Goal: Task Accomplishment & Management: Complete application form

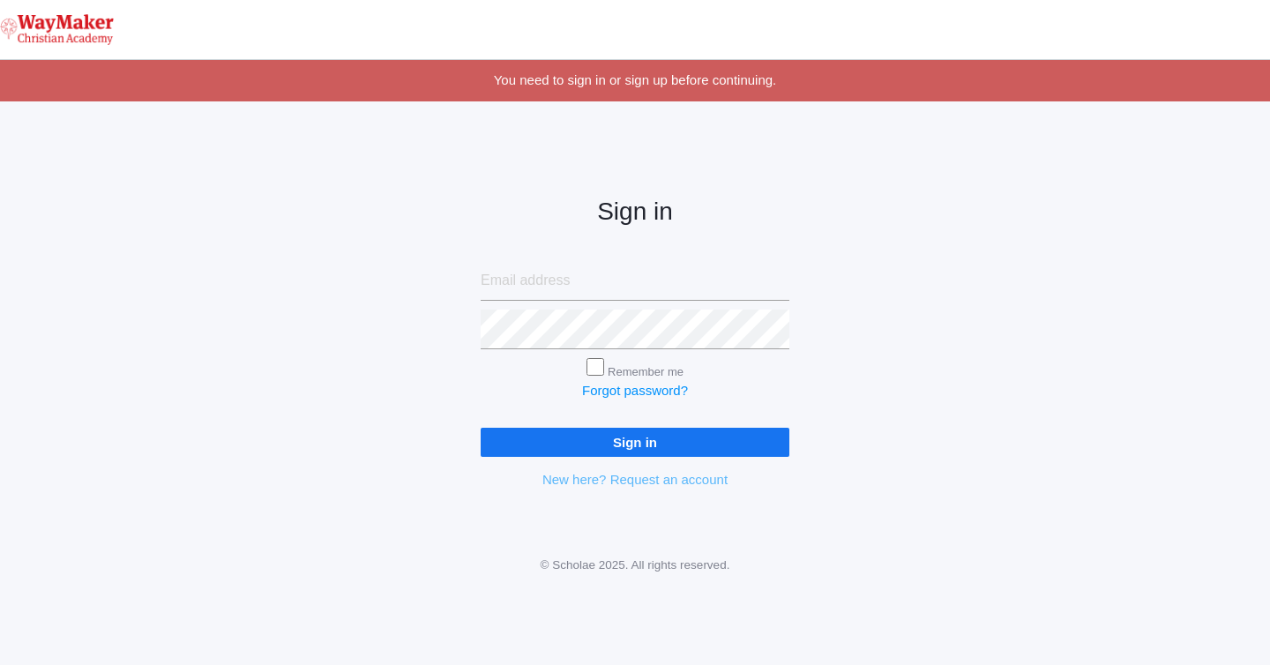
click at [622, 483] on link "New here? Request an account" at bounding box center [634, 479] width 185 height 15
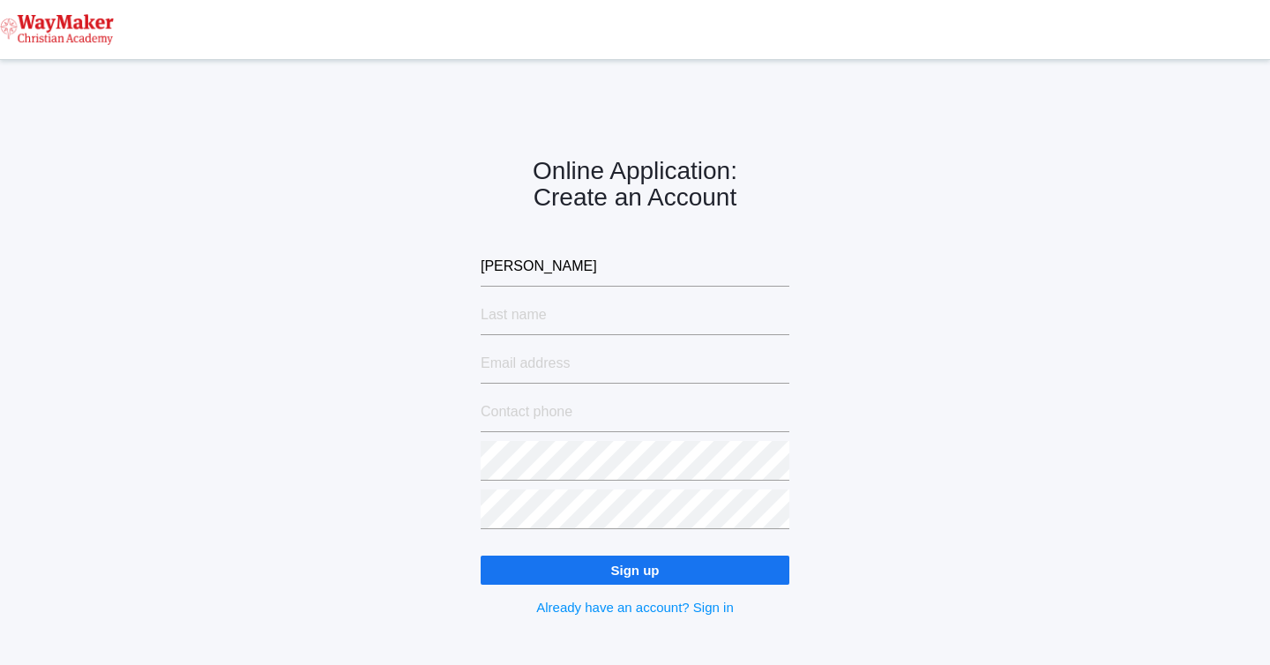
type input "Mary"
type input "Rand"
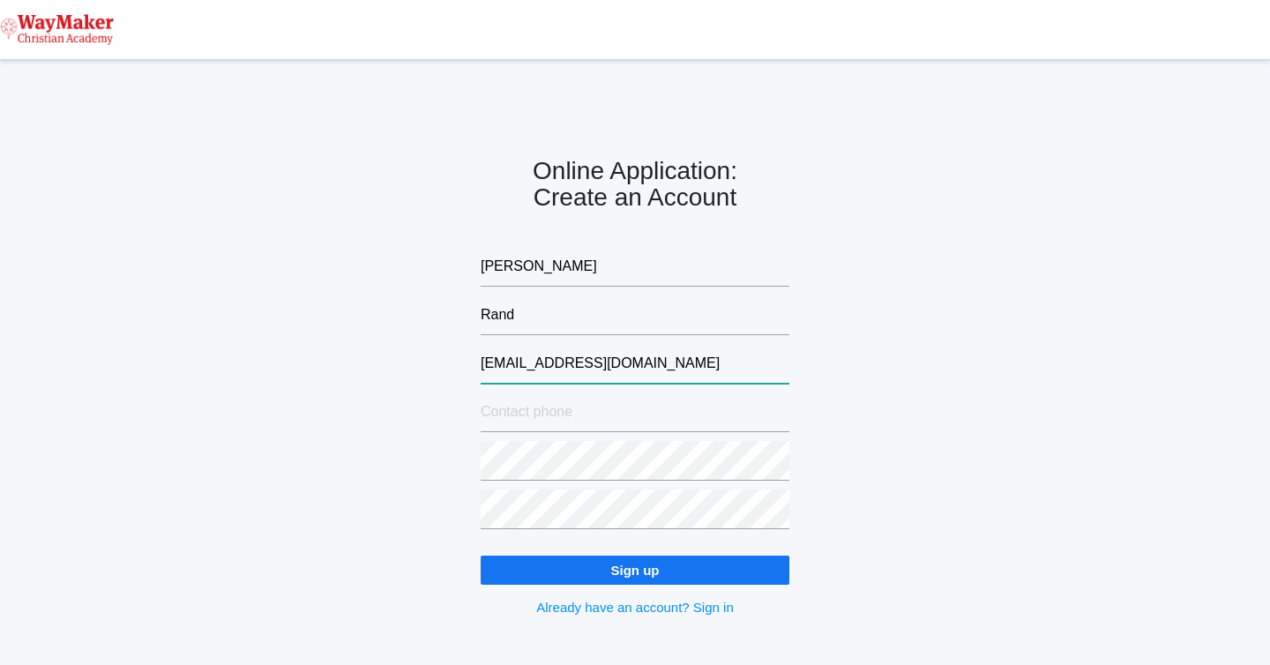
type input "printzml@gmail.com"
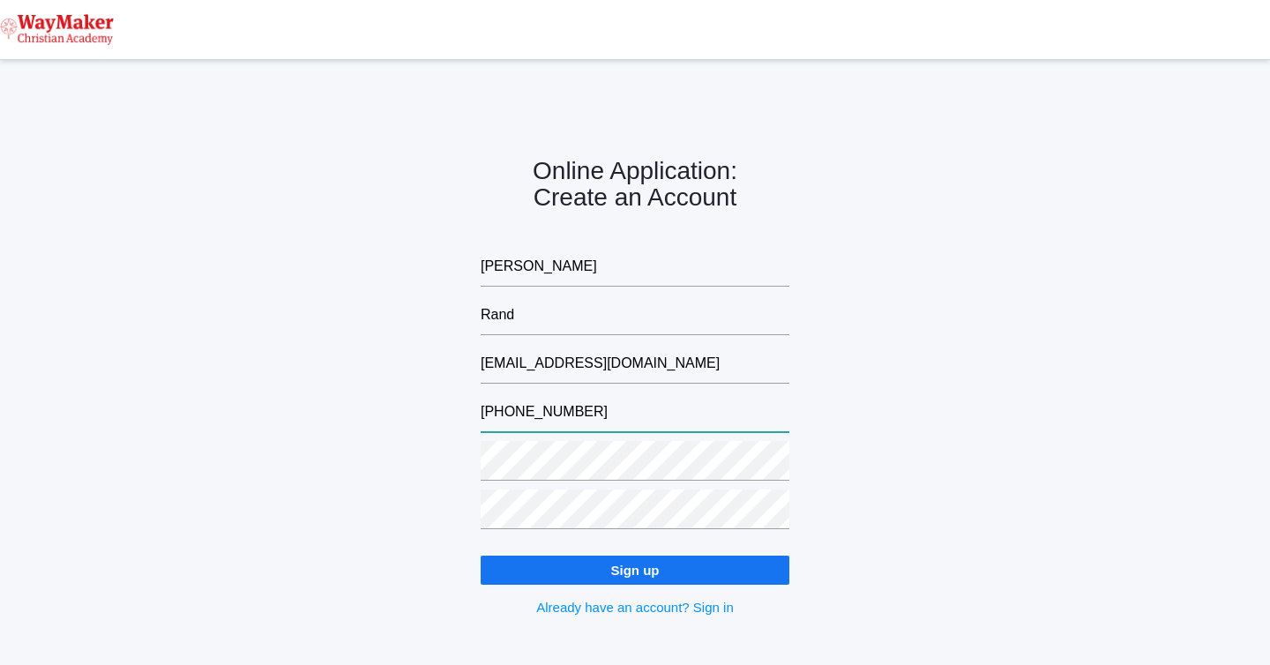
type input "208-559-2456"
click at [657, 579] on input "Sign up" at bounding box center [635, 570] width 309 height 29
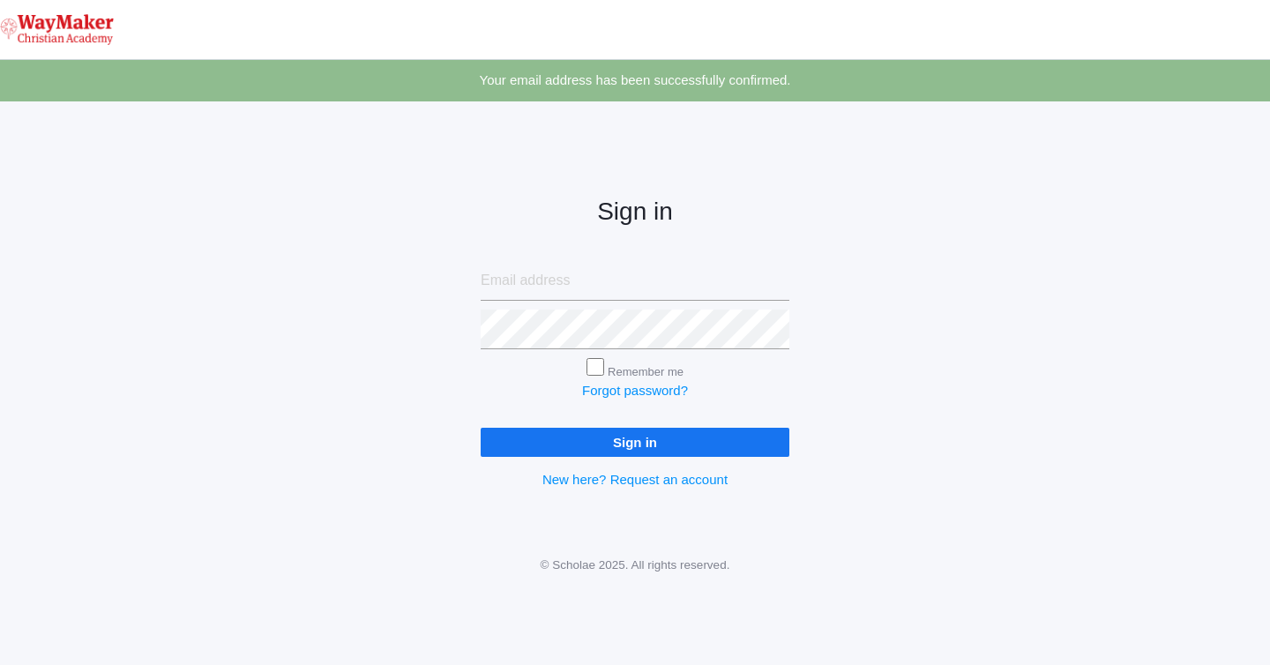
type input "printzml@gmail.com"
click at [591, 374] on input "Remember me" at bounding box center [595, 367] width 18 height 18
checkbox input "true"
click at [594, 447] on input "Sign in" at bounding box center [635, 442] width 309 height 29
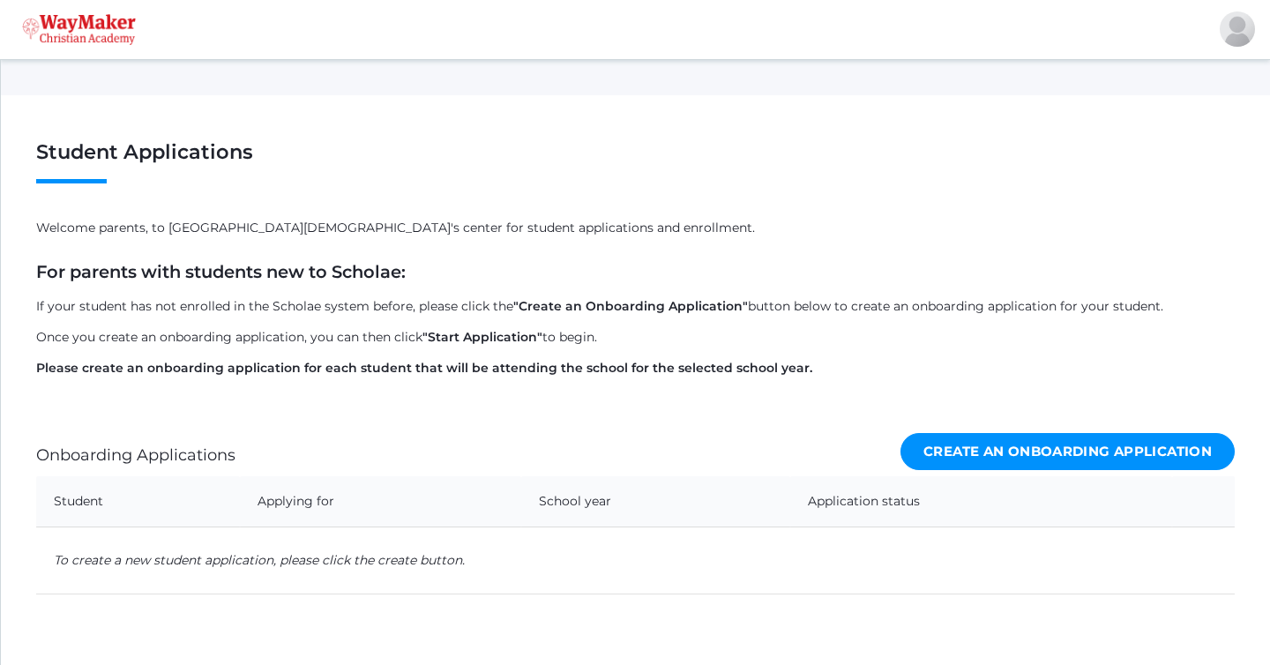
click at [1075, 452] on link "Create an Onboarding Application" at bounding box center [1067, 452] width 334 height 38
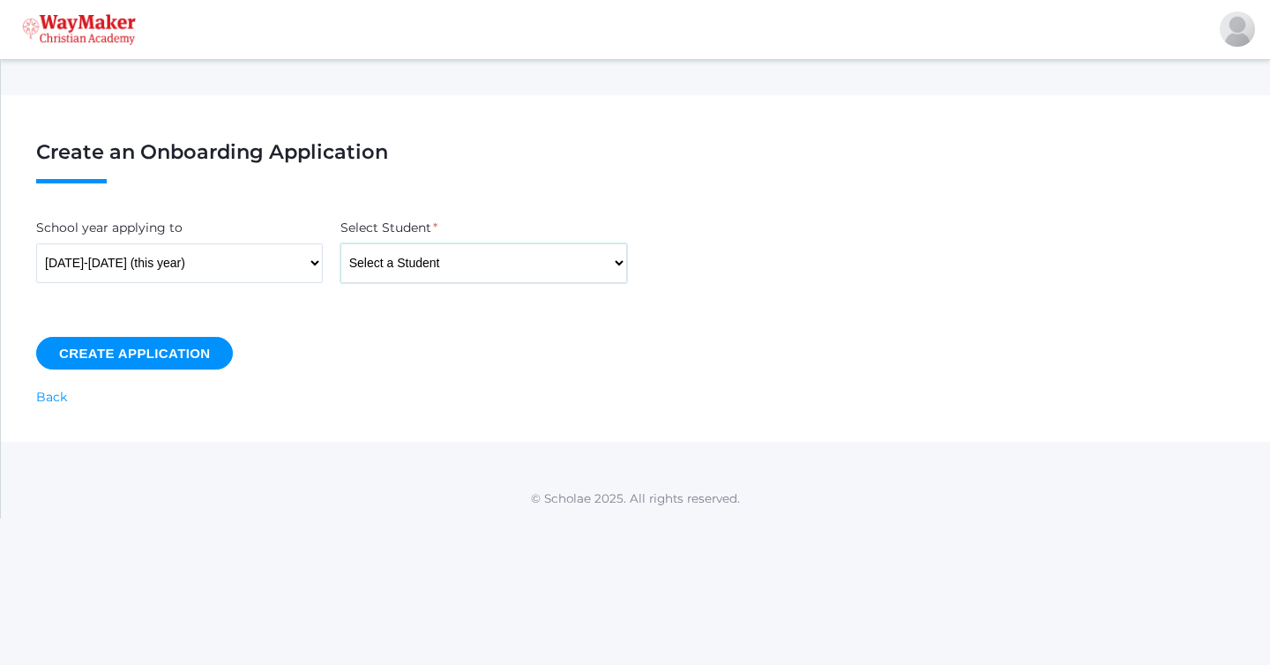
click at [476, 250] on select "Select a Student Backstrom, Abby Baker, Claire Baker, Josey Bassett, Graham Bas…" at bounding box center [483, 263] width 287 height 40
select select "4431"
click at [340, 243] on select "Select a Student Backstrom, Abby Baker, Claire Baker, Josey Bassett, Graham Bas…" at bounding box center [483, 263] width 287 height 40
click at [168, 356] on input "Create Application" at bounding box center [134, 353] width 197 height 33
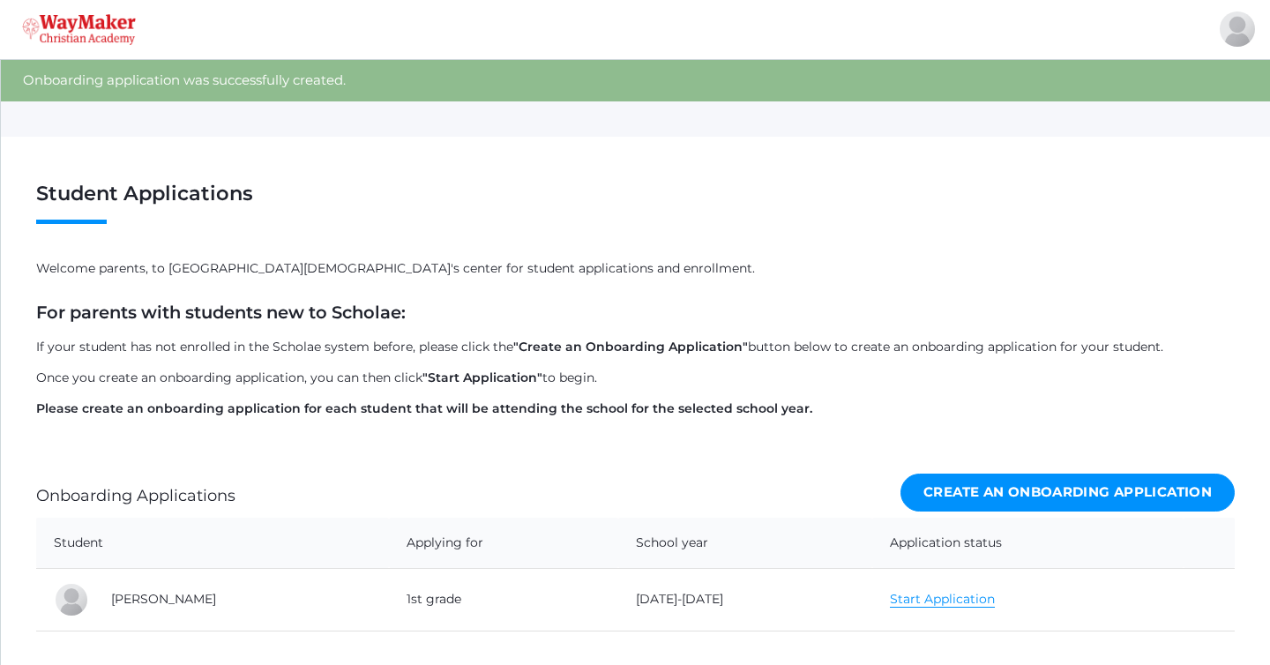
scroll to position [116, 0]
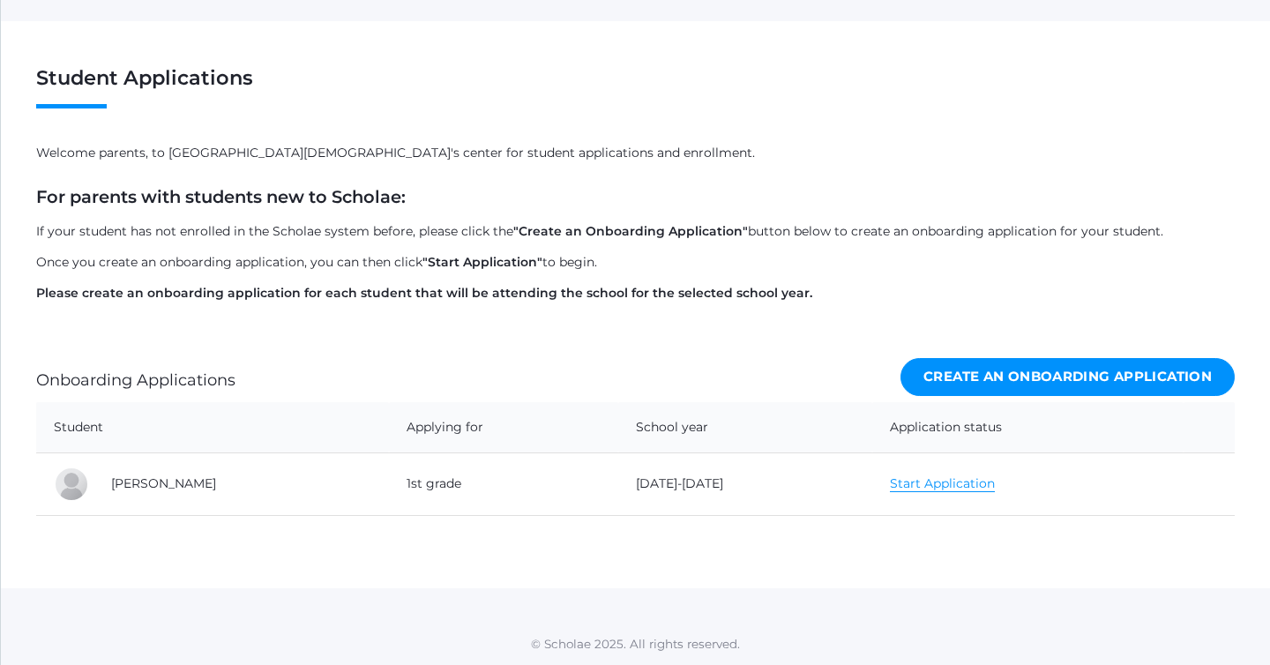
click at [947, 487] on link "Start Application" at bounding box center [942, 483] width 105 height 17
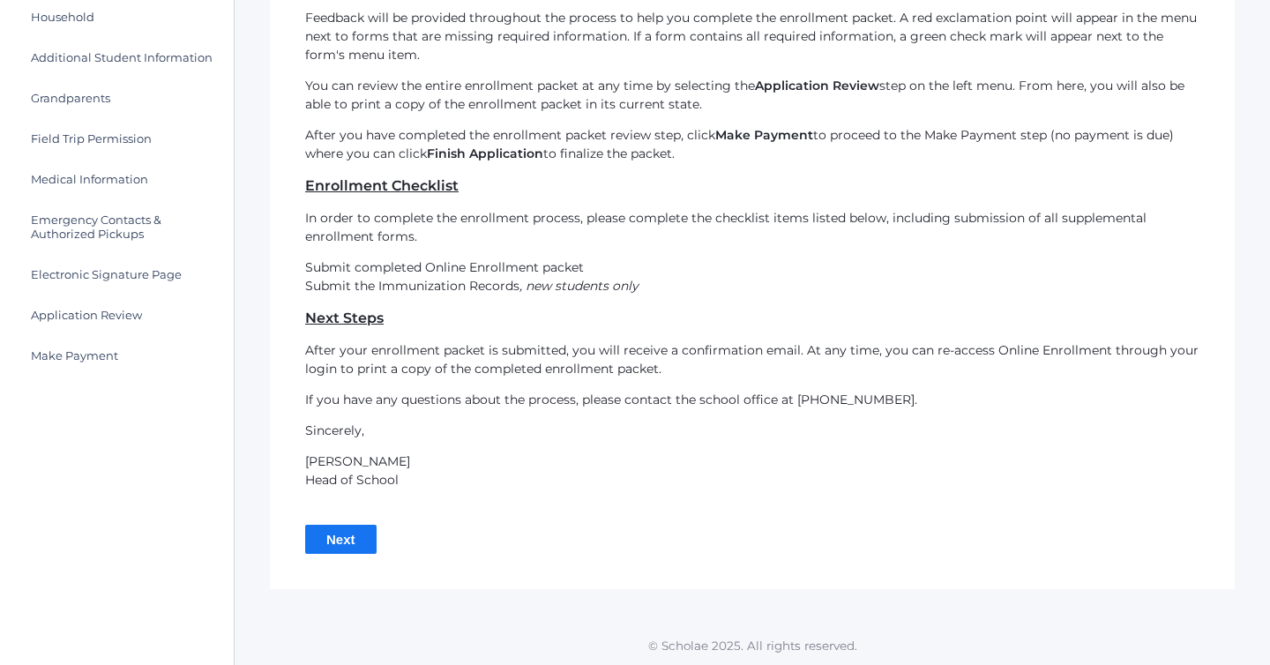
scroll to position [306, 0]
click at [342, 542] on input "Next" at bounding box center [340, 538] width 71 height 29
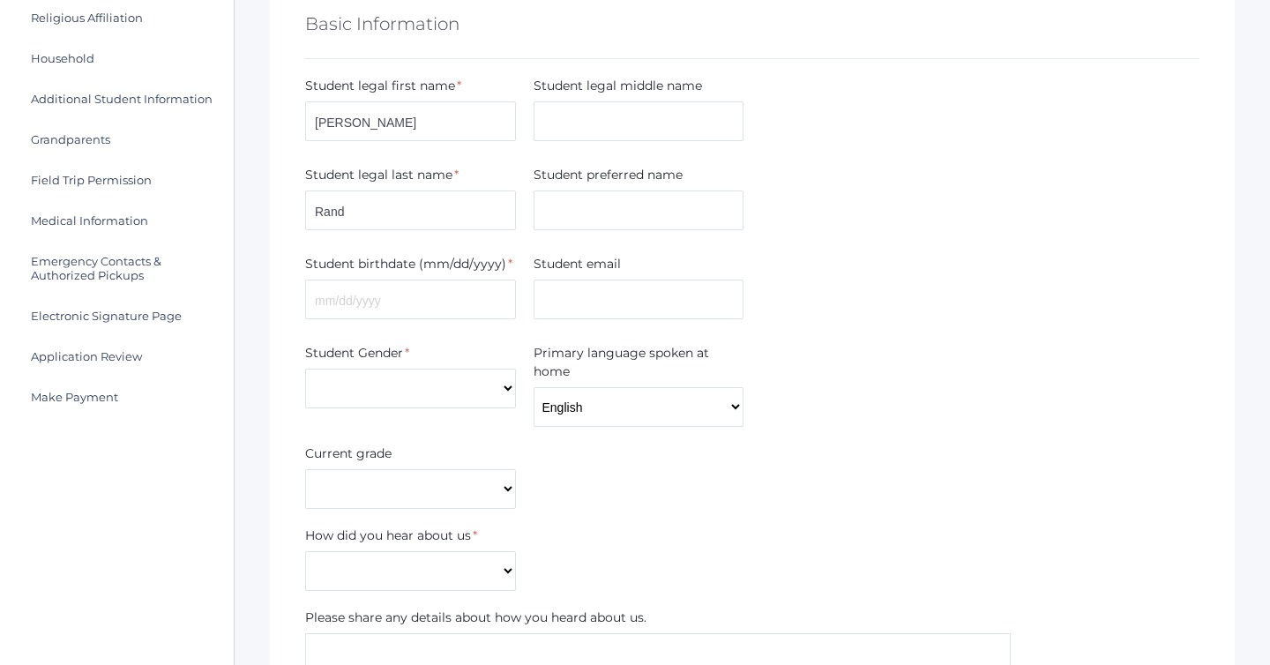
scroll to position [267, 0]
click at [587, 224] on input "text" at bounding box center [639, 209] width 211 height 40
type input "Thad"
click at [425, 319] on div "Student birthdate (mm/dd/yyyy) *" at bounding box center [410, 288] width 228 height 71
click at [426, 303] on input "text" at bounding box center [410, 298] width 211 height 40
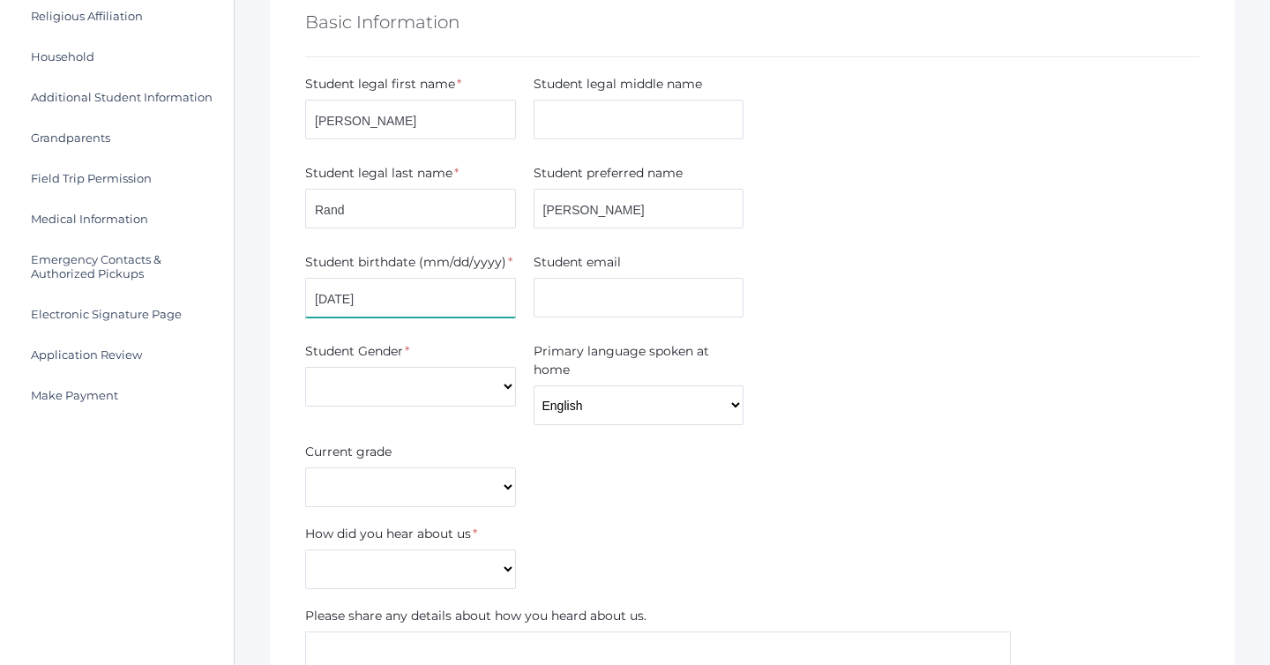
type input "06/18/2018"
select select "Male"
click at [515, 496] on div "Current grade Pre-K Kindergarten 1st Grade 2nd Grade 3rd Grade 4th Grade 5th Gr…" at bounding box center [410, 475] width 228 height 64
click at [506, 489] on select "Pre-K Kindergarten 1st Grade 2nd Grade 3rd Grade 4th Grade 5th Grade 6th Grade …" at bounding box center [410, 487] width 211 height 40
select select "1st Grade"
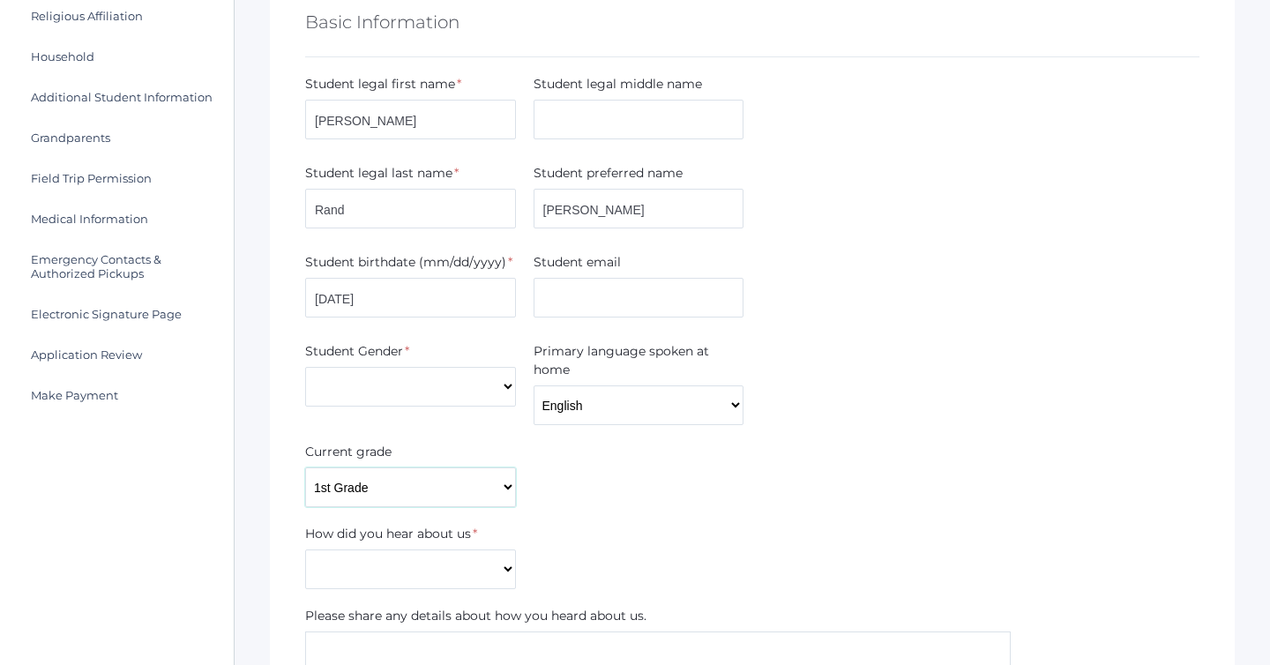
click at [305, 467] on select "Pre-K Kindergarten 1st Grade 2nd Grade 3rd Grade 4th Grade 5th Grade 6th Grade …" at bounding box center [410, 487] width 211 height 40
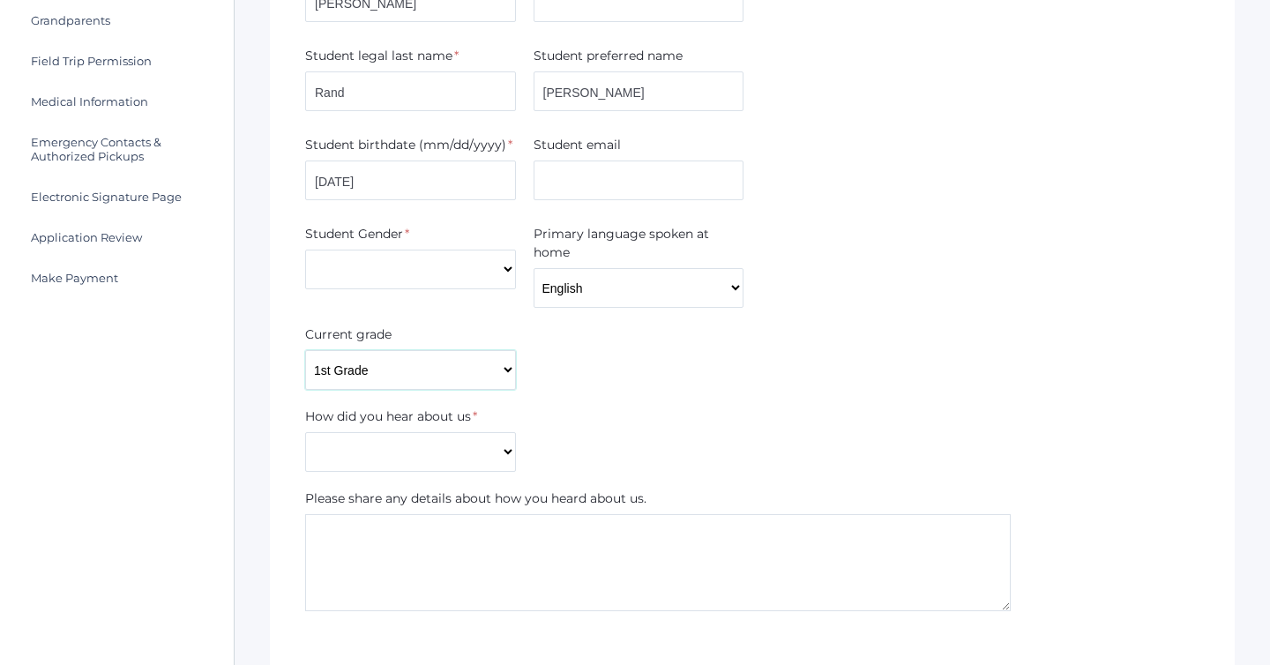
scroll to position [388, 0]
click at [392, 462] on select "Current Student Sibling Drove by school Former parent Internet Neighbor Other P…" at bounding box center [410, 449] width 211 height 40
select select "Internet"
click at [305, 429] on select "Current Student Sibling Drove by school Former parent Internet Neighbor Other P…" at bounding box center [410, 449] width 211 height 40
click at [366, 540] on textarea at bounding box center [658, 559] width 706 height 97
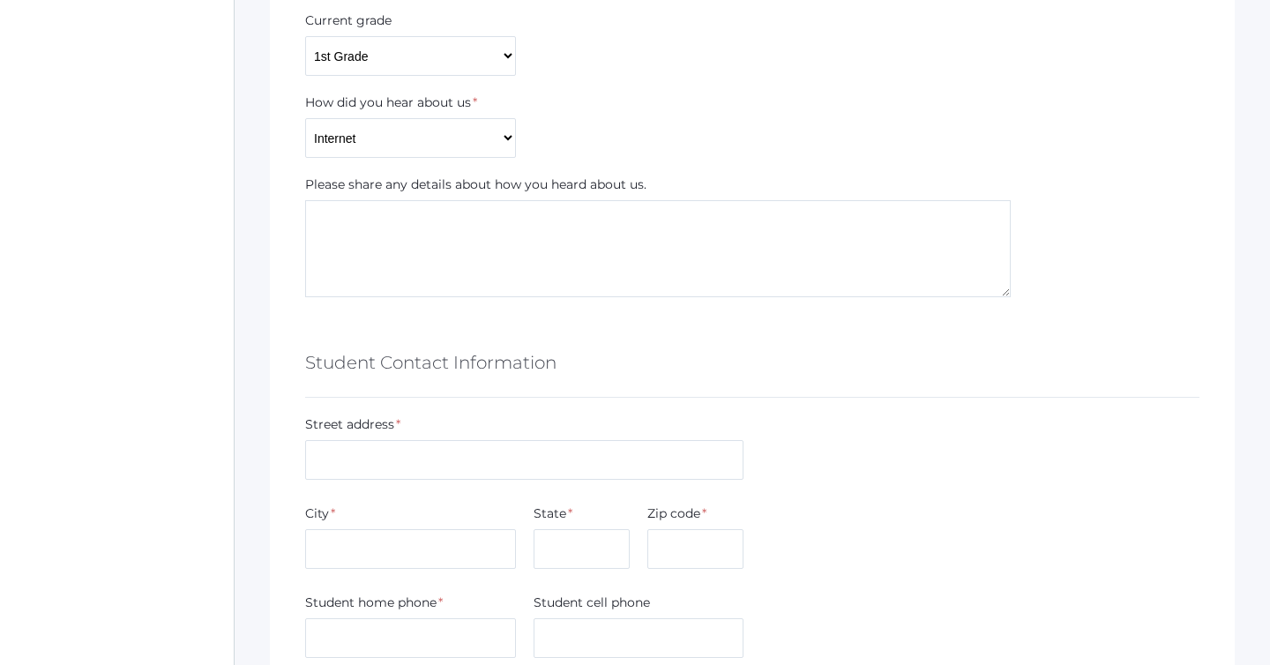
scroll to position [738, 0]
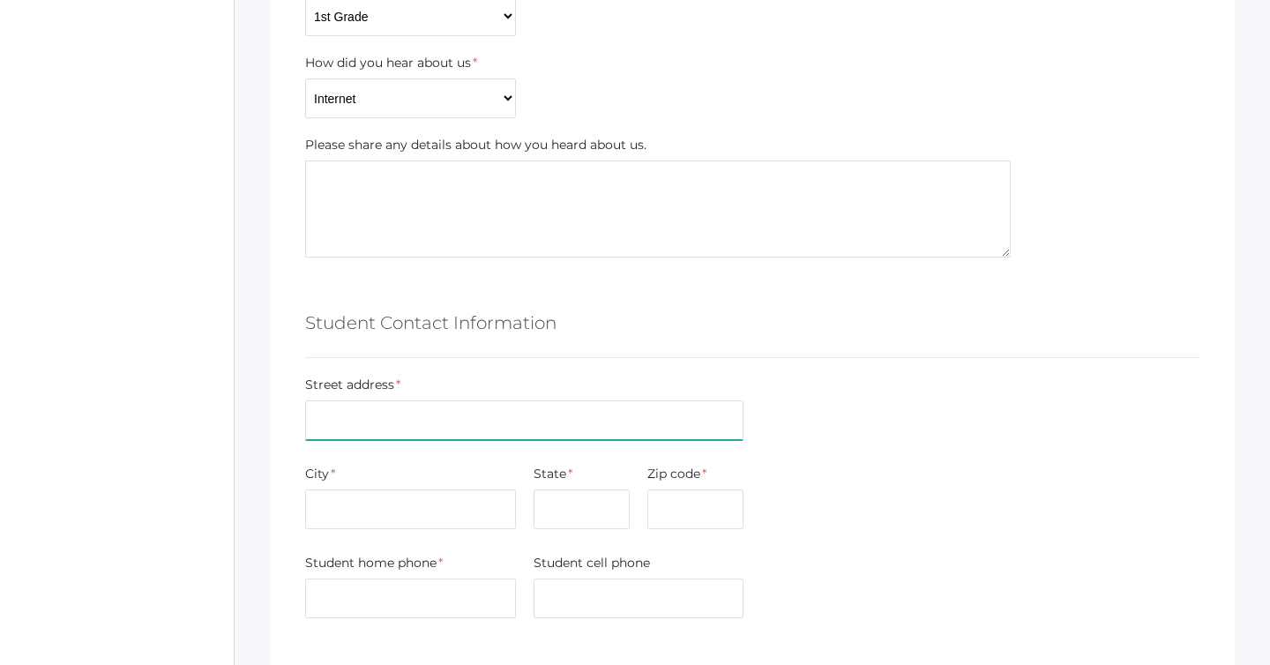
click at [375, 419] on input "text" at bounding box center [524, 420] width 438 height 40
type input "4409 W. Spiers Ave."
type input "Lee"
type input "printzml@gmail.com"
type input "Coeur d'Alene"
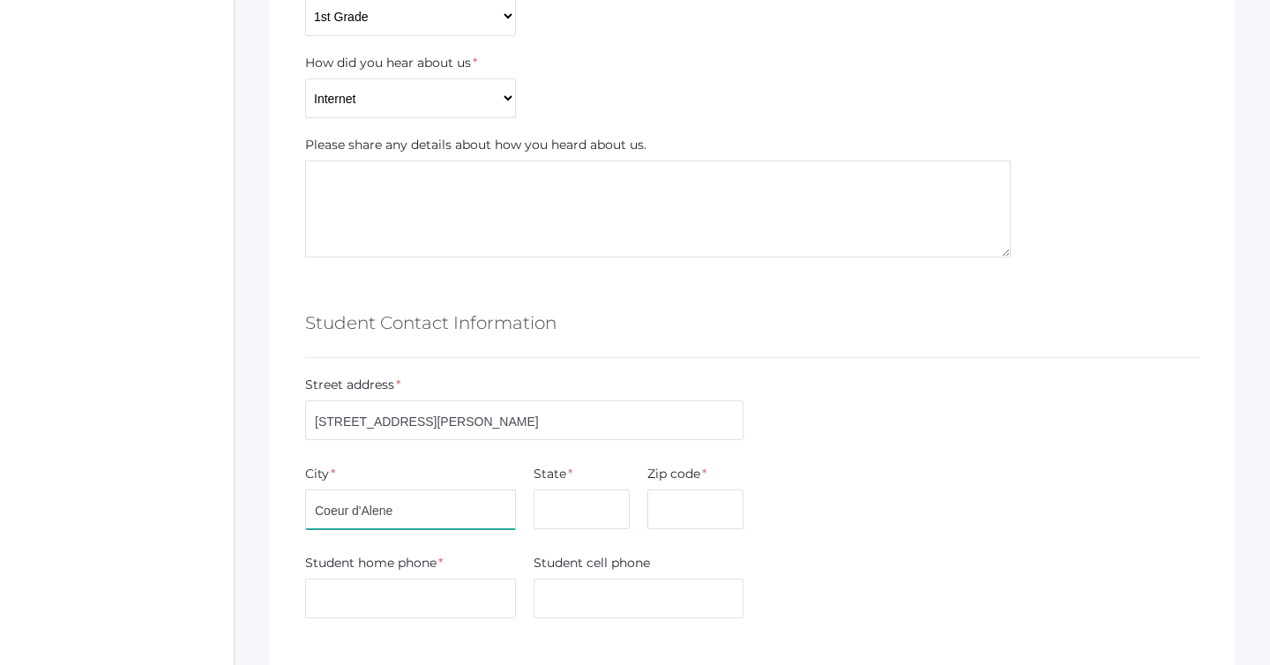
type input "ID"
type input "83815"
type input "2085592456"
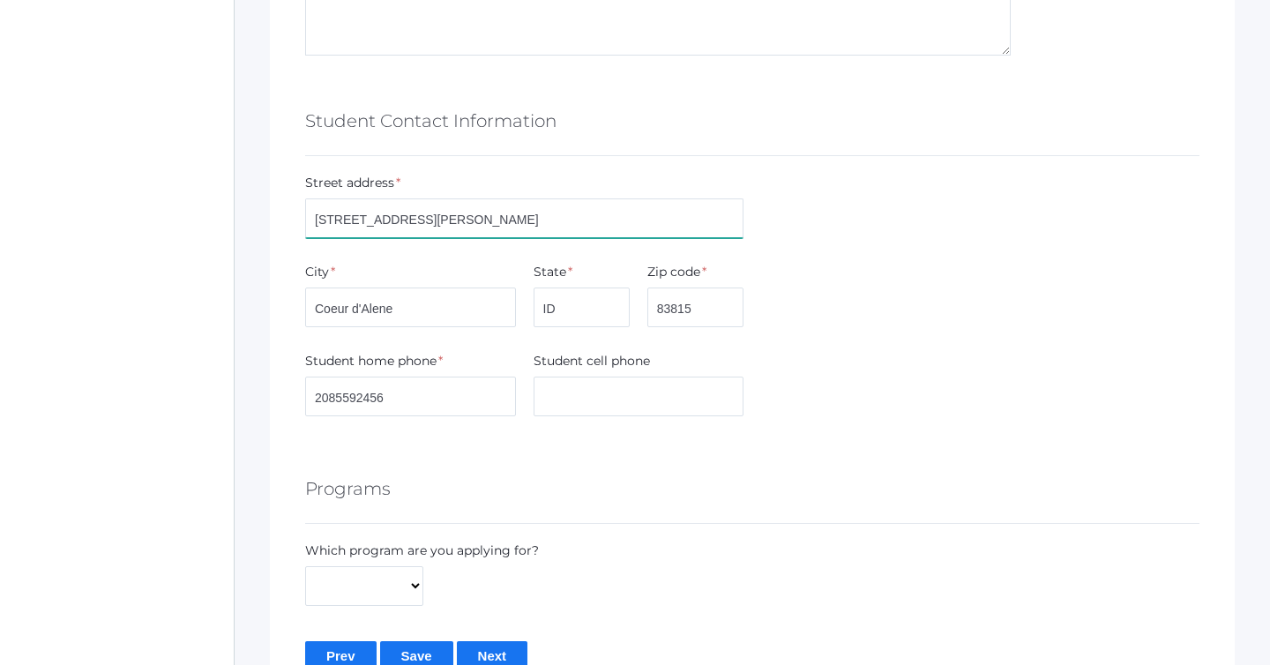
scroll to position [1057, 0]
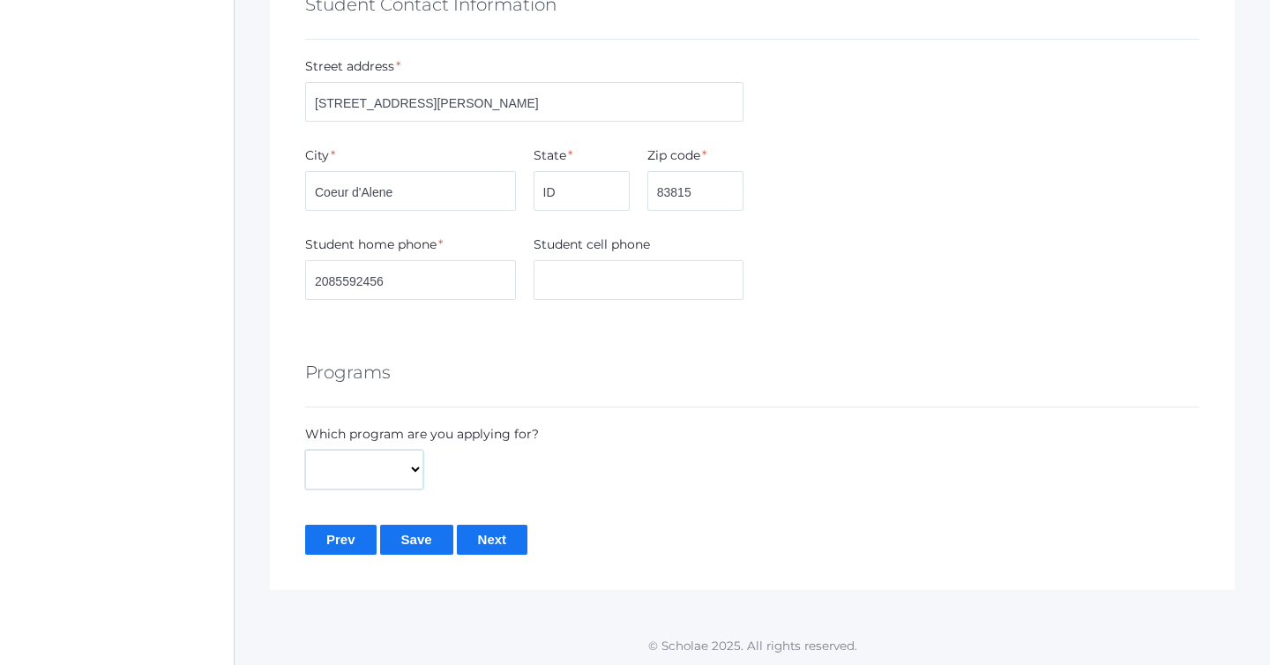
click at [397, 478] on select "Full-Time Hybrid" at bounding box center [364, 470] width 118 height 40
select select "Full-Time"
click at [305, 450] on select "Full-Time Hybrid" at bounding box center [364, 470] width 118 height 40
click at [489, 539] on input "Next" at bounding box center [492, 539] width 71 height 29
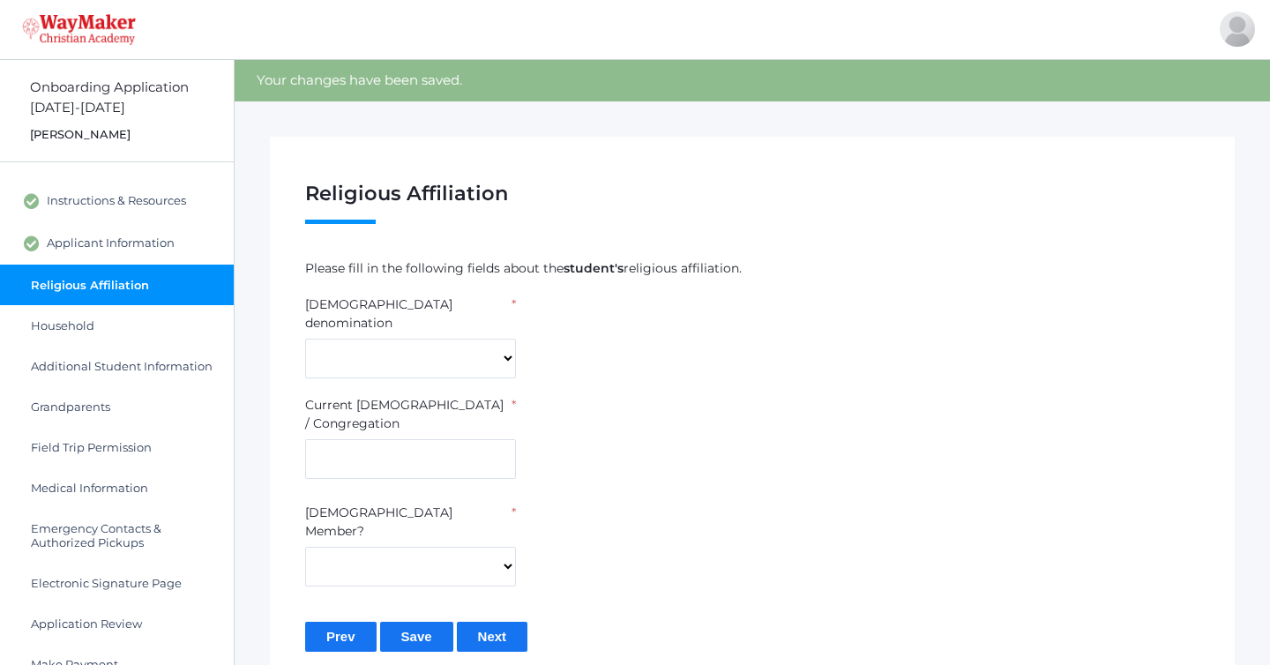
click at [329, 622] on input "Prev" at bounding box center [340, 636] width 71 height 29
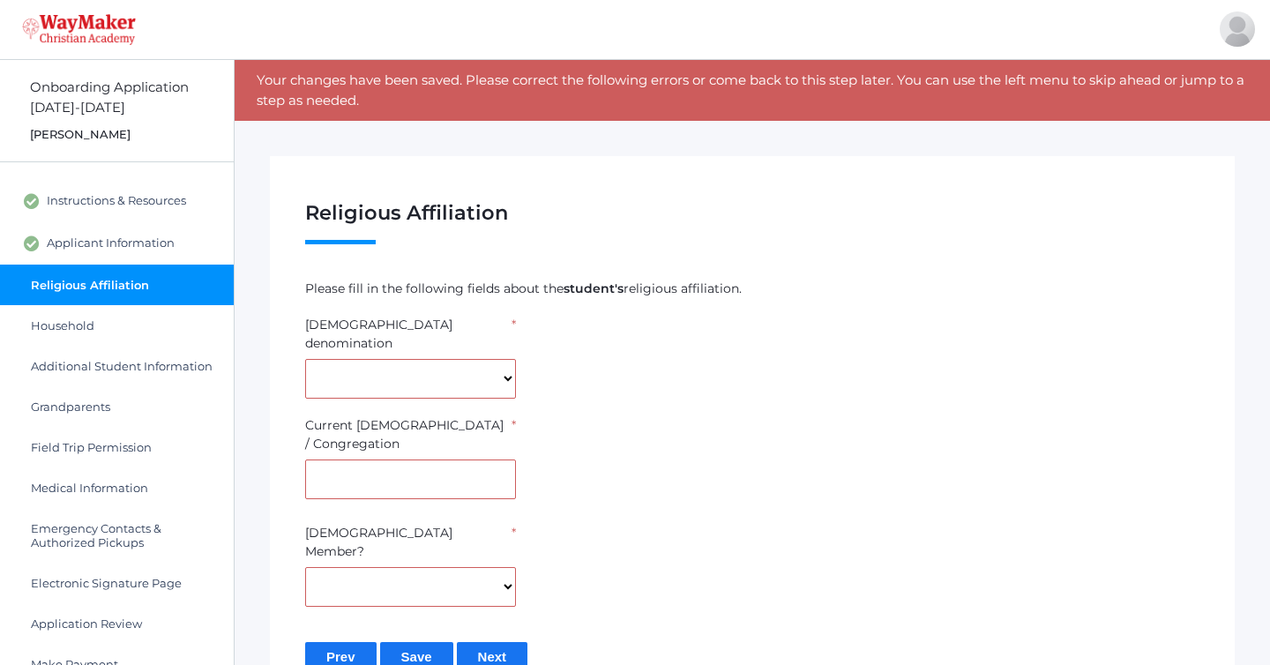
click at [360, 383] on form "Please fill in the following fields about the student's religious affiliation. …" at bounding box center [752, 476] width 894 height 392
click at [416, 374] on select "7th Day Adventist Assembly of God Baptist Catholic Christian Church of Christ E…" at bounding box center [410, 379] width 211 height 40
select select "Non-denominational"
click at [305, 359] on select "7th Day Adventist Assembly of God Baptist Catholic Christian Church of Christ E…" at bounding box center [410, 379] width 211 height 40
click at [403, 459] on input "text" at bounding box center [410, 479] width 211 height 40
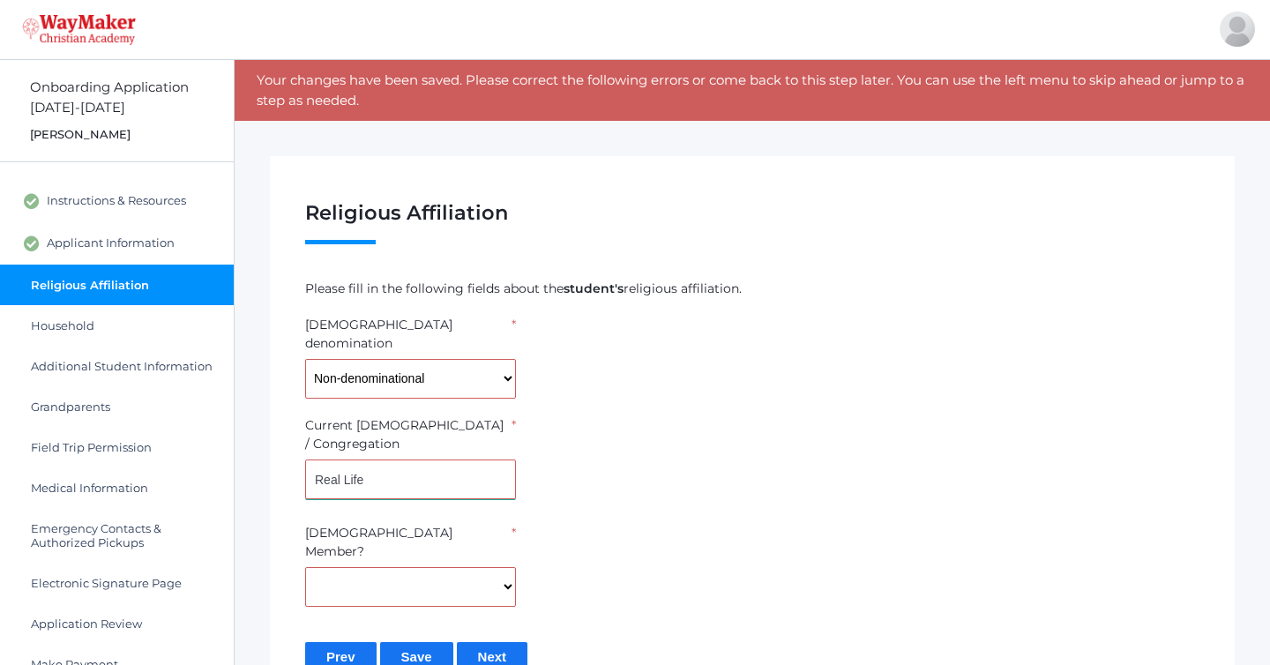
type input "Real Life"
click at [391, 567] on select "Yes No" at bounding box center [410, 587] width 211 height 40
select select "No"
click at [305, 567] on select "Yes No" at bounding box center [410, 587] width 211 height 40
click at [398, 642] on input "Save" at bounding box center [416, 656] width 73 height 29
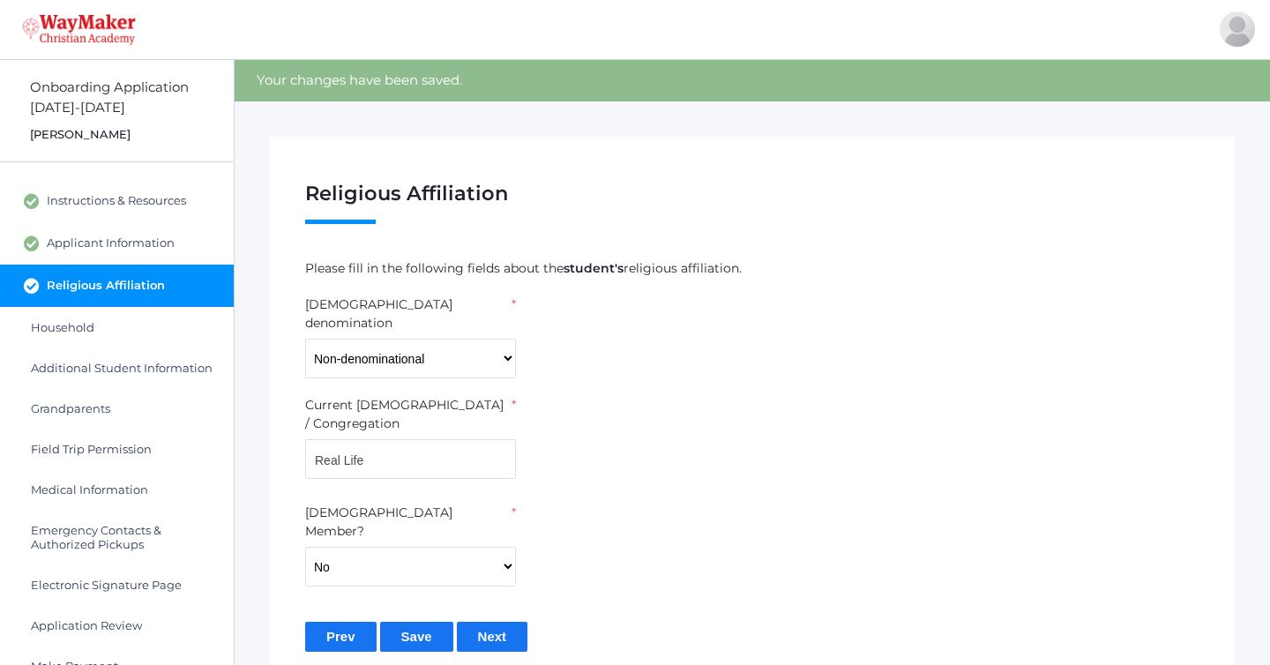
click at [356, 622] on input "Prev" at bounding box center [340, 636] width 71 height 29
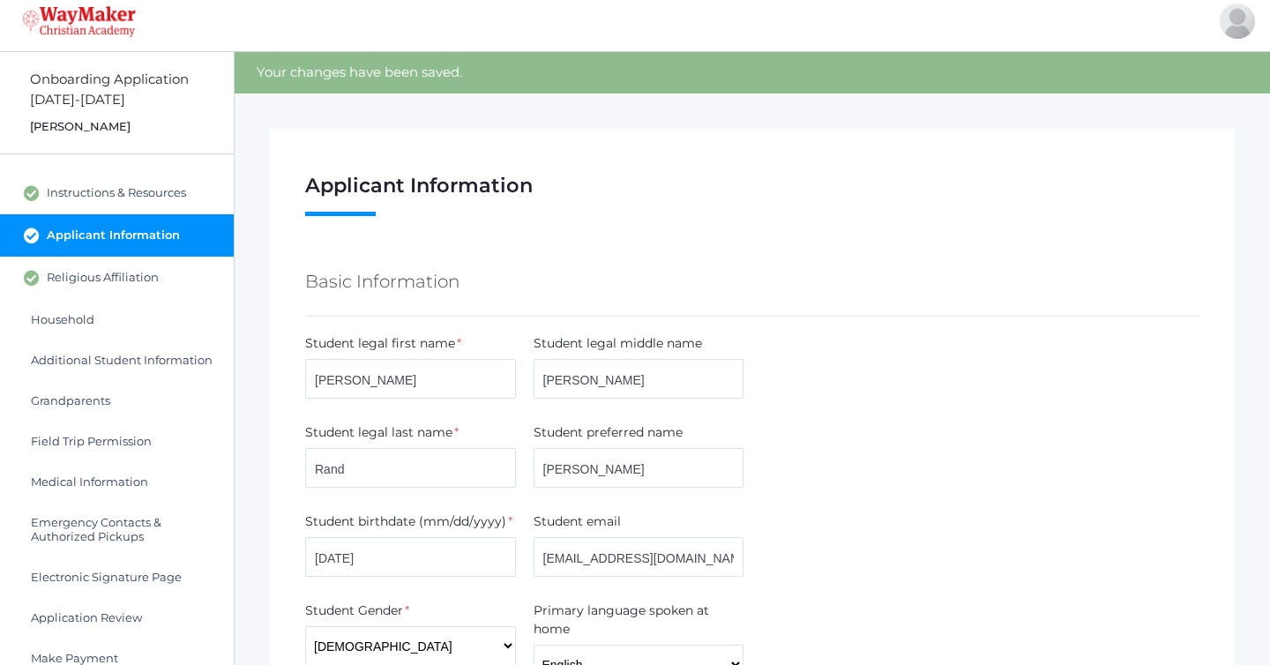
scroll to position [14, 0]
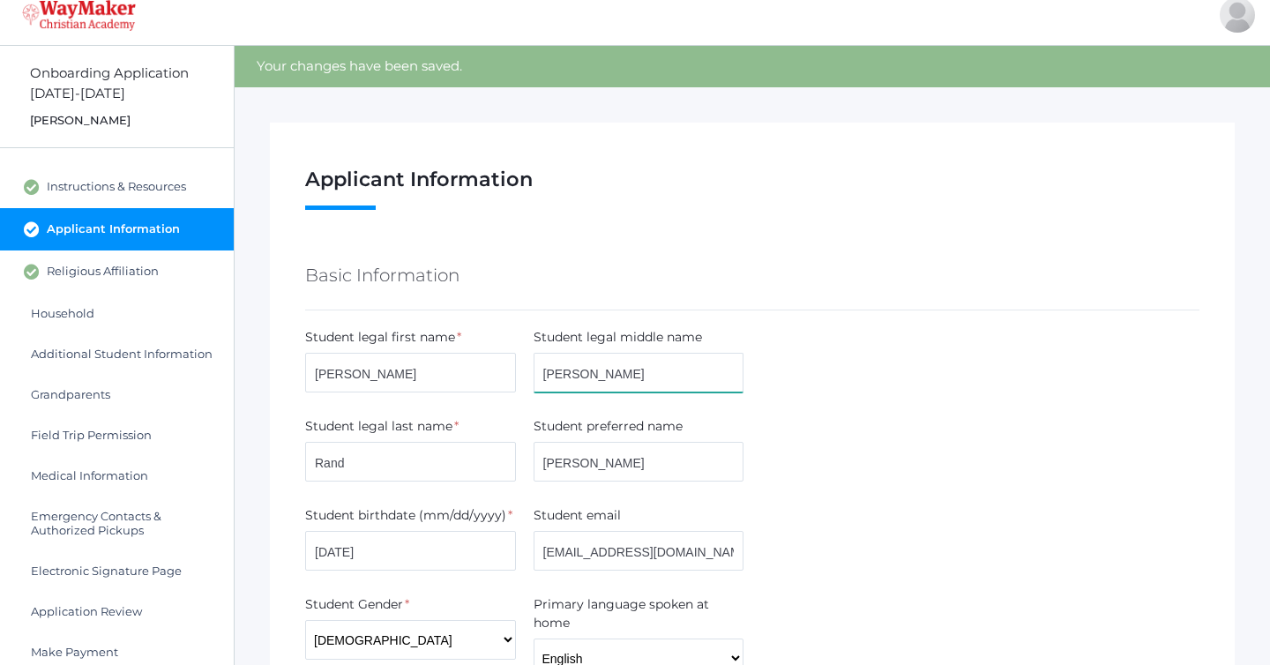
click at [684, 373] on input "[PERSON_NAME]" at bounding box center [639, 373] width 211 height 40
type input "L"
type input "T"
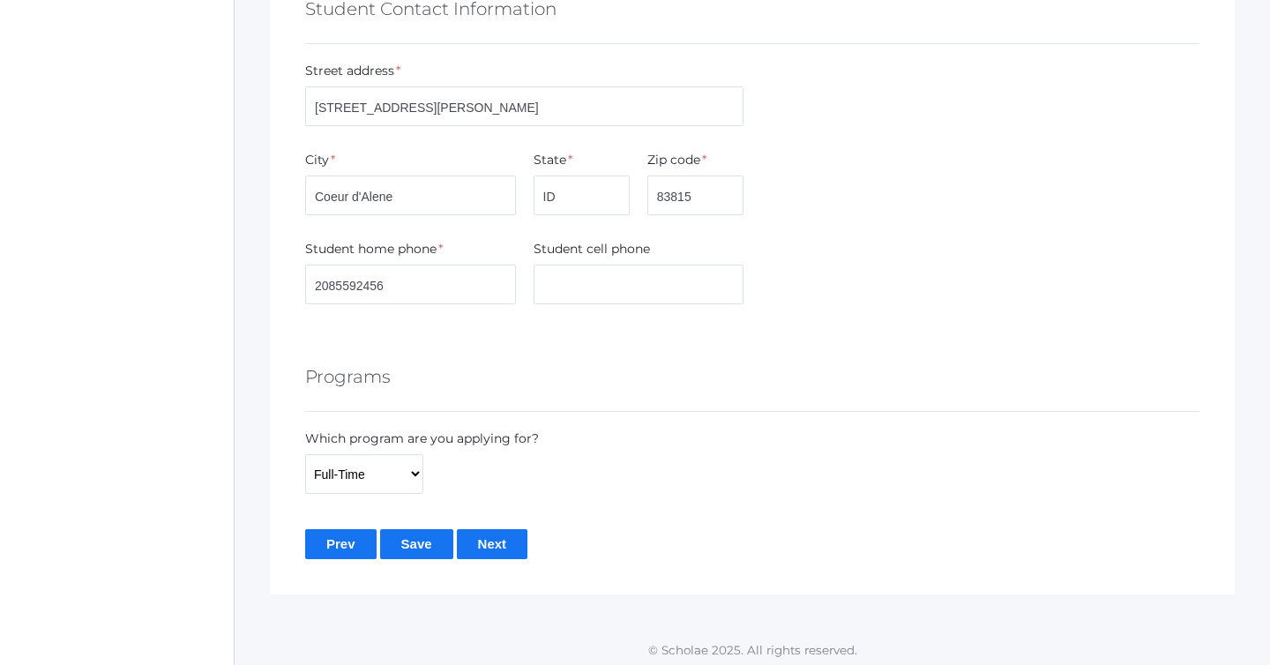
scroll to position [1057, 0]
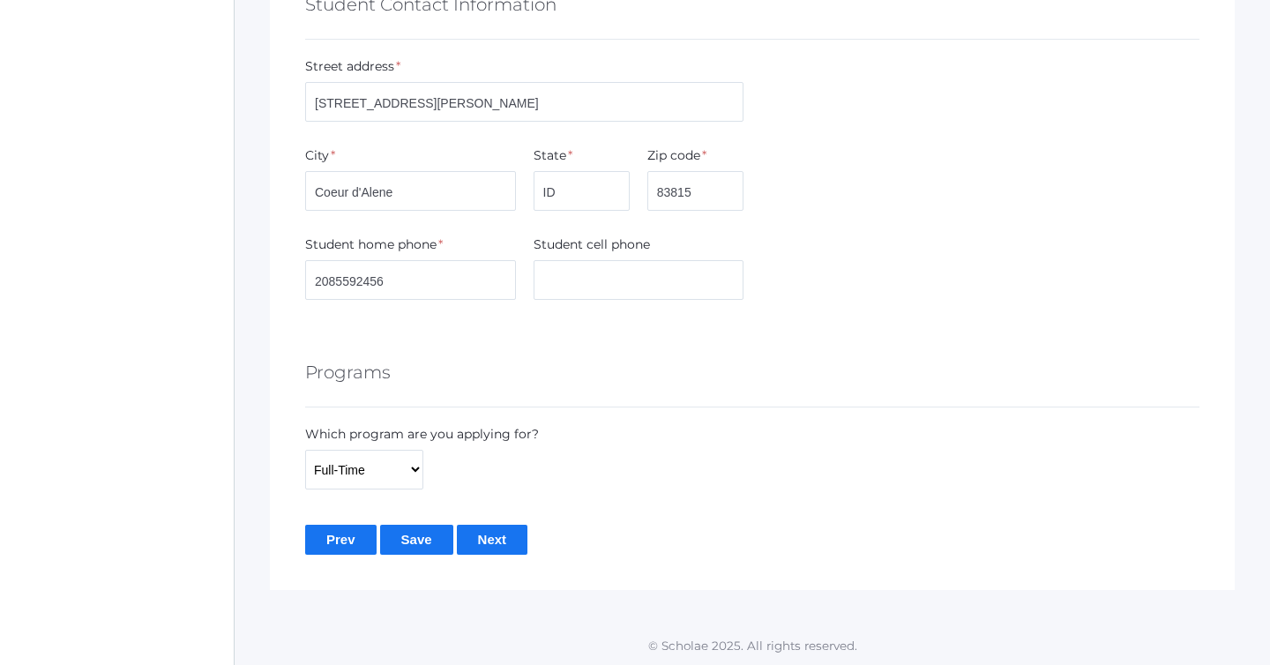
type input "[PERSON_NAME]"
click at [434, 540] on input "Save" at bounding box center [416, 539] width 73 height 29
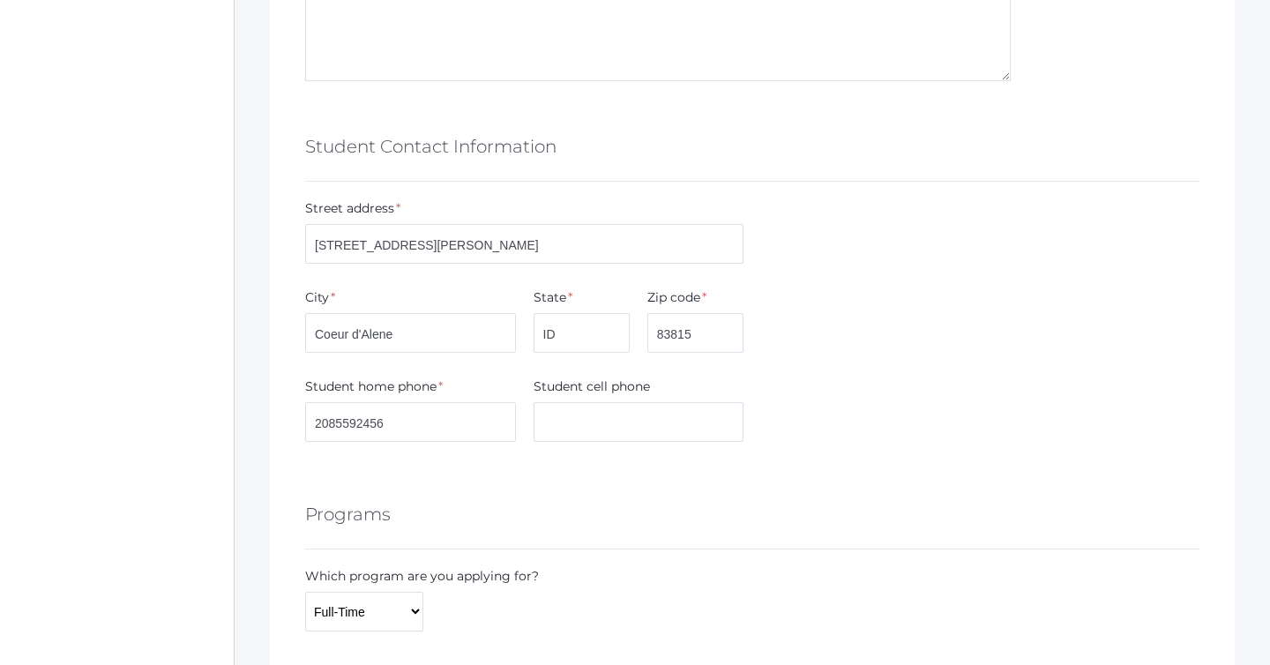
scroll to position [947, 0]
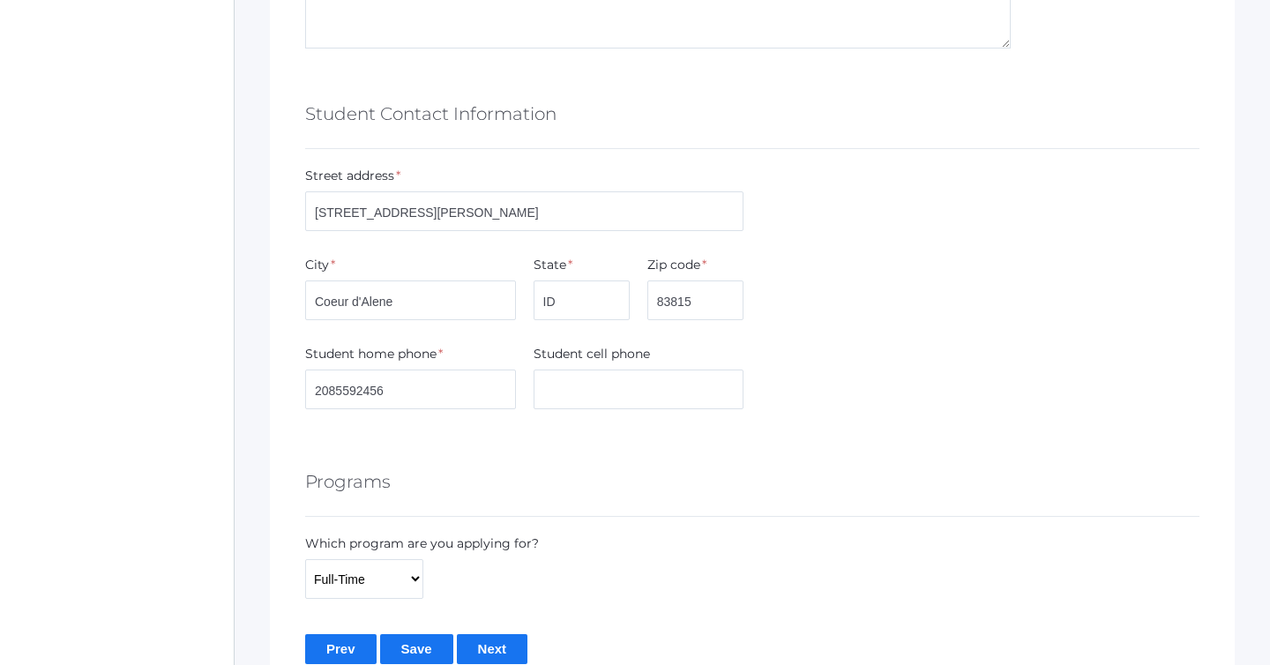
click at [505, 638] on input "Next" at bounding box center [492, 648] width 71 height 29
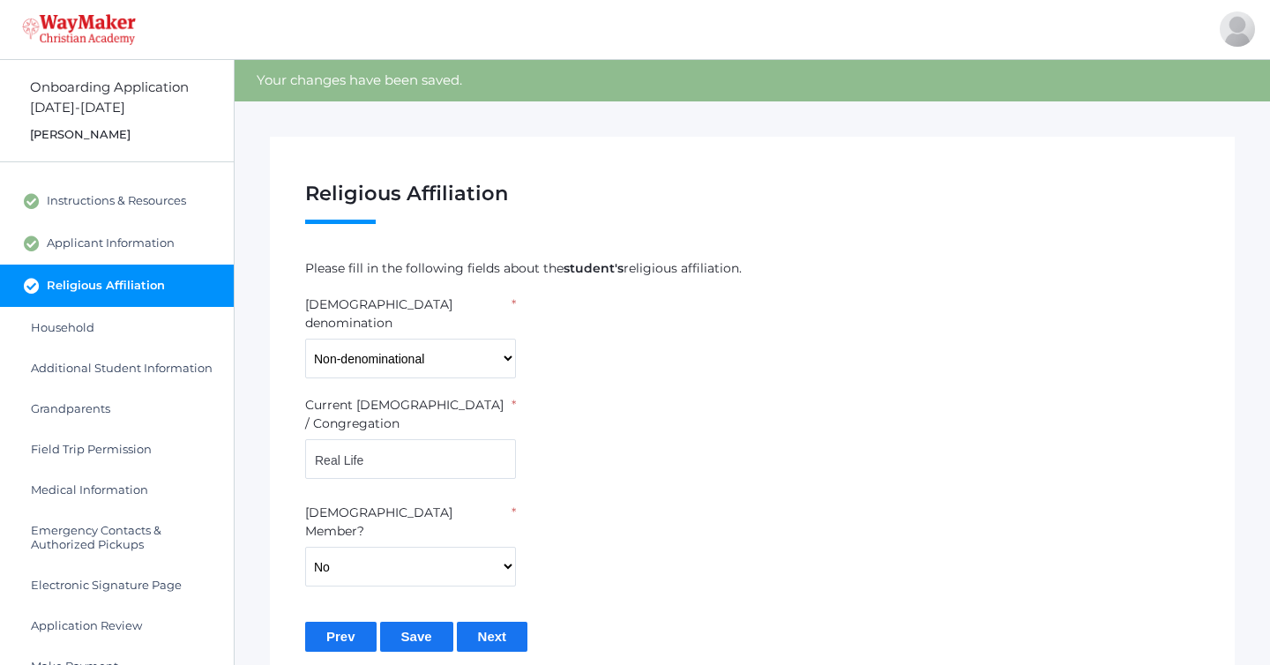
click at [485, 622] on input "Next" at bounding box center [492, 636] width 71 height 29
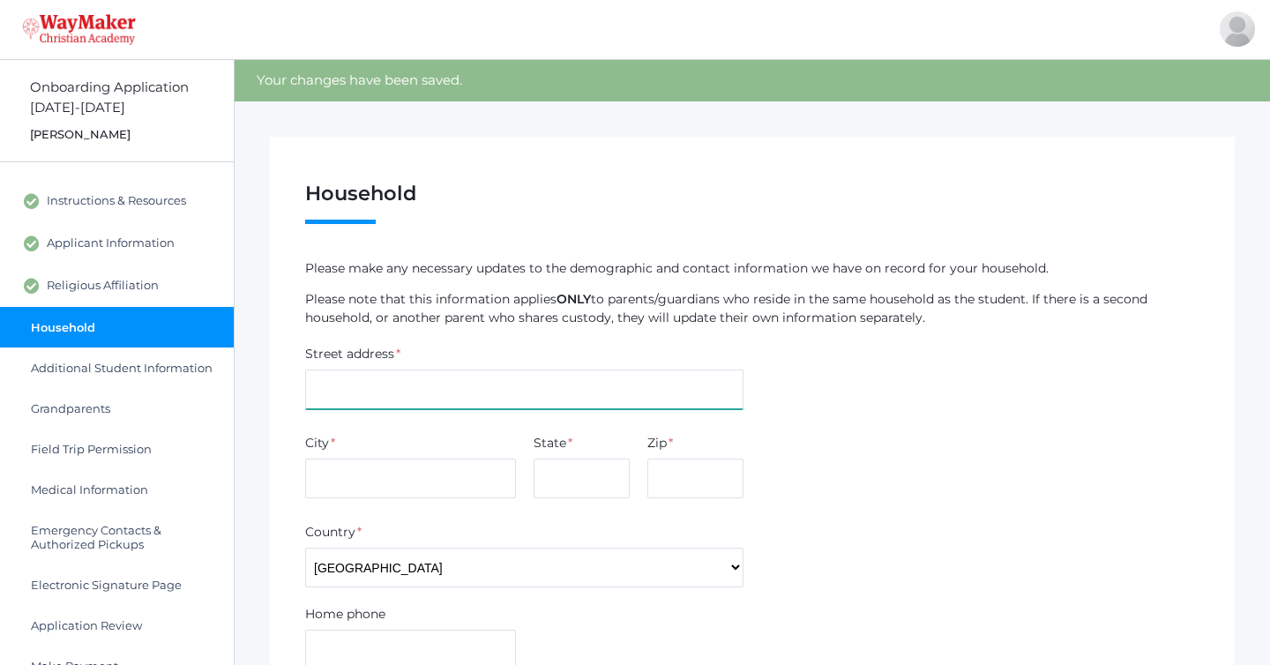
click at [476, 395] on input "text" at bounding box center [524, 390] width 438 height 40
type input "4409 W. Spiers Ave."
type input "Coeur d'Alene"
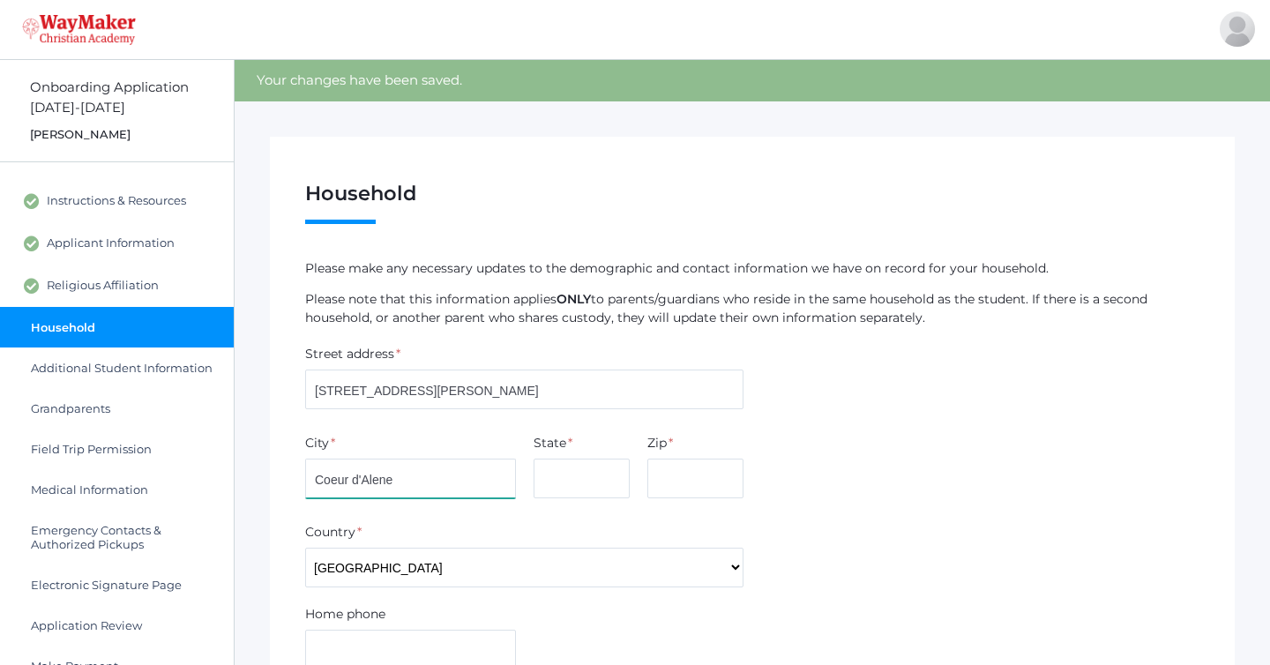
type input "ID"
type input "83815"
type input "2085592456"
type input "Mary"
type input "Lee"
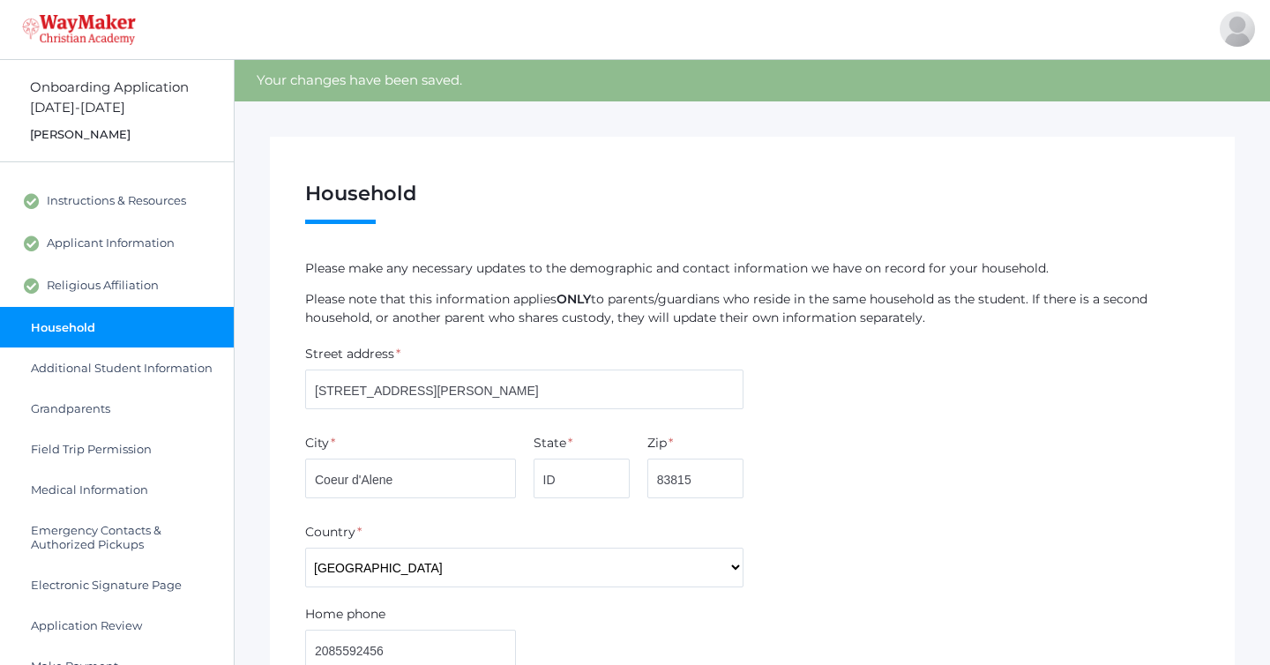
type input "Rand"
type input "printzml@gmail.com"
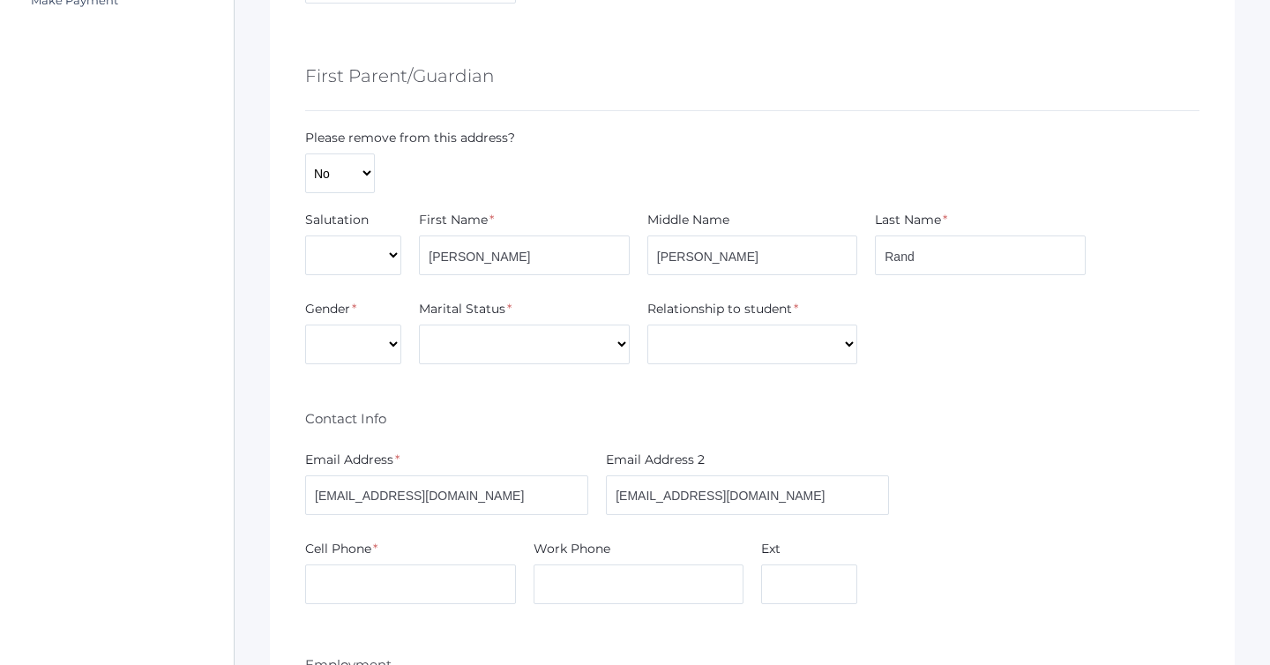
scroll to position [668, 0]
click at [348, 351] on select "Male Female" at bounding box center [353, 343] width 96 height 40
select select "Female"
click at [305, 323] on select "Male Female" at bounding box center [353, 343] width 96 height 40
click at [450, 346] on select "Divorced Married Remarried Separated Single Widowed" at bounding box center [524, 343] width 211 height 40
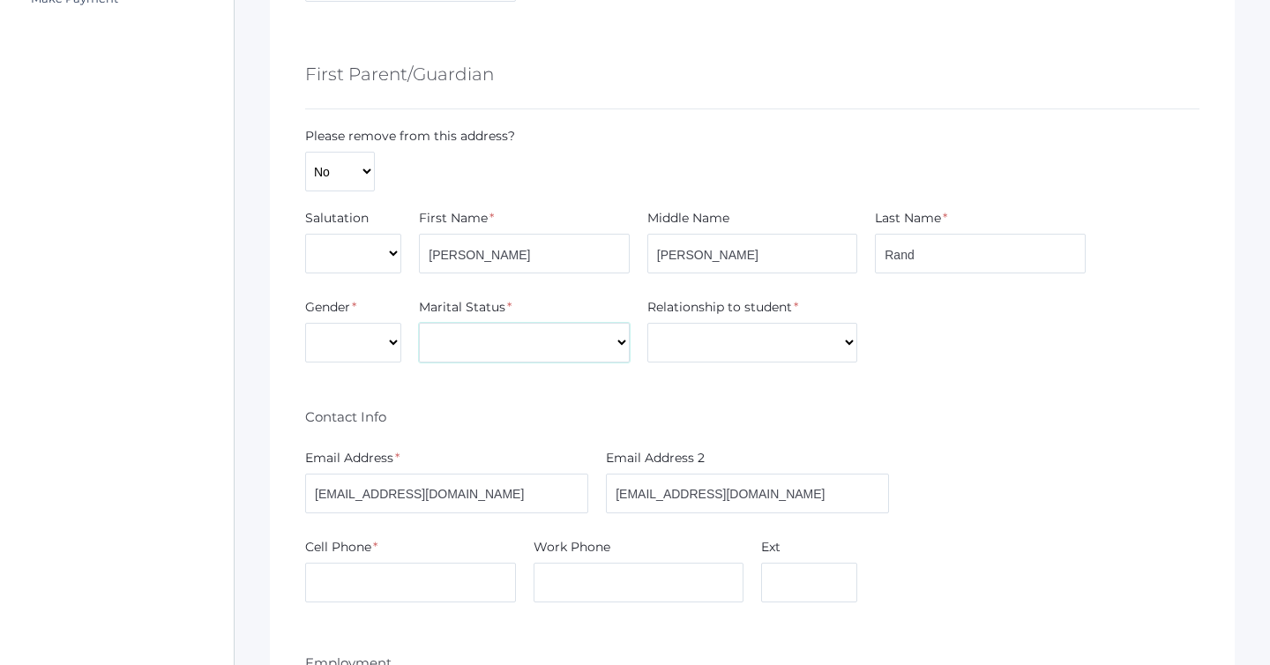
select select "Married"
click at [419, 323] on select "Divorced Married Remarried Separated Single Widowed" at bounding box center [524, 343] width 211 height 40
click at [669, 332] on select "Aunt Brother Father Friend Grandparent Guardian Mother Other Sister Step Father…" at bounding box center [752, 343] width 211 height 40
select select "Mother"
click at [647, 323] on select "Aunt Brother Father Friend Grandparent Guardian Mother Other Sister Step Father…" at bounding box center [752, 343] width 211 height 40
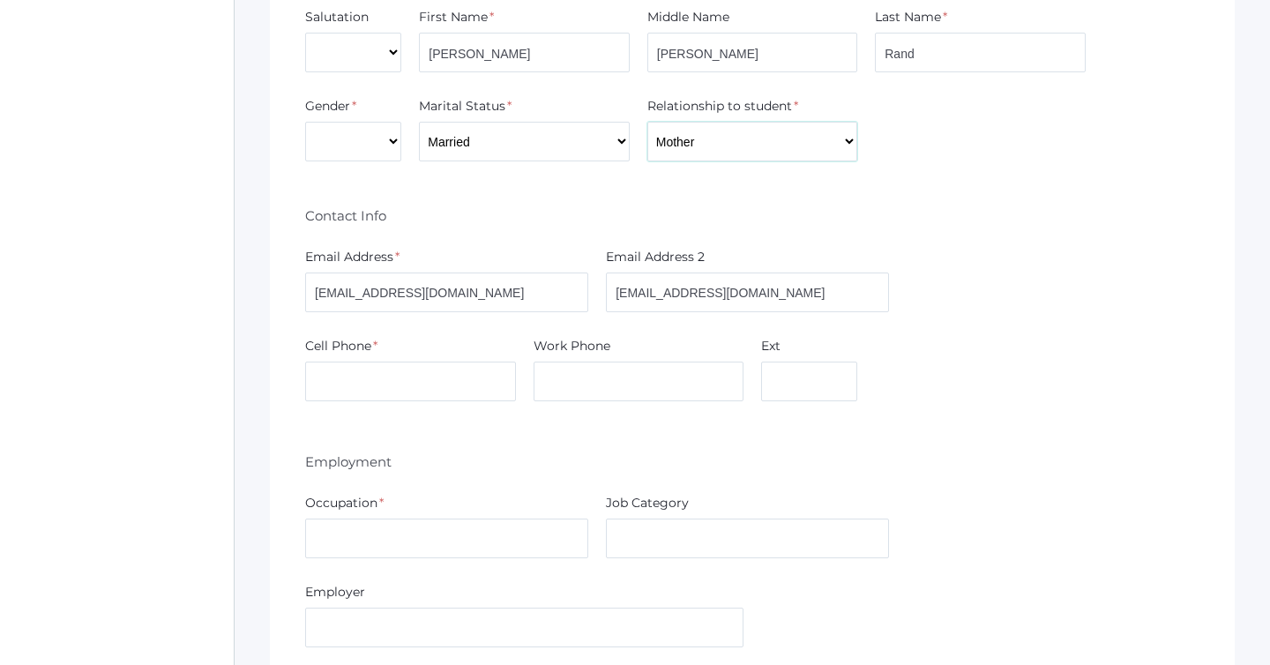
scroll to position [870, 0]
click at [748, 290] on input "printzml@gmail.com" at bounding box center [747, 291] width 283 height 40
type input "p"
type input "d"
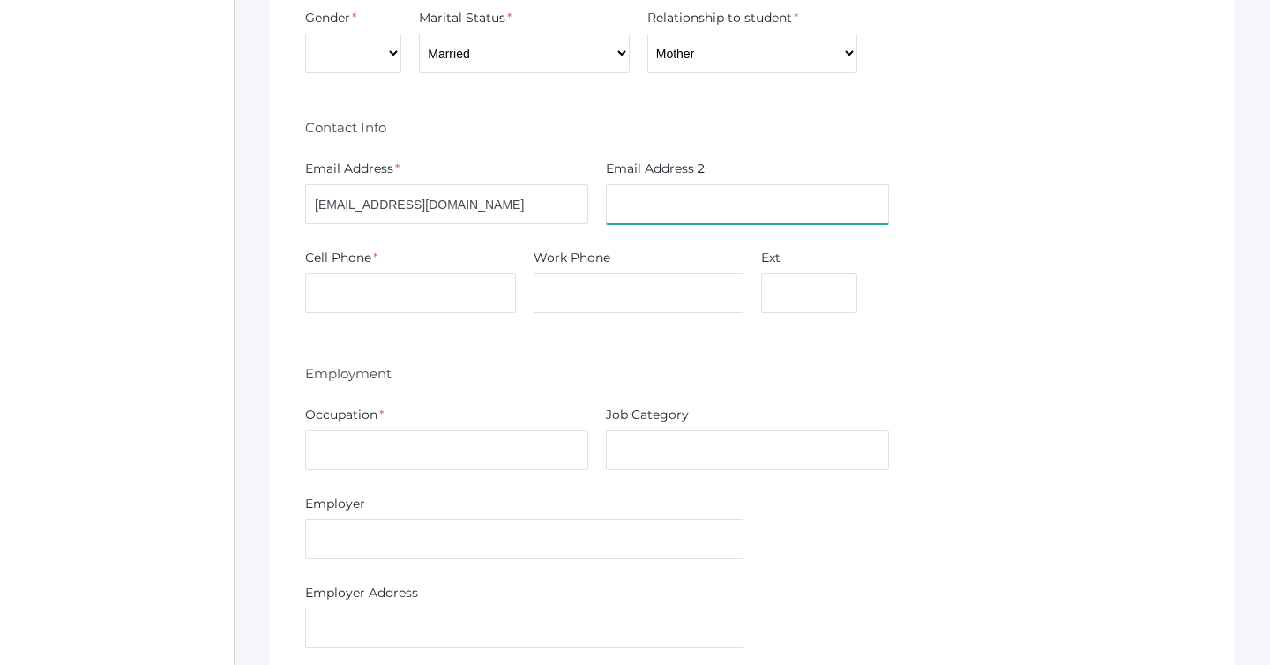
scroll to position [958, 0]
click at [340, 292] on input "text" at bounding box center [410, 293] width 211 height 40
type input "2085592456"
type input "printzml@gmail.com"
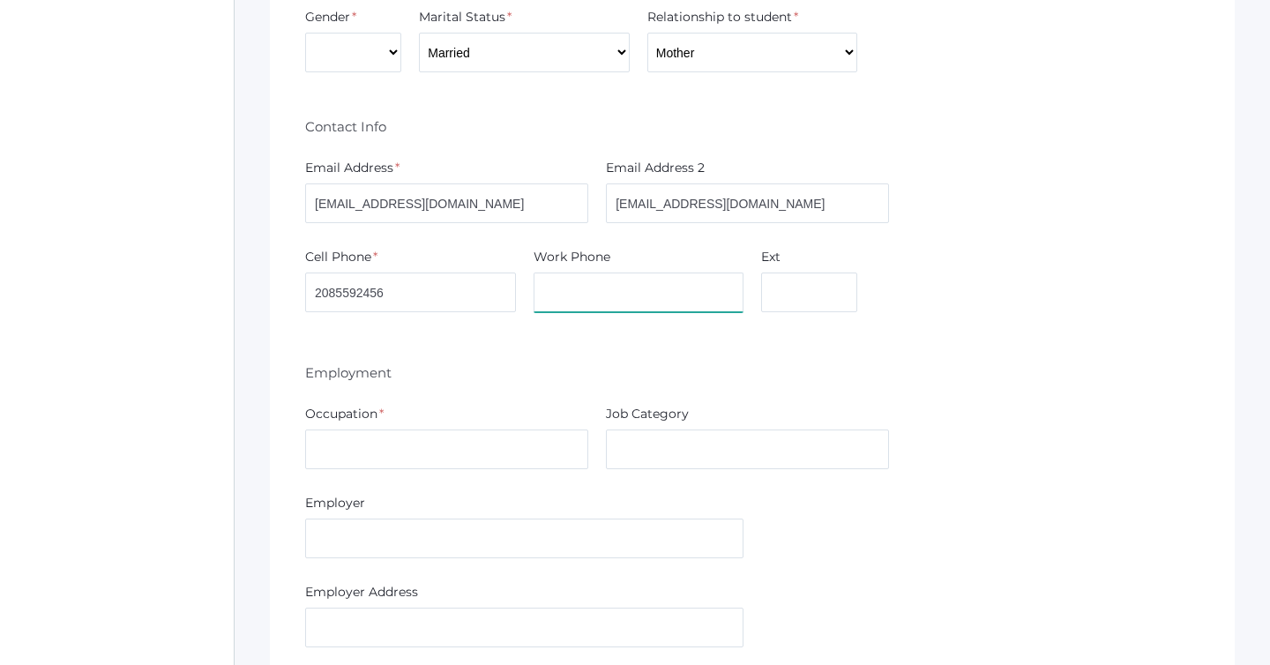
click at [595, 302] on input "text" at bounding box center [639, 293] width 211 height 40
click at [555, 355] on div "Employment" at bounding box center [752, 371] width 894 height 33
click at [445, 459] on input "text" at bounding box center [446, 450] width 283 height 40
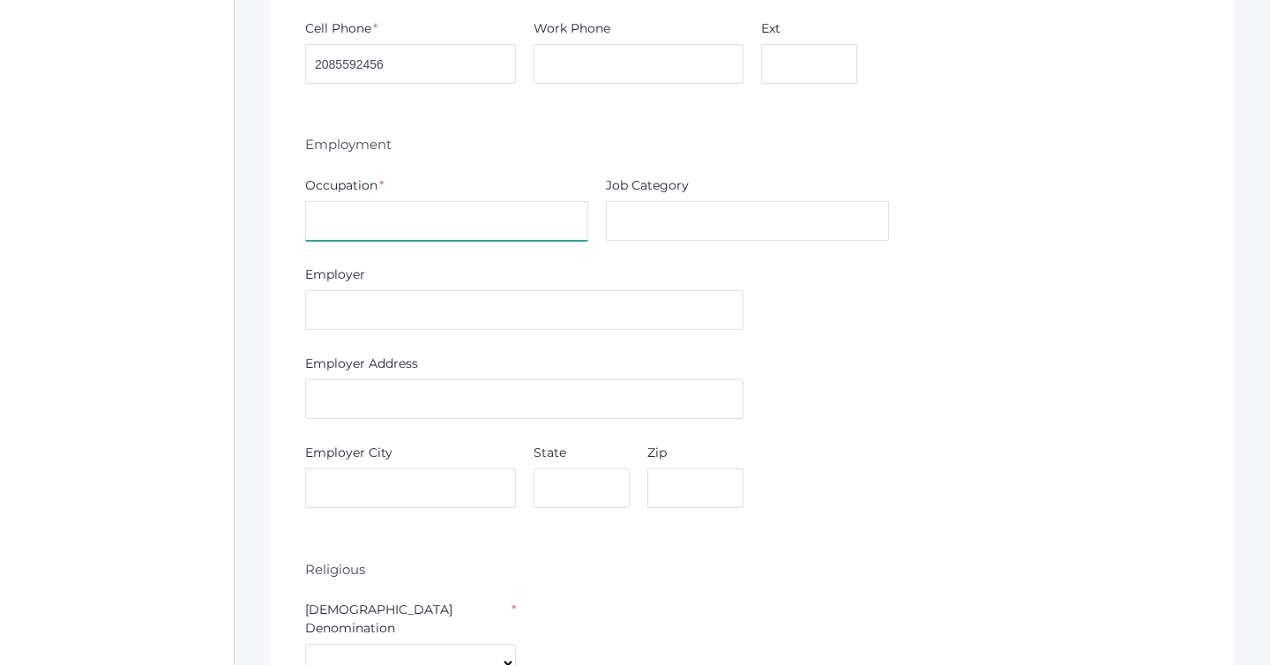
scroll to position [1187, 0]
type input "Registered Nurse"
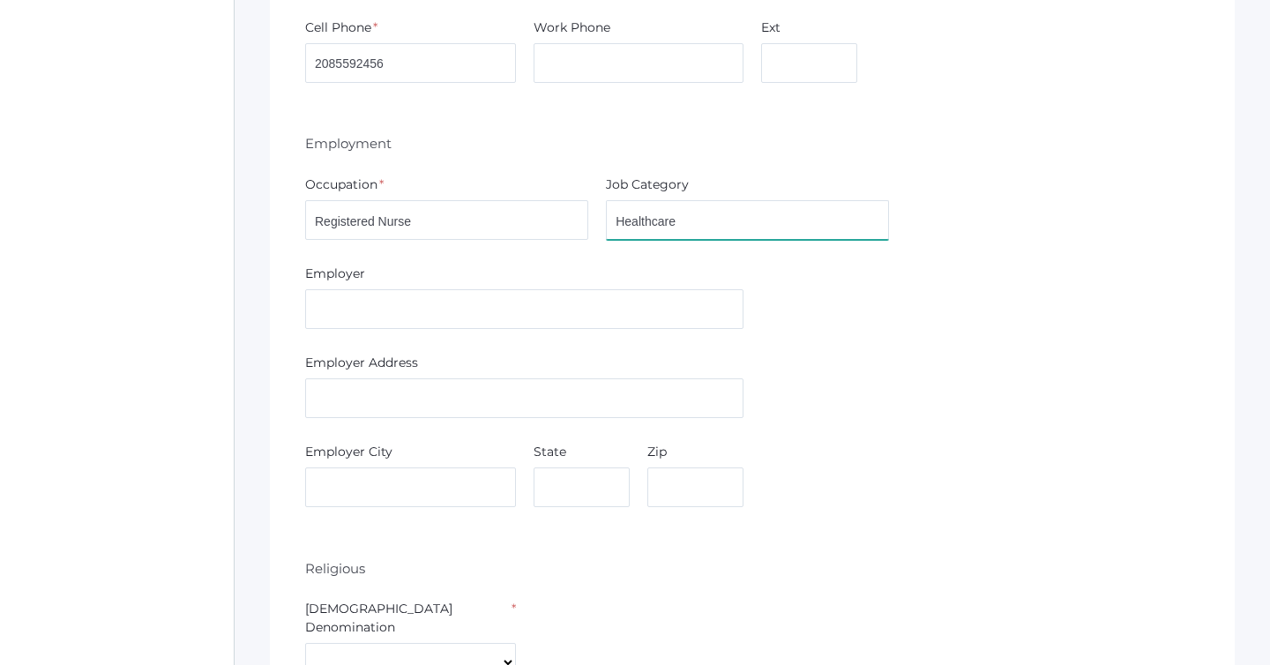
type input "Healthcare"
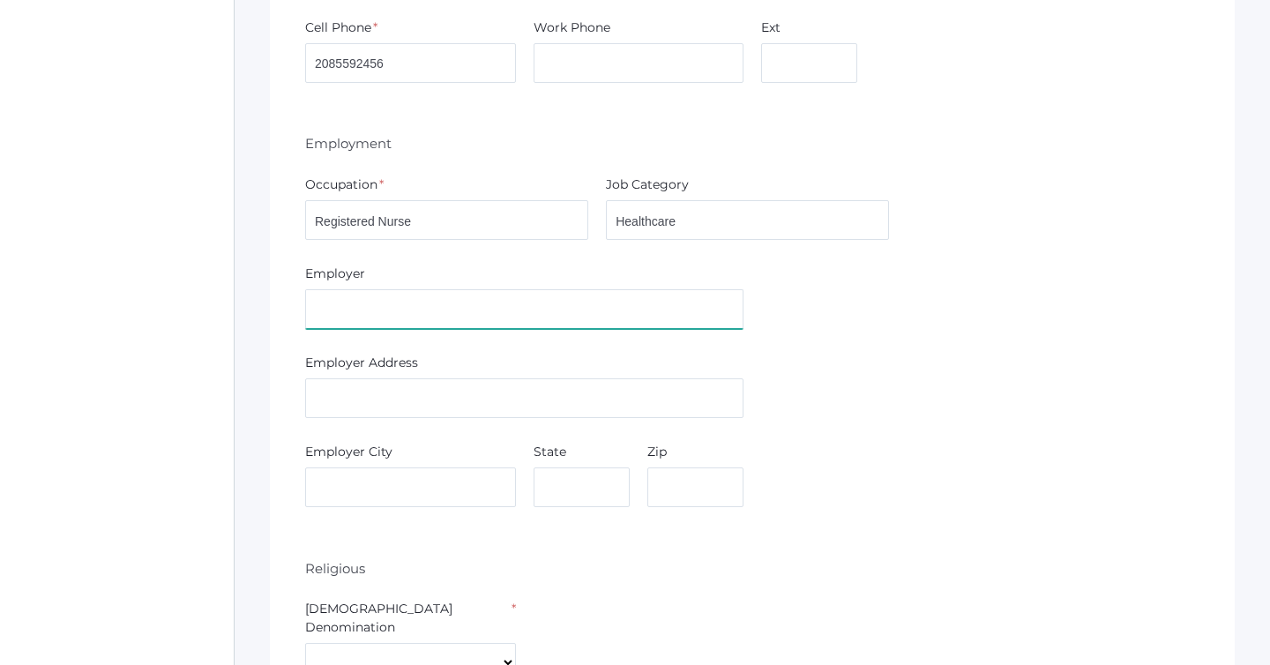
click at [349, 295] on input "text" at bounding box center [524, 309] width 438 height 40
type input "Kootenai Heart Clinics"
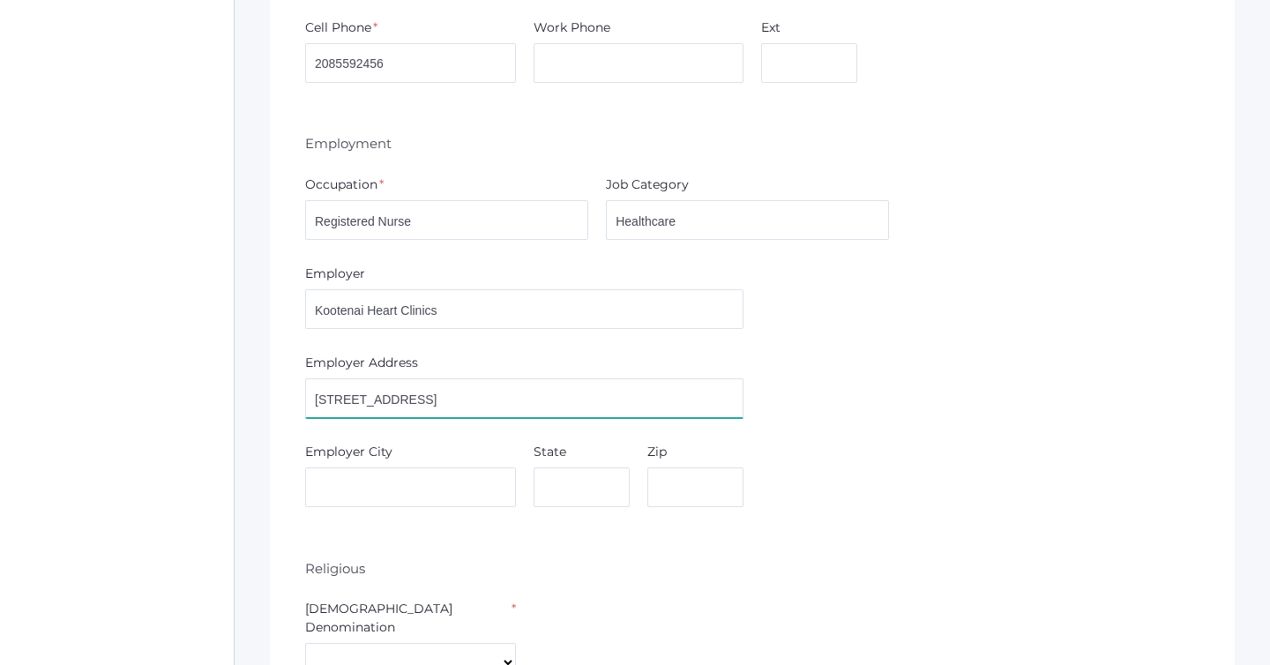
type input "700 W. Ironwood Dr"
type input "Coeur d'Alene"
type input "ID"
type input "83815"
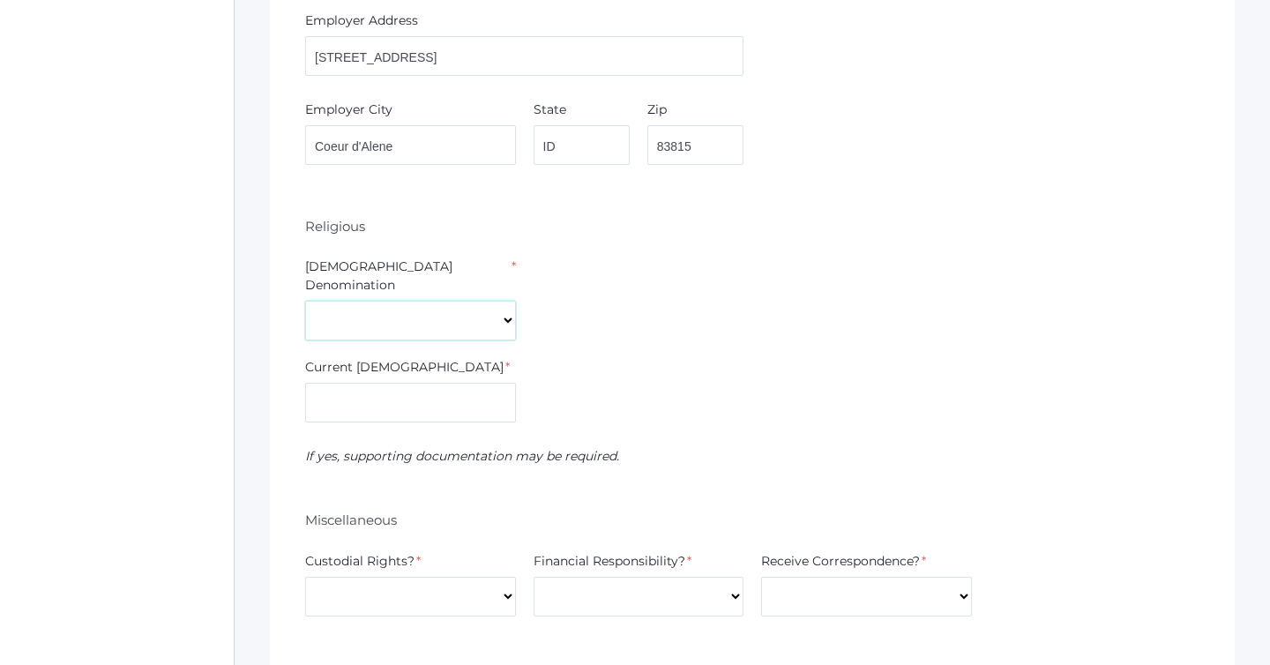
scroll to position [1541, 0]
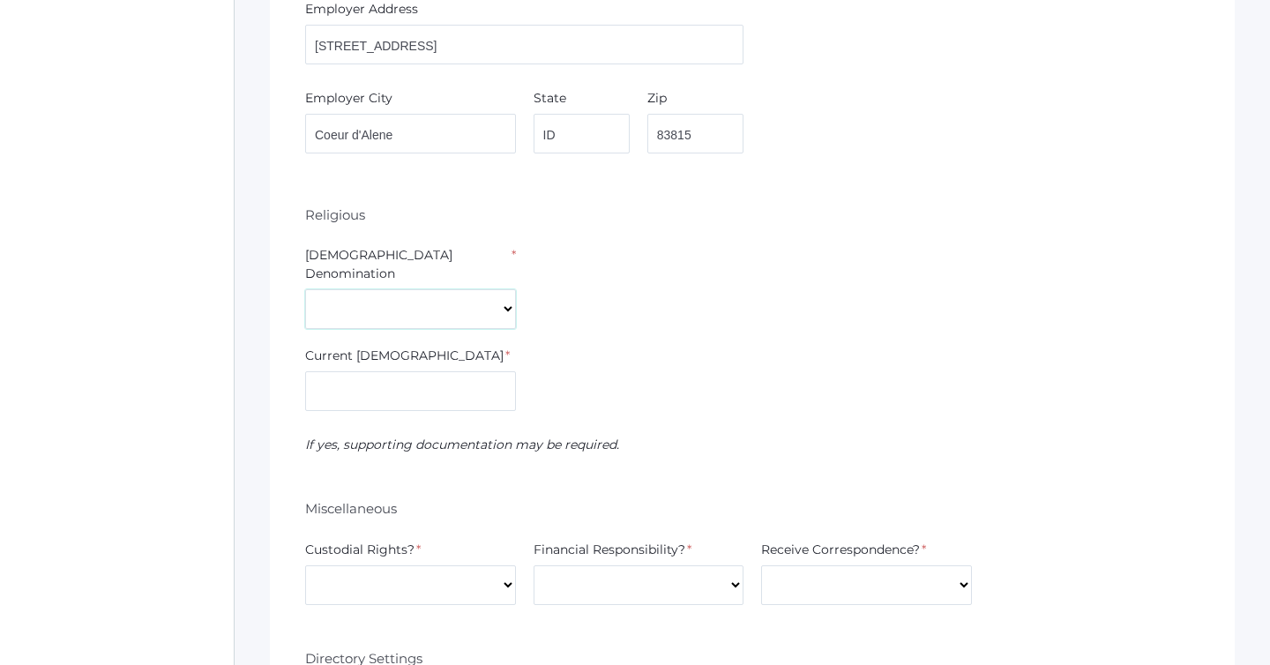
click at [354, 289] on select "7th Day Adventist Assembly of God Baptist Catholic Christian Church of Christ E…" at bounding box center [410, 309] width 211 height 40
select select "Non-denominational"
click at [305, 289] on select "7th Day Adventist Assembly of God Baptist Catholic Christian Church of Christ E…" at bounding box center [410, 309] width 211 height 40
click at [381, 376] on input "text" at bounding box center [410, 391] width 211 height 40
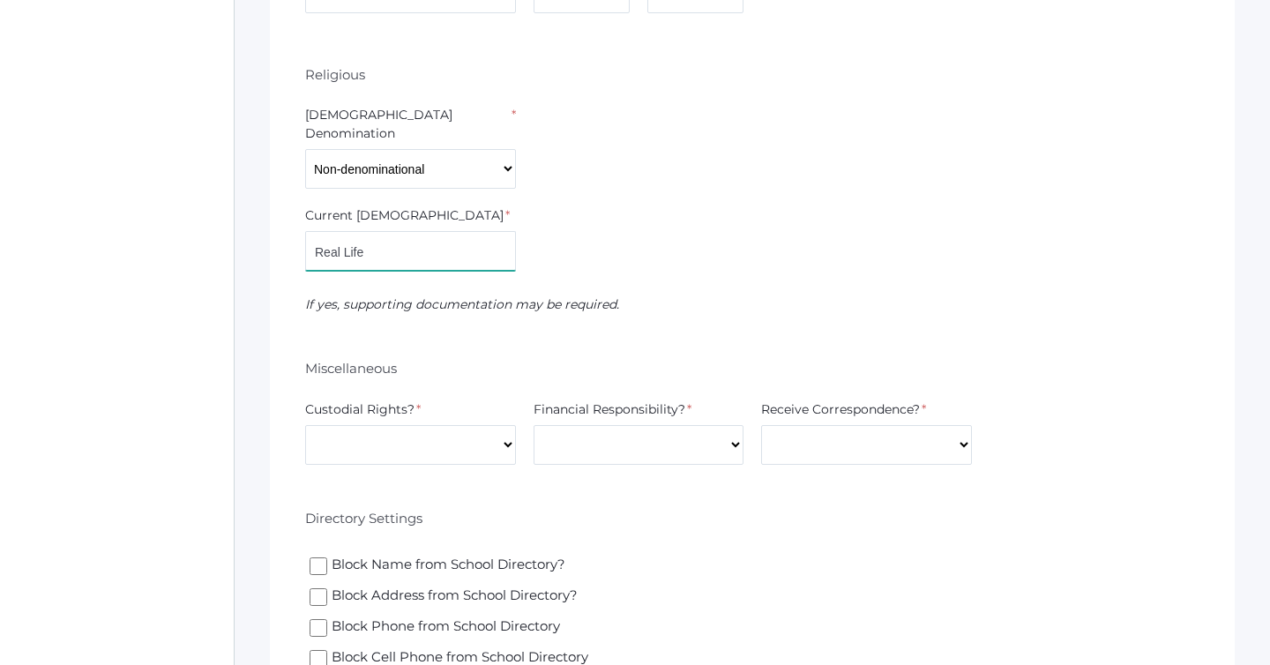
scroll to position [1680, 0]
type input "Real Life"
click at [351, 426] on select "Yes No" at bounding box center [410, 446] width 211 height 40
select select "Yes"
click at [305, 426] on select "Yes No" at bounding box center [410, 446] width 211 height 40
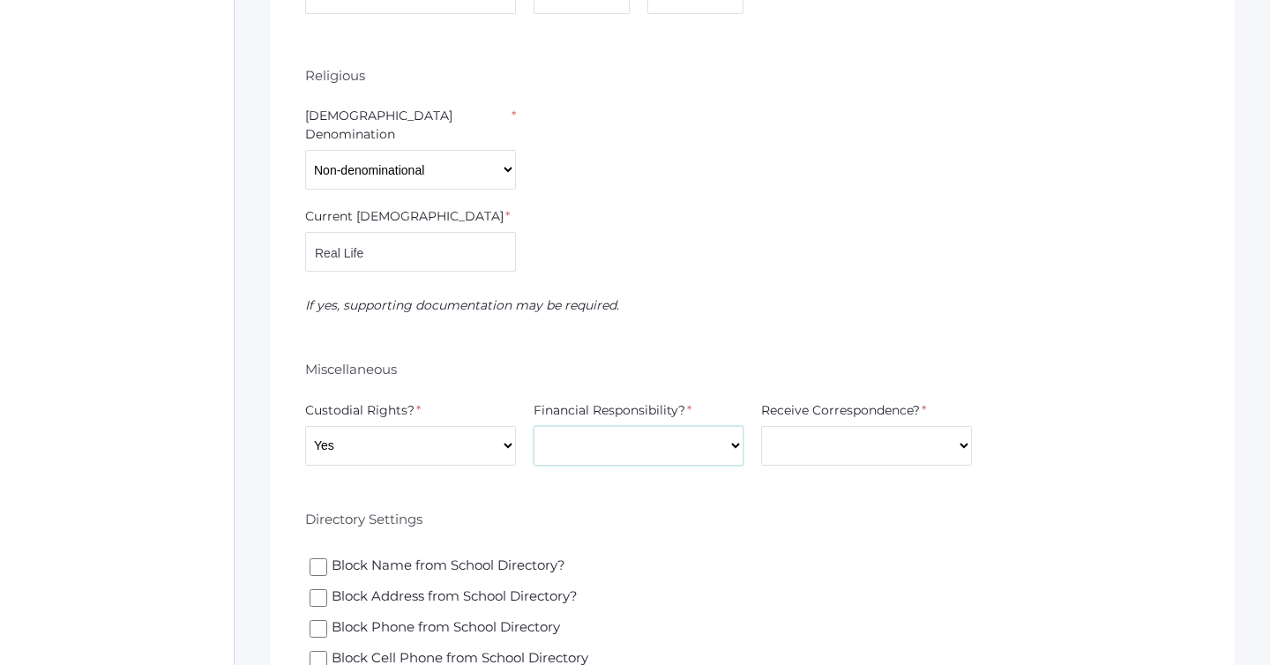
click at [635, 426] on select "Yes No" at bounding box center [639, 446] width 211 height 40
select select "Yes"
click at [534, 426] on select "Yes No" at bounding box center [639, 446] width 211 height 40
click at [749, 437] on div "Financial Responsibility? * Yes No" at bounding box center [639, 433] width 228 height 64
click at [807, 438] on select "Yes No" at bounding box center [866, 446] width 211 height 40
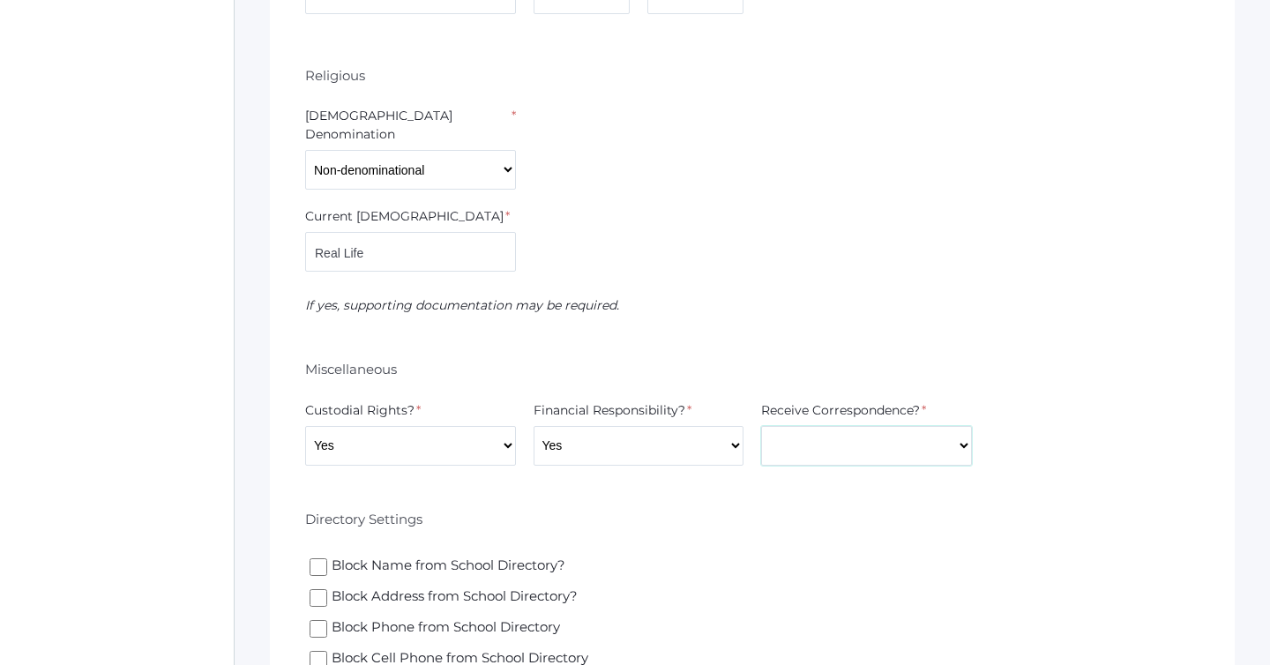
select select "Yes"
click at [761, 426] on select "Yes No" at bounding box center [866, 446] width 211 height 40
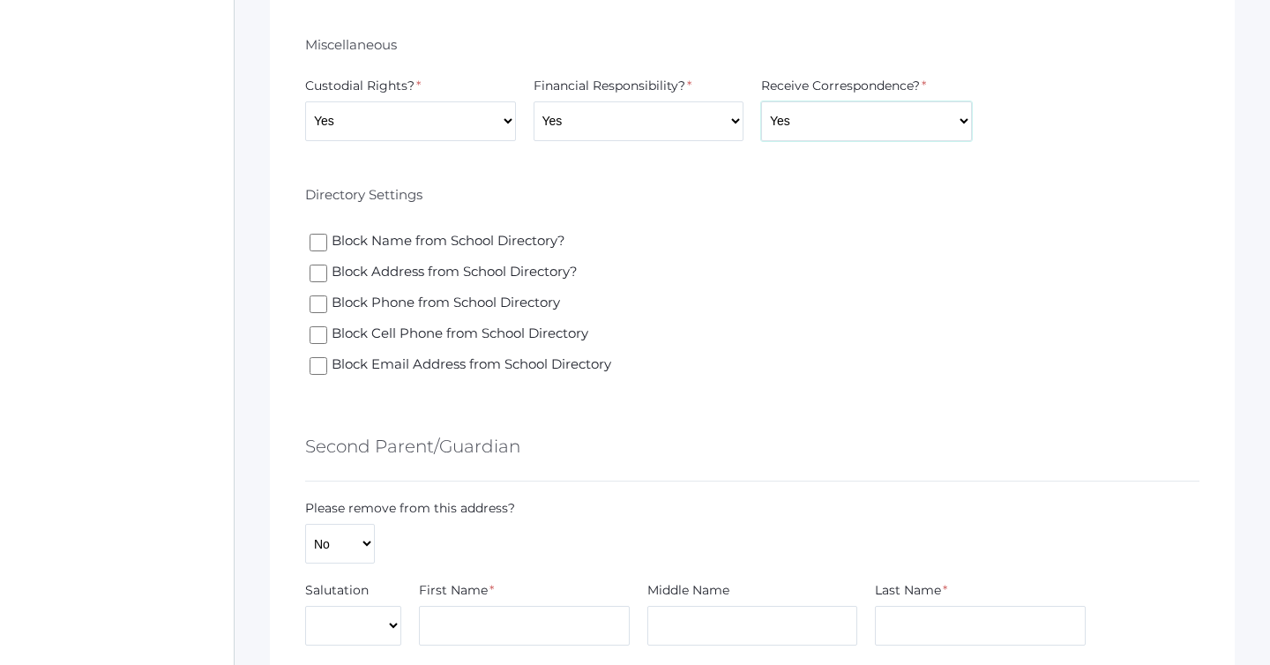
scroll to position [2013, 0]
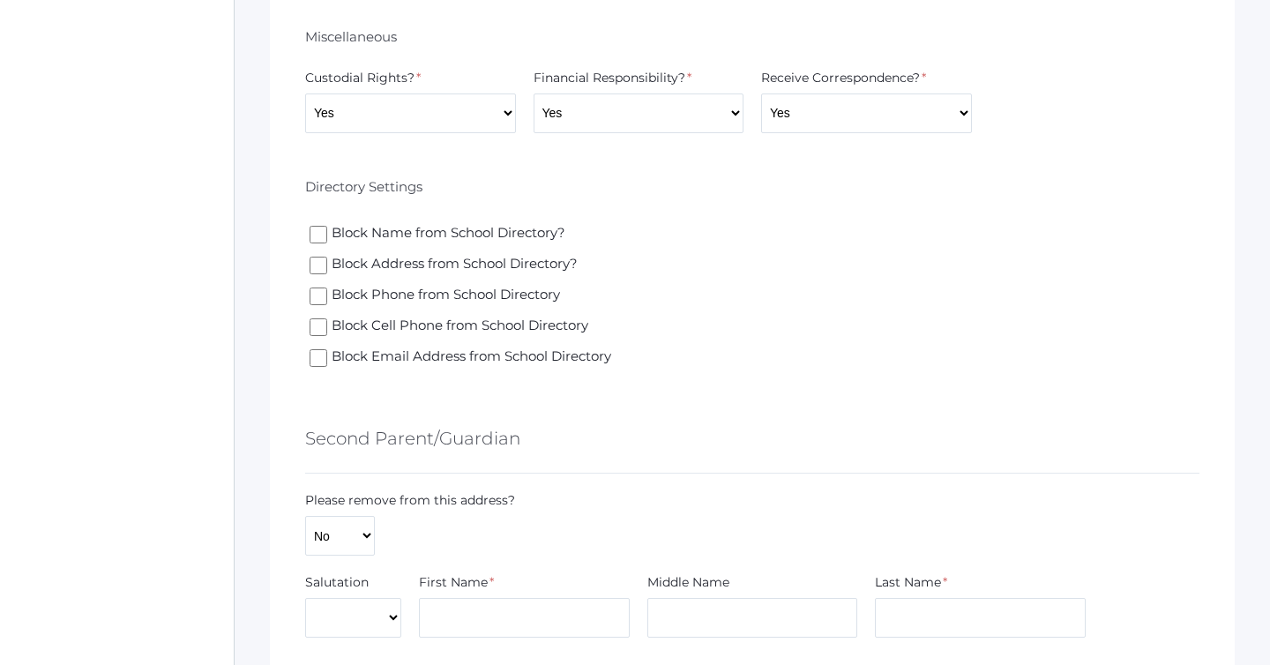
click at [317, 257] on input "Block Address from School Directory?" at bounding box center [319, 266] width 18 height 18
checkbox input "true"
click at [324, 349] on input "Block Email Address from School Directory" at bounding box center [319, 358] width 18 height 18
checkbox input "true"
click at [325, 288] on input "Block Phone from School Directory" at bounding box center [319, 297] width 18 height 18
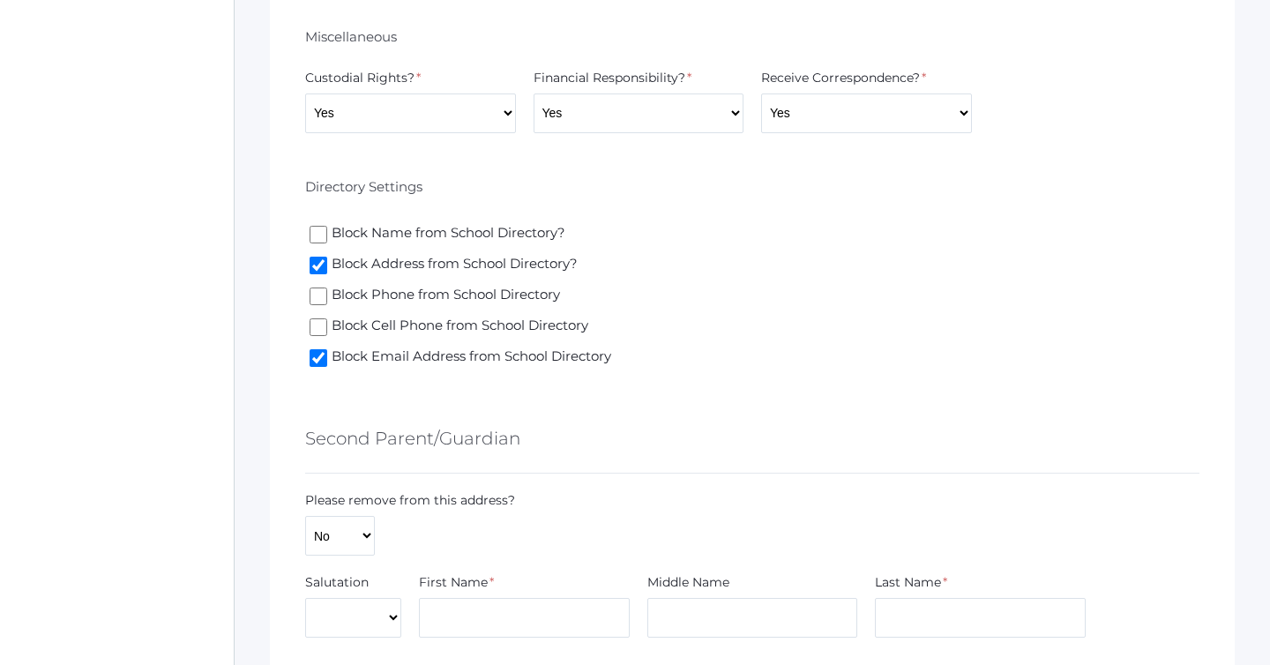
checkbox input "true"
click at [325, 318] on input "Block Cell Phone from School Directory" at bounding box center [319, 327] width 18 height 18
checkbox input "true"
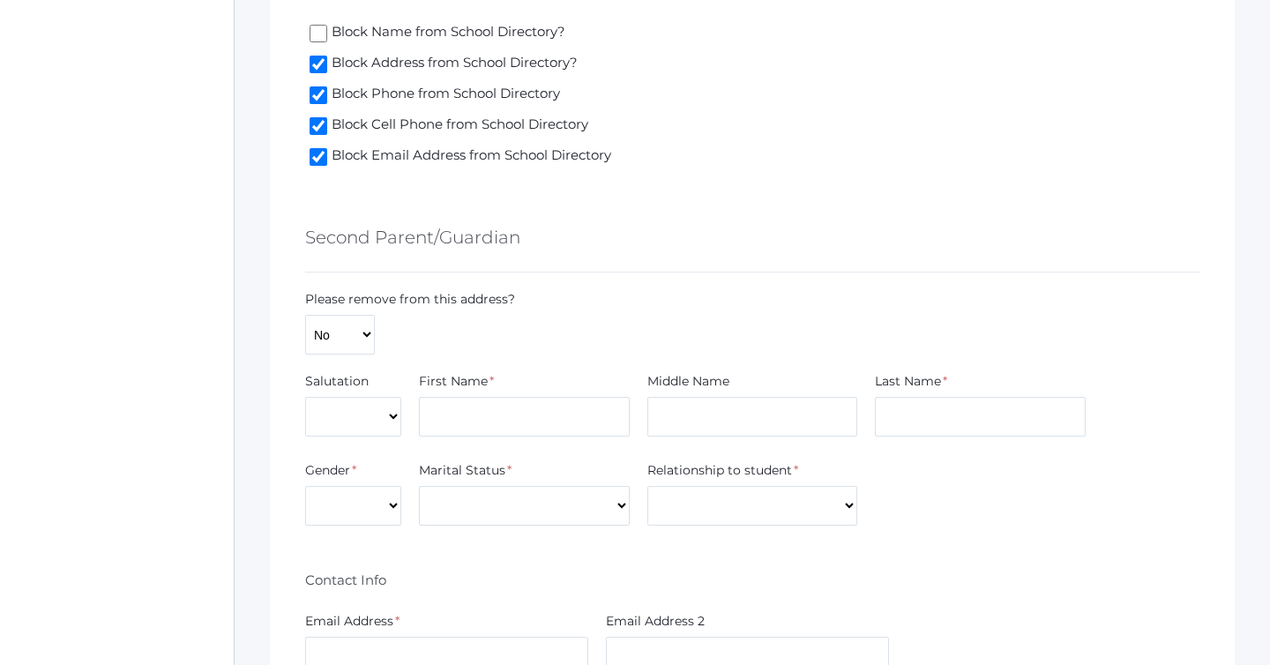
scroll to position [2272, 0]
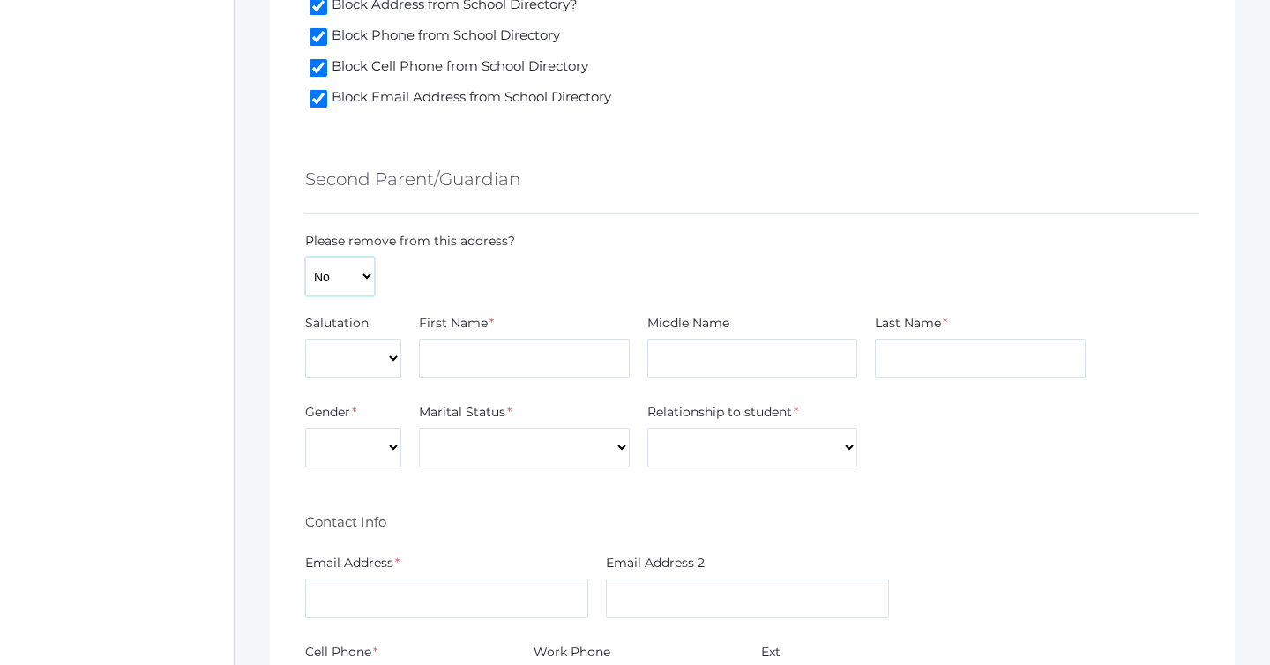
click at [329, 259] on select "No Yes" at bounding box center [340, 277] width 70 height 40
click at [305, 257] on select "No Yes" at bounding box center [340, 277] width 70 height 40
click at [384, 340] on select "Mr. Mrs. Miss Ms. Dr." at bounding box center [353, 359] width 96 height 40
select select "Mr."
click at [305, 339] on select "Mr. Mrs. Miss Ms. Dr." at bounding box center [353, 359] width 96 height 40
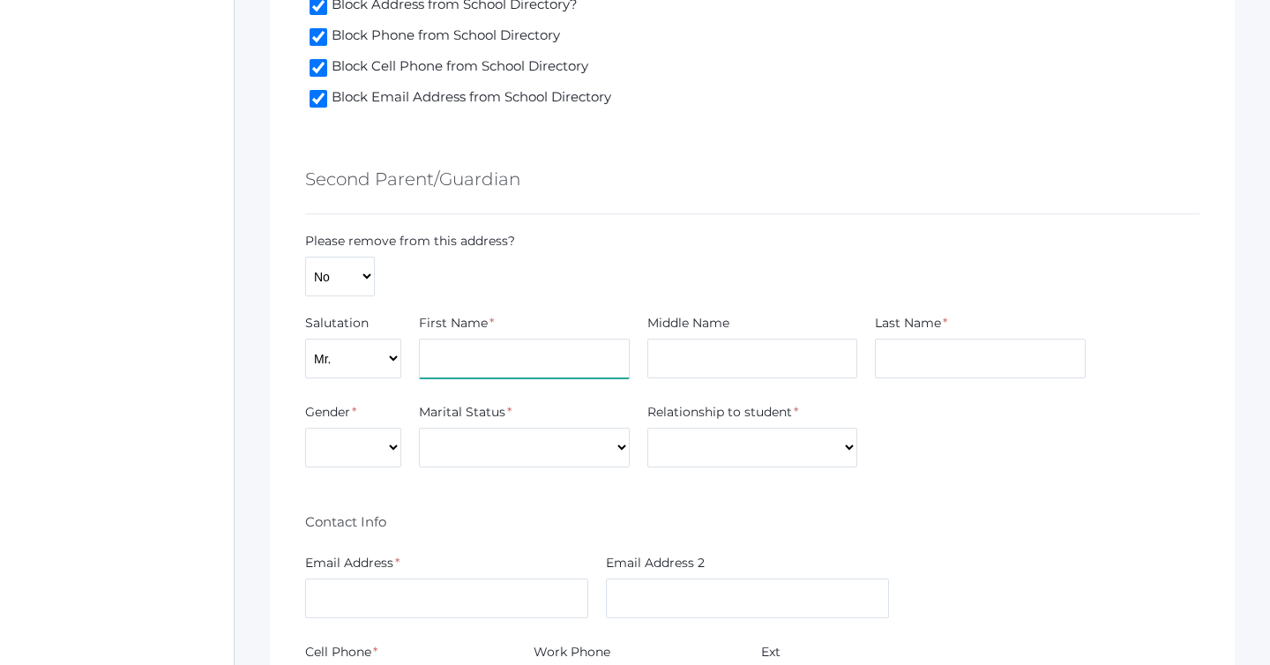
click at [484, 339] on input "text" at bounding box center [524, 359] width 211 height 40
type input "Doug"
type input "F"
type input "Rand"
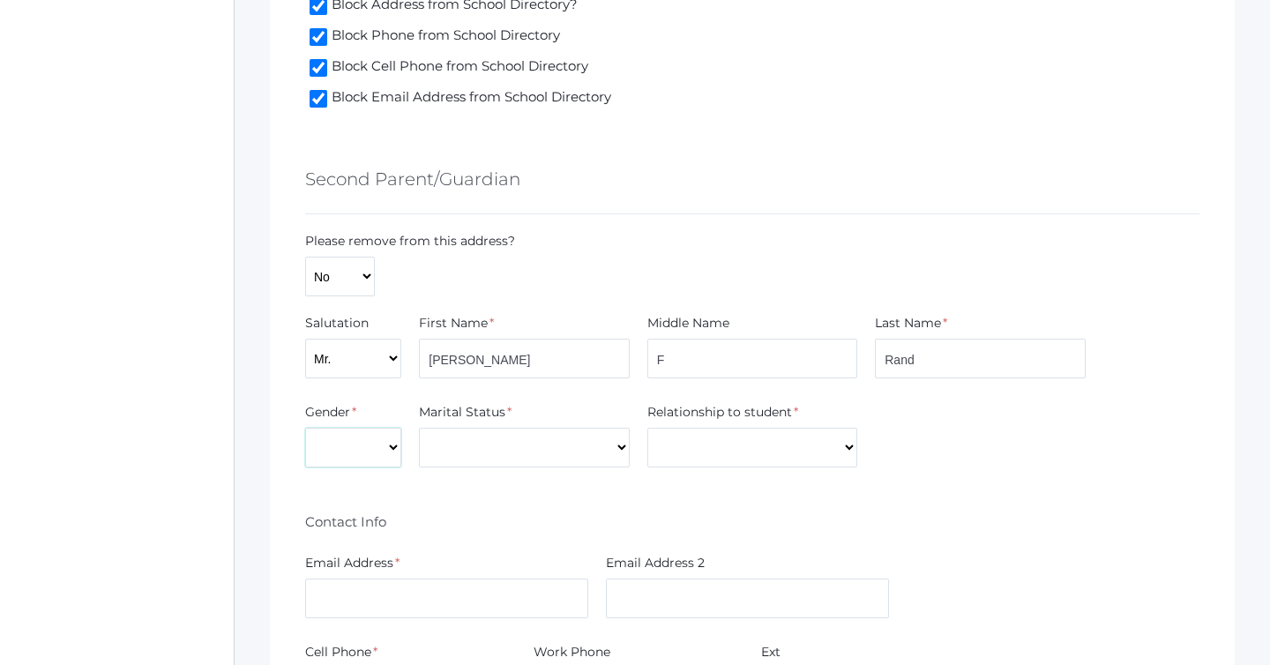
click at [356, 436] on select "Male Female" at bounding box center [353, 448] width 96 height 40
select select "Male"
click at [305, 428] on select "Male Female" at bounding box center [353, 448] width 96 height 40
click at [464, 442] on select "Divorced Married Remarried Separated Single Widowed" at bounding box center [524, 448] width 211 height 40
select select "Married"
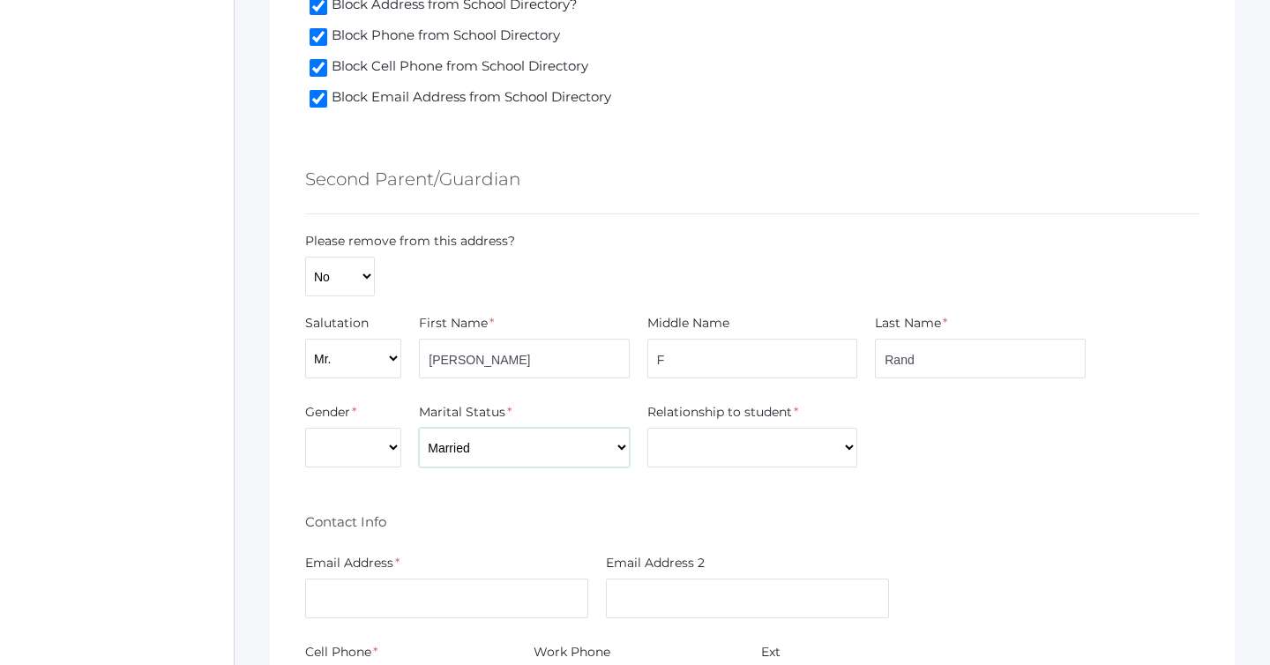
click at [419, 428] on select "Divorced Married Remarried Separated Single Widowed" at bounding box center [524, 448] width 211 height 40
click at [700, 439] on select "Aunt Brother Father Friend Grandparent Guardian Mother Other Sister Step Father…" at bounding box center [752, 448] width 211 height 40
select select "Father"
click at [647, 428] on select "Aunt Brother Father Friend Grandparent Guardian Mother Other Sister Step Father…" at bounding box center [752, 448] width 211 height 40
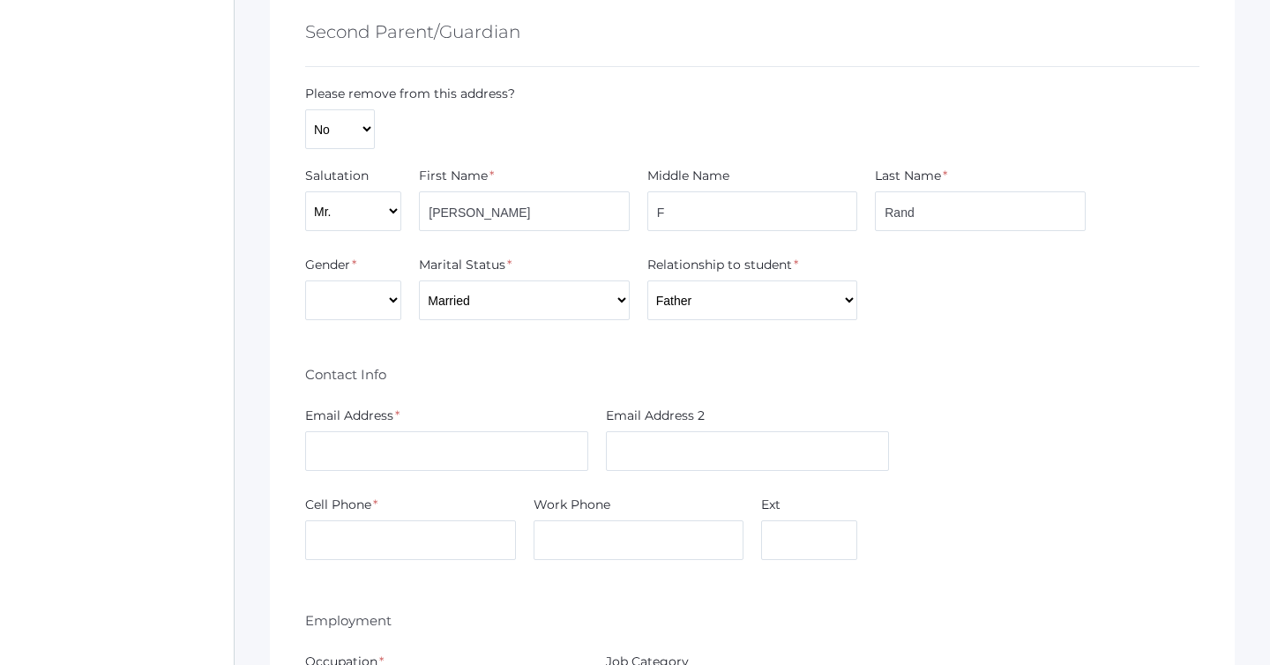
scroll to position [2422, 0]
click at [531, 429] on input "text" at bounding box center [446, 449] width 283 height 40
click at [533, 358] on div "Contact Info" at bounding box center [752, 369] width 894 height 33
click at [520, 429] on input "text" at bounding box center [446, 449] width 283 height 40
type input "dougrand_3@hotmail.com"
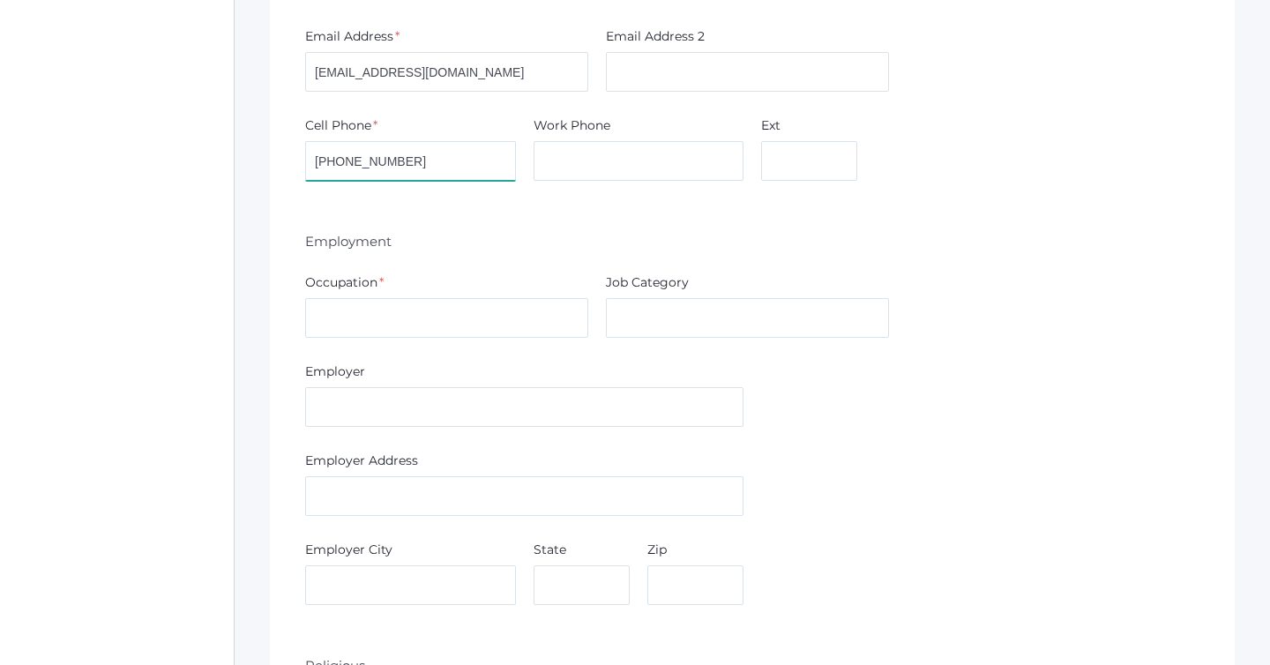
scroll to position [2827, 0]
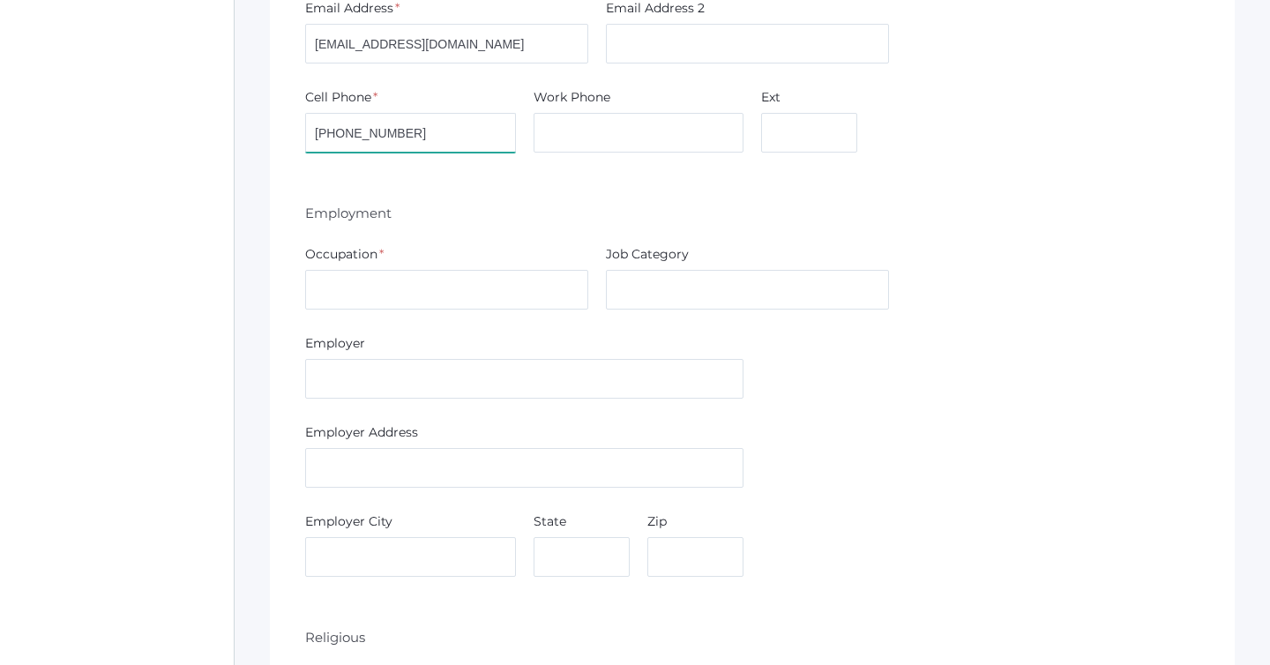
type input "208-859-7386"
click at [508, 282] on input "text" at bounding box center [446, 290] width 283 height 40
type input "M"
type input "A"
type input "Maintanence Supervisor"
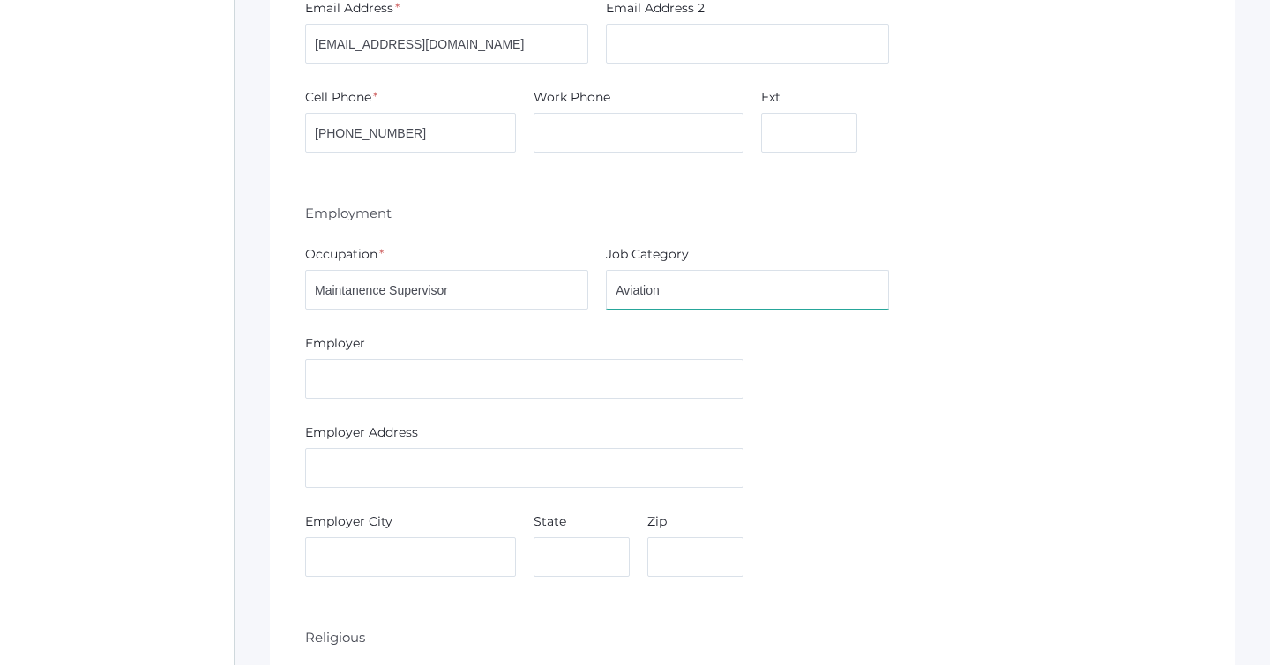
type input "Aviation"
click at [385, 379] on div "Employer" at bounding box center [524, 369] width 456 height 71
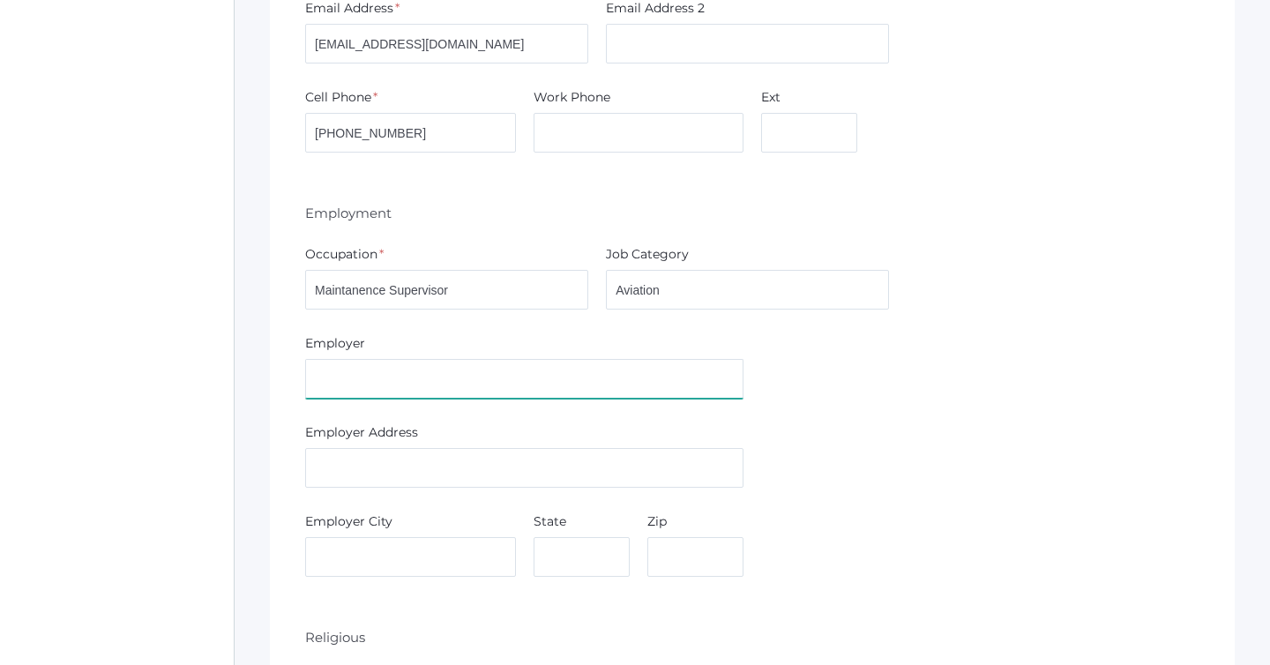
click at [385, 362] on input "text" at bounding box center [524, 379] width 438 height 40
type input "Solarius Aviation"
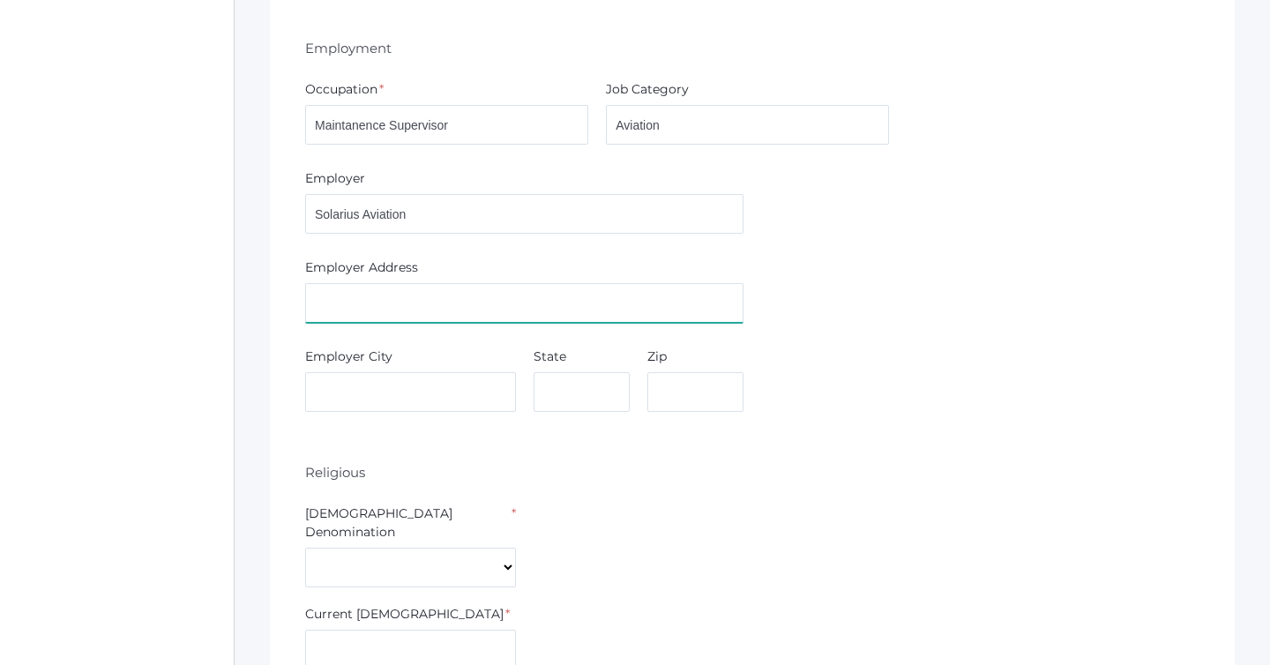
scroll to position [3009, 0]
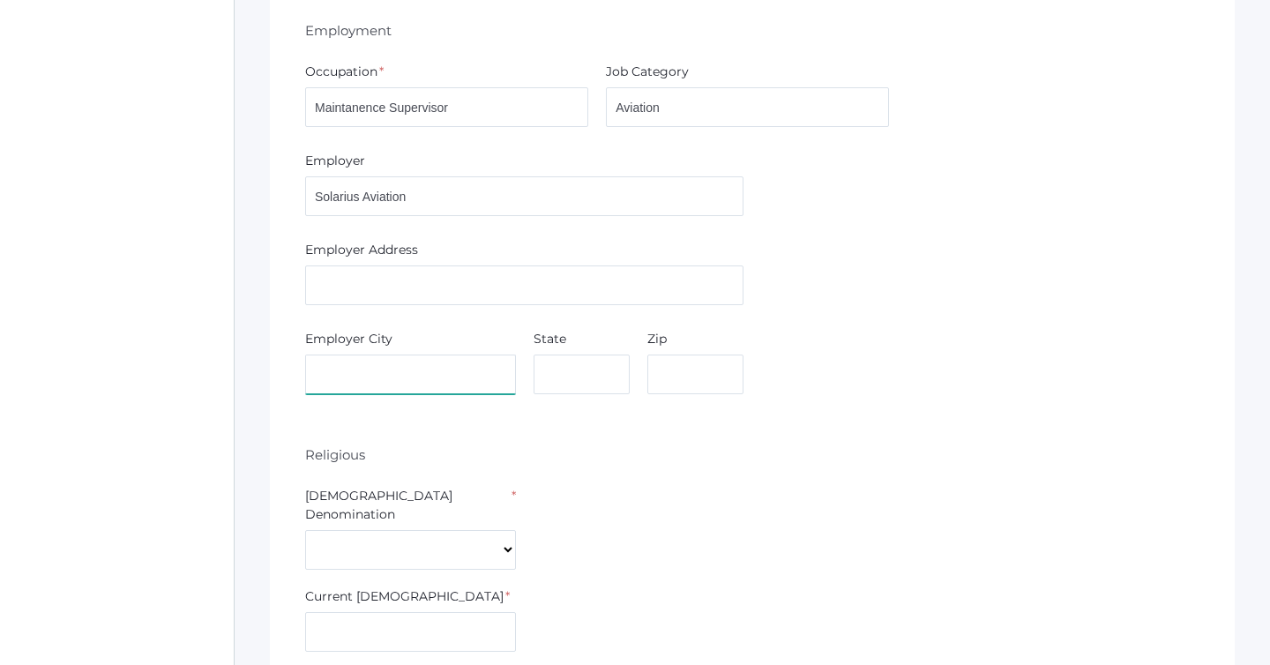
click at [360, 363] on input "text" at bounding box center [410, 375] width 211 height 40
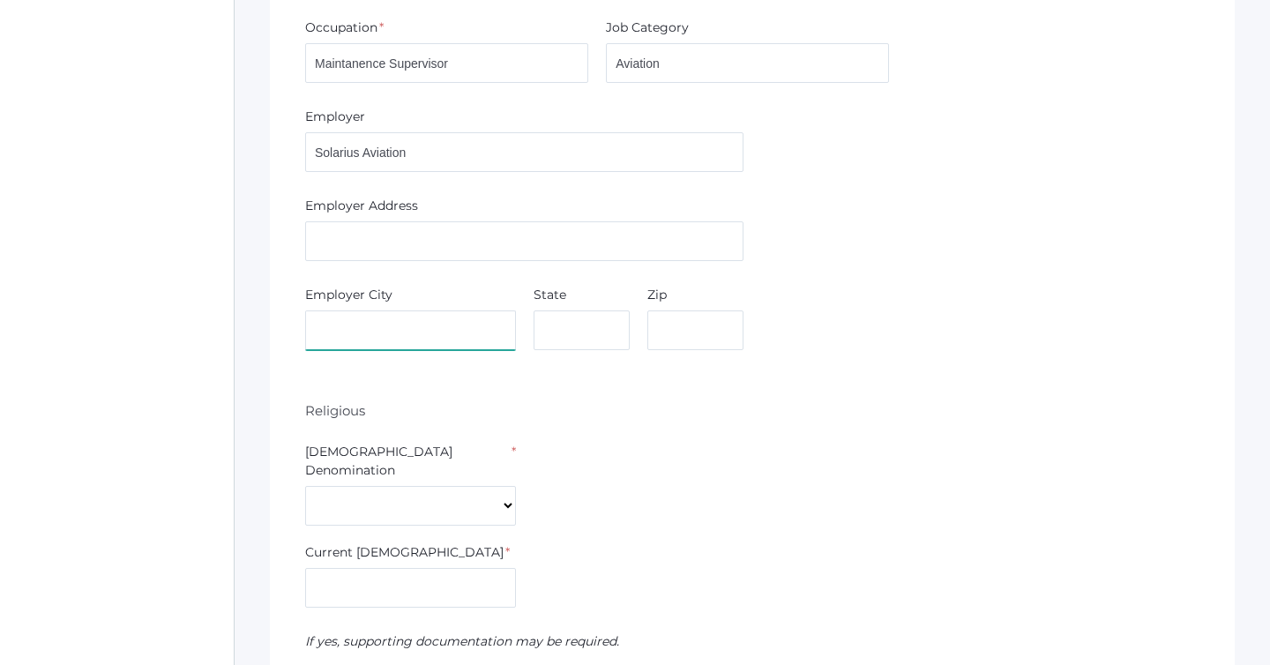
scroll to position [3148, 0]
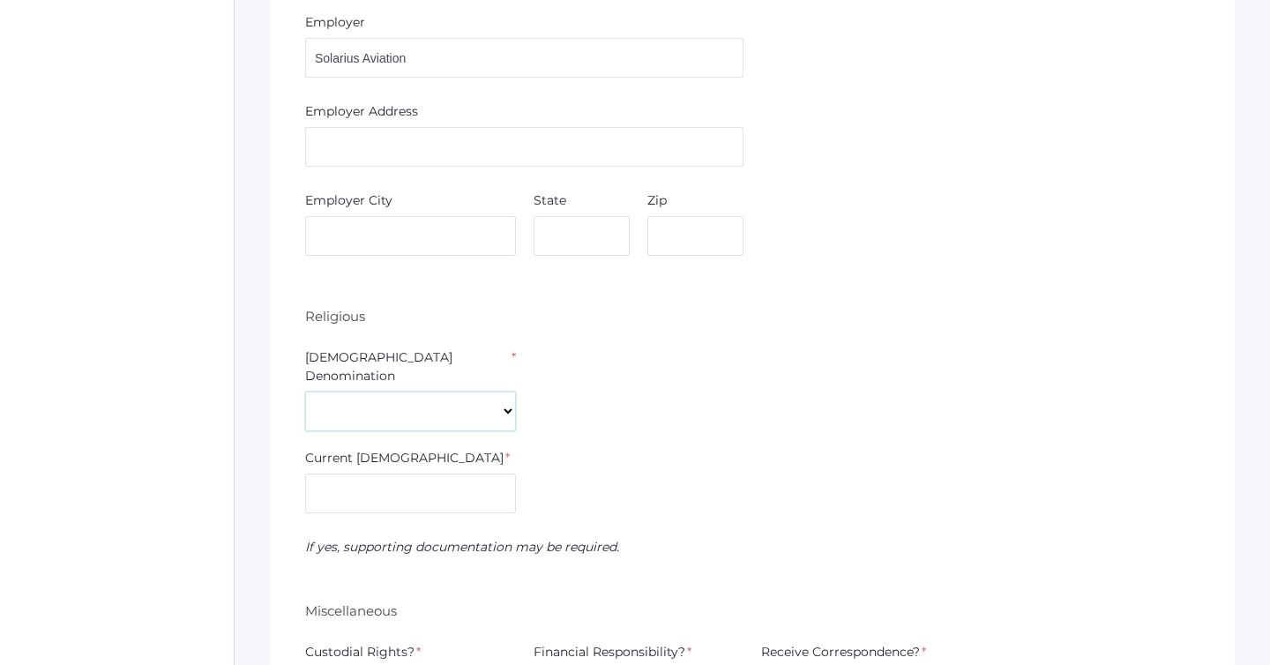
click at [360, 392] on select "7th Day Adventist Assembly of God Baptist Catholic Christian Church of Christ E…" at bounding box center [410, 412] width 211 height 40
select select "Non-denominational"
click at [305, 392] on select "7th Day Adventist Assembly of God Baptist Catholic Christian Church of Christ E…" at bounding box center [410, 412] width 211 height 40
click at [380, 474] on input "text" at bounding box center [410, 494] width 211 height 40
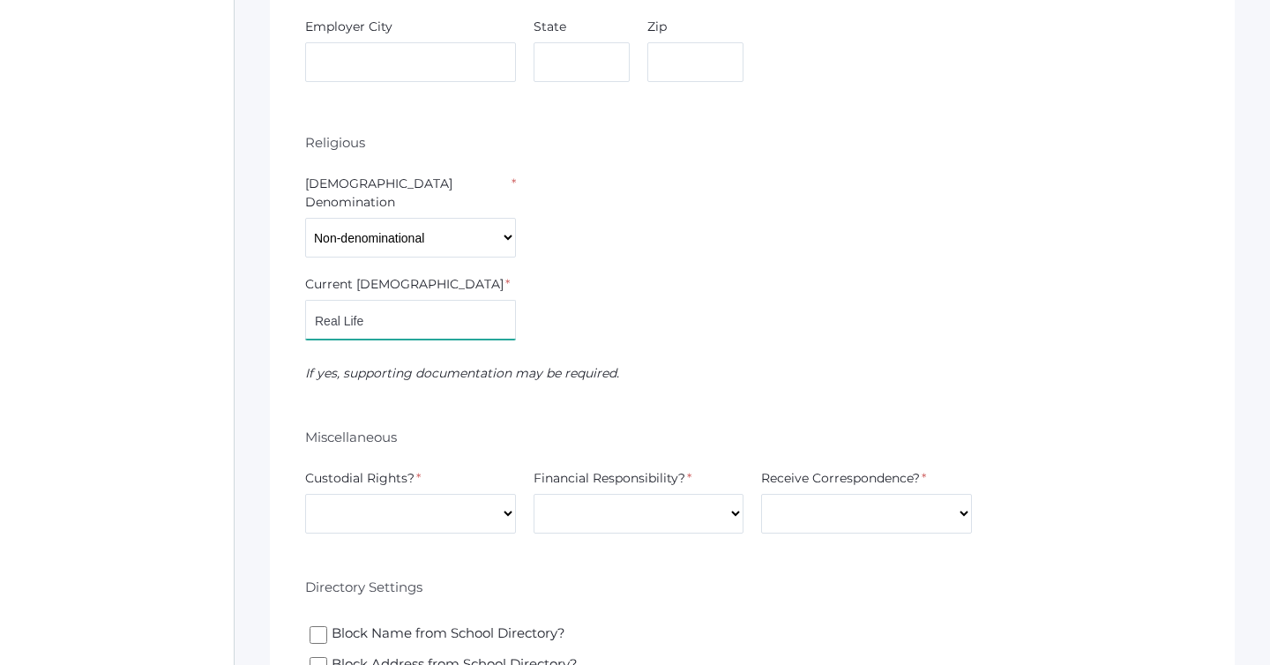
scroll to position [3381, 0]
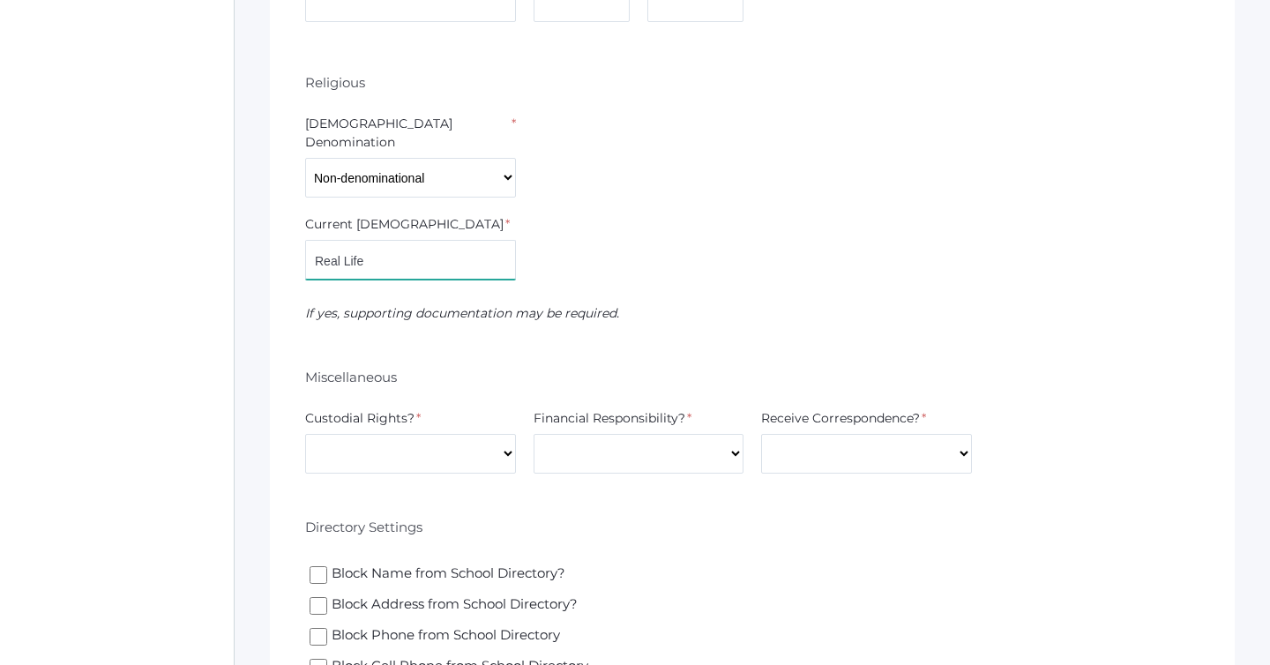
type input "Real Life"
click at [447, 434] on select "Yes No" at bounding box center [410, 454] width 211 height 40
select select "Yes"
click at [305, 434] on select "Yes No" at bounding box center [410, 454] width 211 height 40
click at [557, 434] on select "Yes No" at bounding box center [639, 454] width 211 height 40
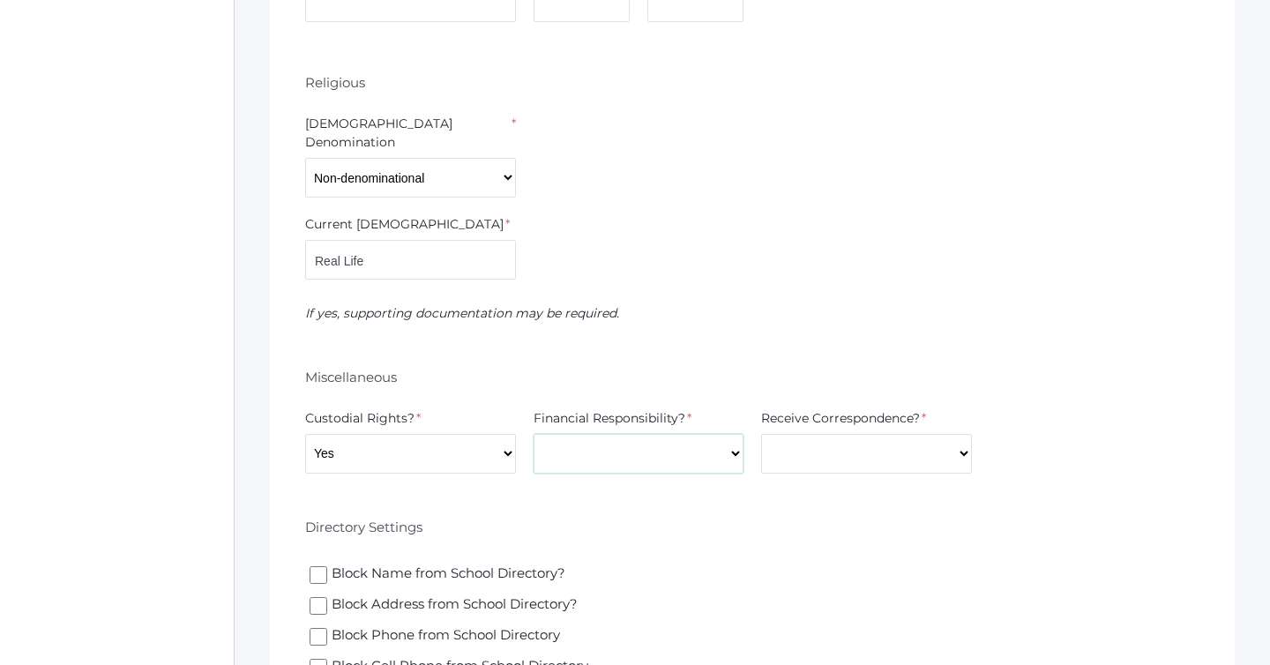
select select "Yes"
click at [534, 434] on select "Yes No" at bounding box center [639, 454] width 211 height 40
click at [796, 434] on select "Yes No" at bounding box center [866, 454] width 211 height 40
select select "Yes"
click at [761, 434] on select "Yes No" at bounding box center [866, 454] width 211 height 40
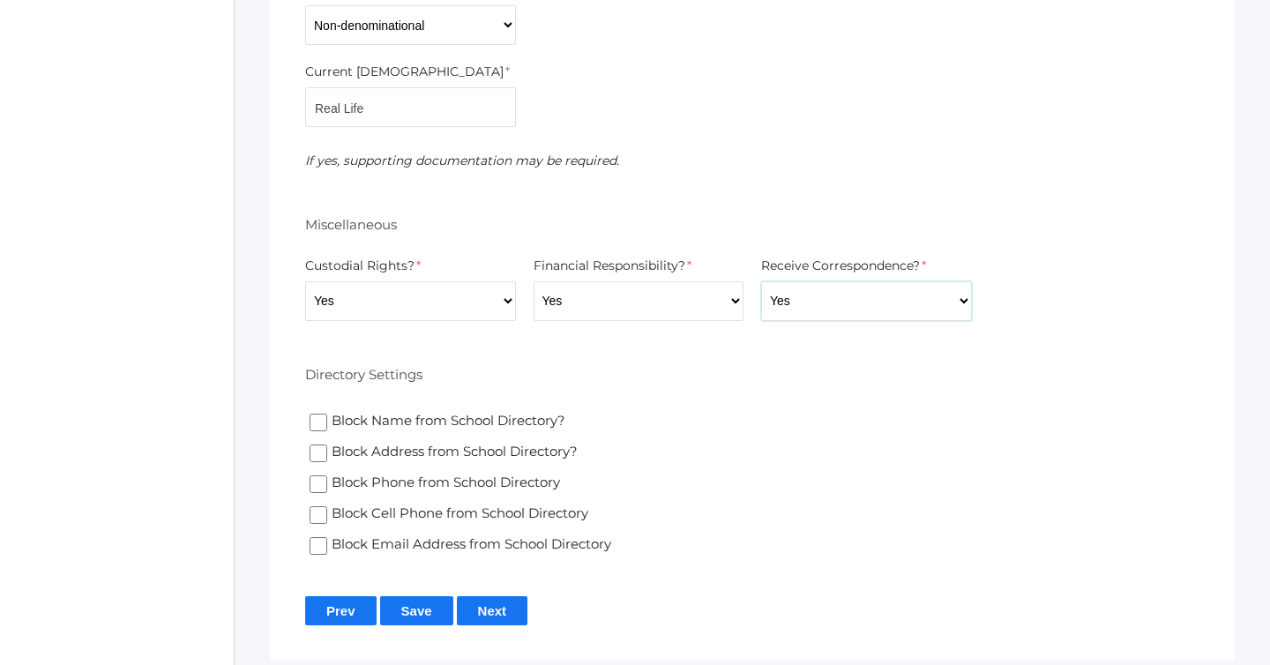
scroll to position [3564, 0]
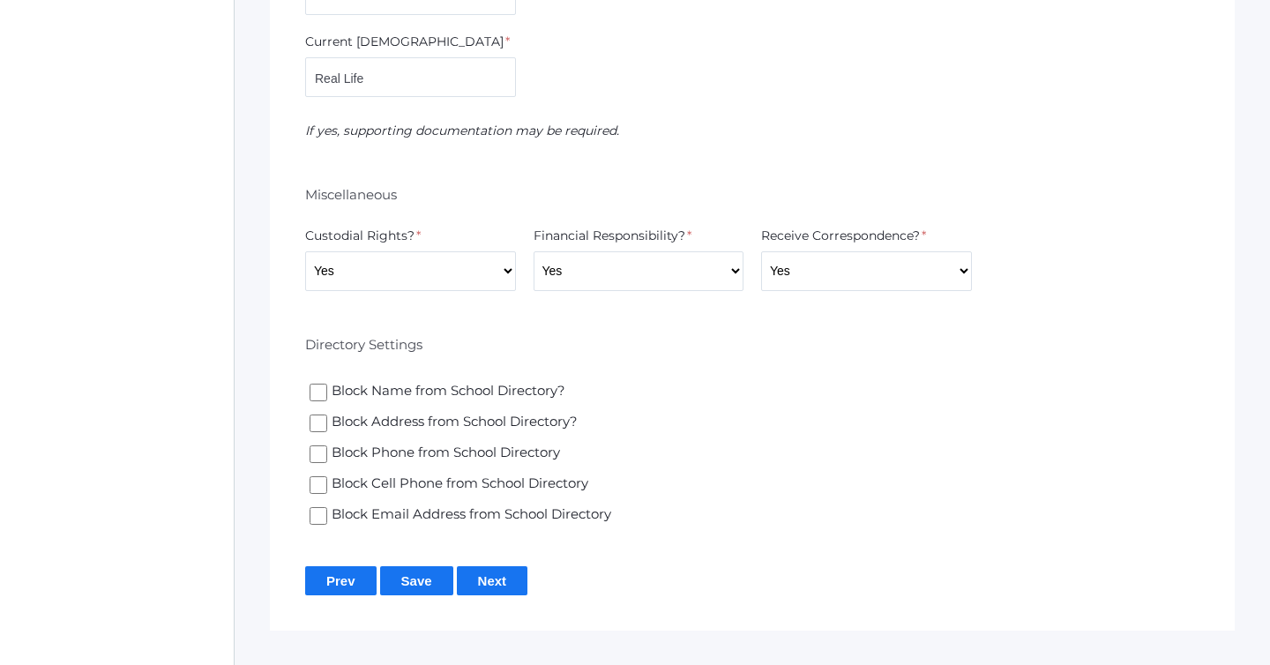
click at [316, 415] on input "Block Address from School Directory?" at bounding box center [319, 424] width 18 height 18
checkbox input "true"
click at [323, 445] on input "Block Phone from School Directory" at bounding box center [319, 454] width 18 height 18
checkbox input "true"
click at [323, 476] on input "Block Cell Phone from School Directory" at bounding box center [319, 485] width 18 height 18
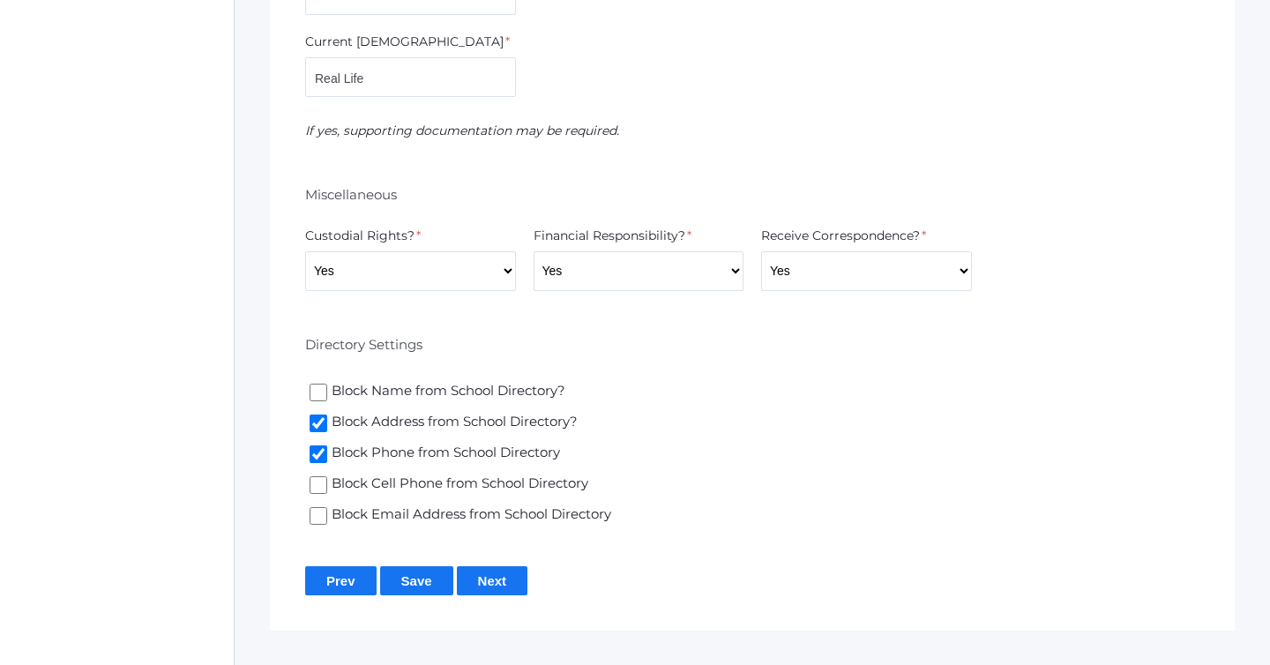
checkbox input "true"
click at [323, 507] on input "Block Email Address from School Directory" at bounding box center [319, 516] width 18 height 18
checkbox input "true"
click at [486, 566] on input "Next" at bounding box center [492, 580] width 71 height 29
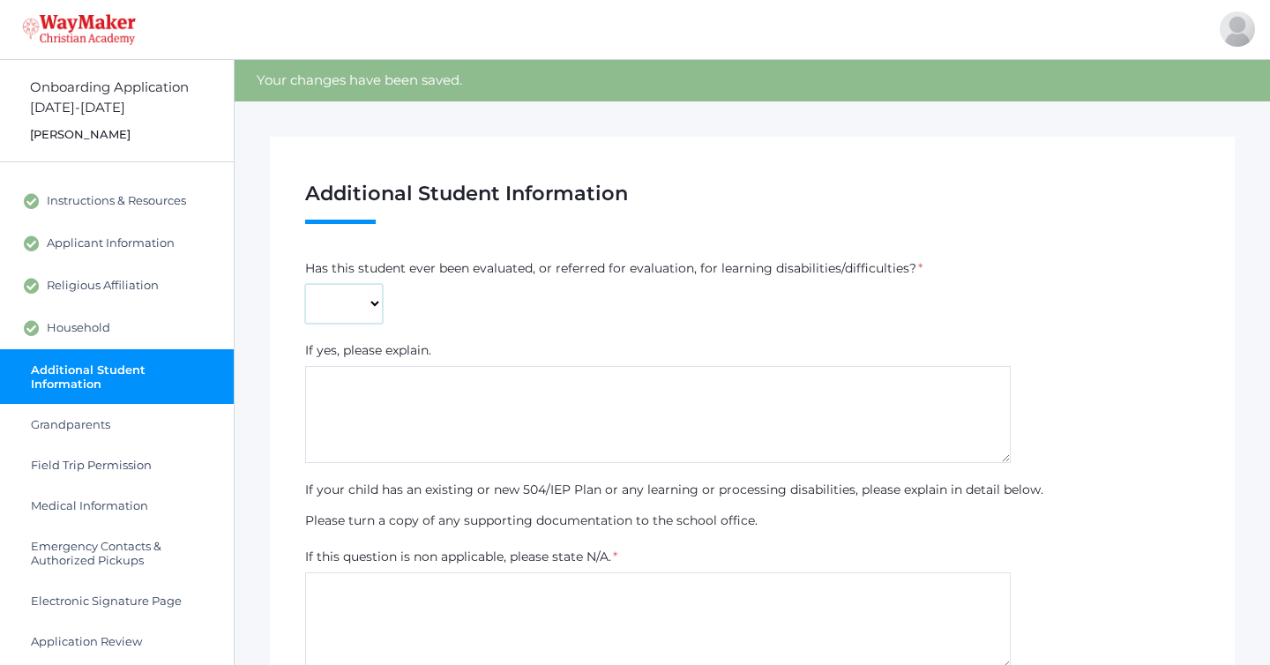
click at [329, 308] on select "Yes No" at bounding box center [344, 304] width 78 height 40
select select "No"
click at [305, 284] on select "Yes No" at bounding box center [344, 304] width 78 height 40
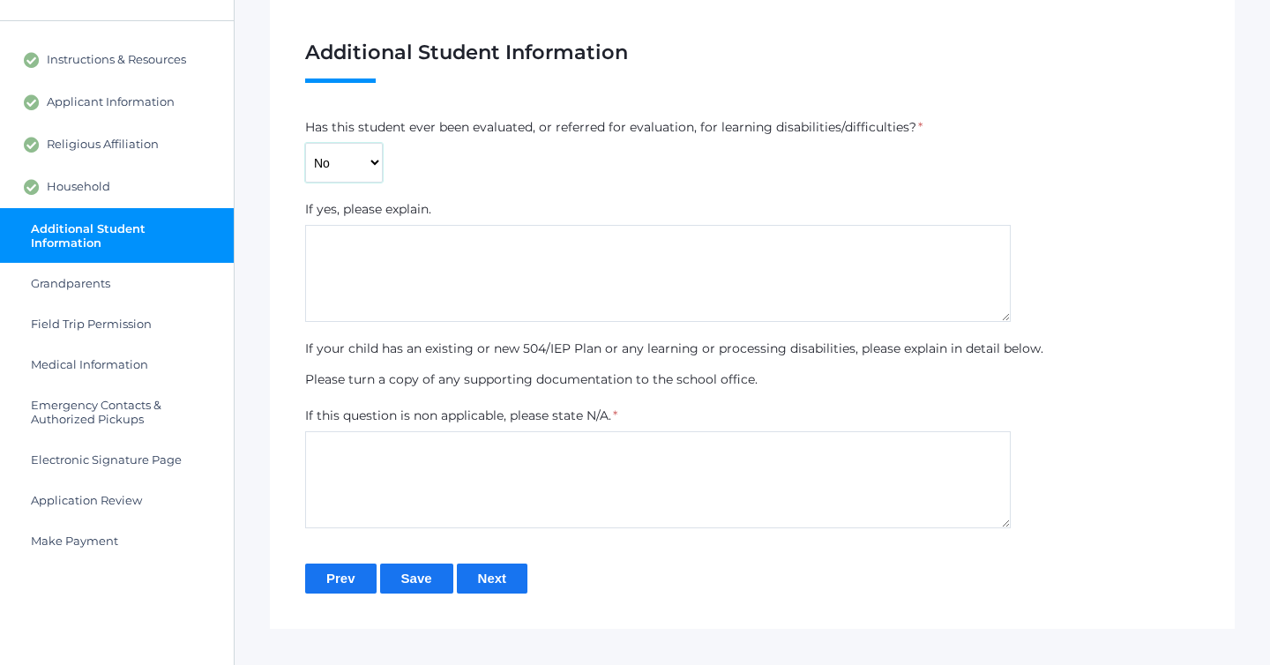
scroll to position [182, 0]
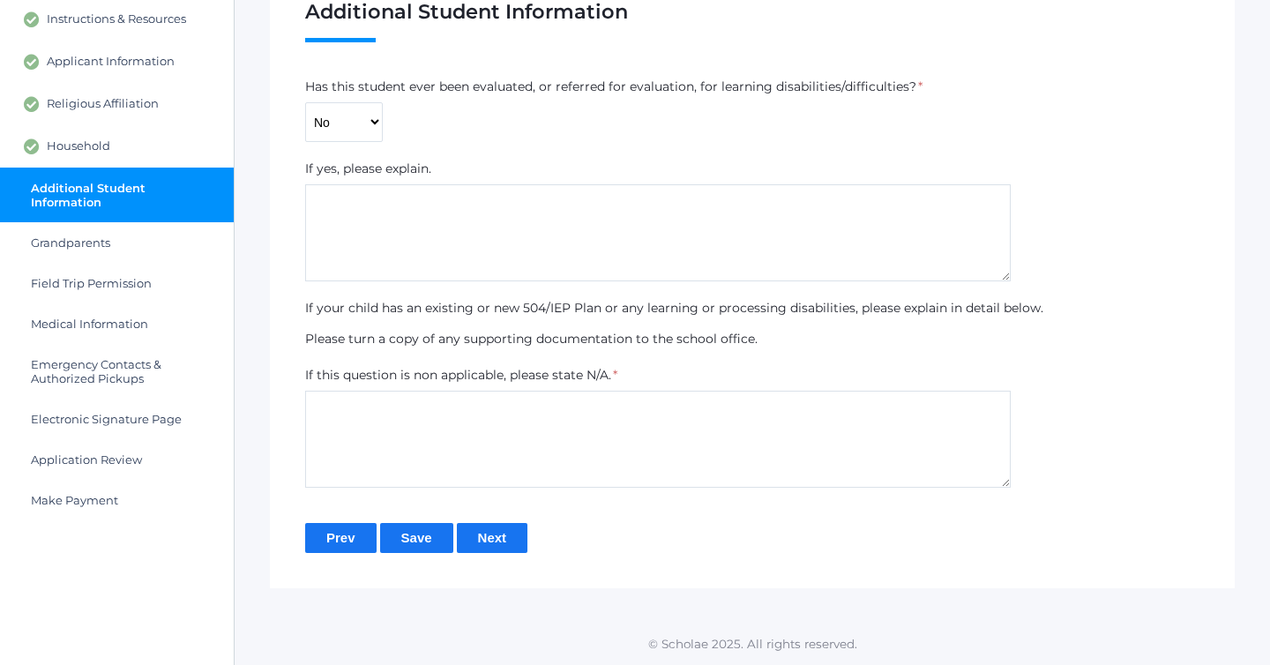
click at [498, 545] on input "Next" at bounding box center [492, 537] width 71 height 29
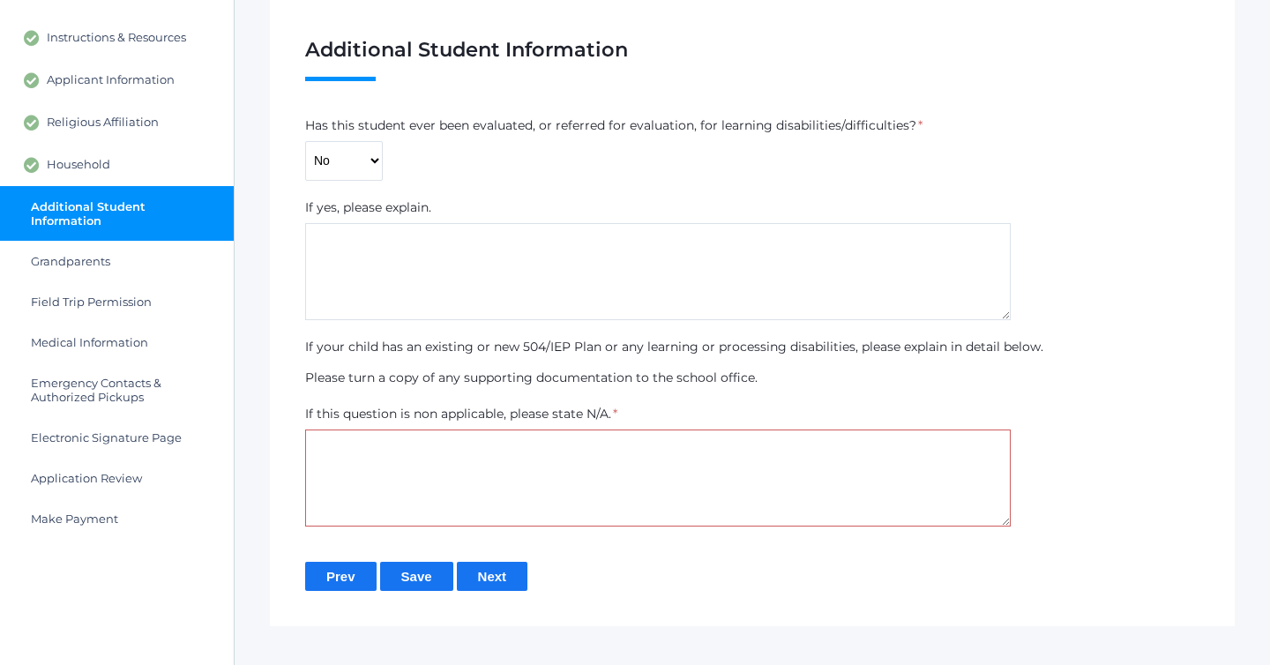
scroll to position [201, 0]
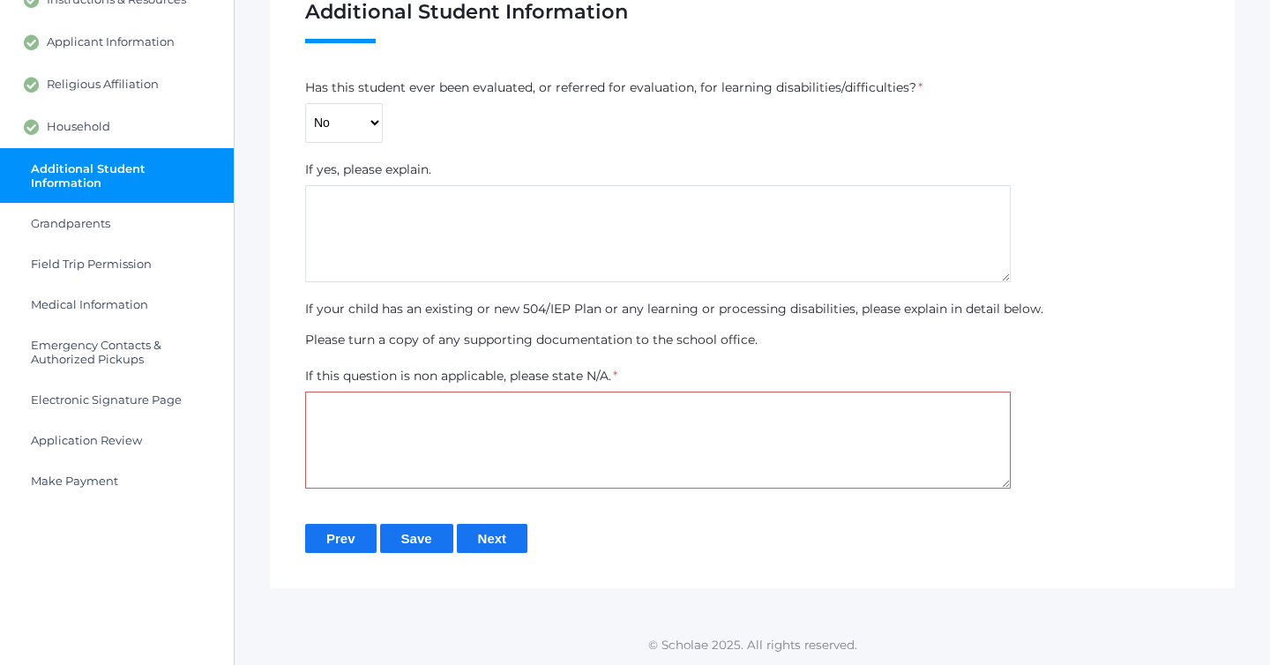
click at [429, 422] on textarea at bounding box center [658, 440] width 706 height 97
type textarea "N/A"
click at [407, 544] on input "Save" at bounding box center [416, 538] width 73 height 29
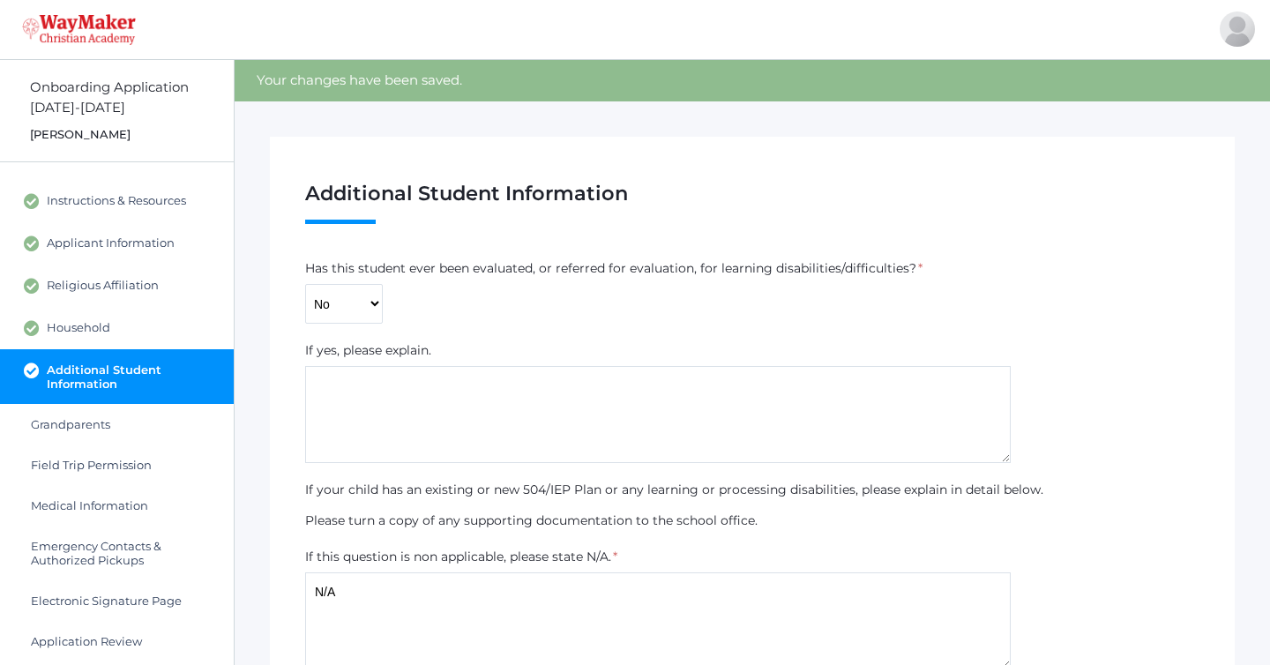
drag, startPoint x: 0, startPoint y: 0, endPoint x: 485, endPoint y: 532, distance: 719.8
click at [484, 533] on form "Has this student ever been evaluated, or referred for evaluation, for learning …" at bounding box center [752, 496] width 894 height 474
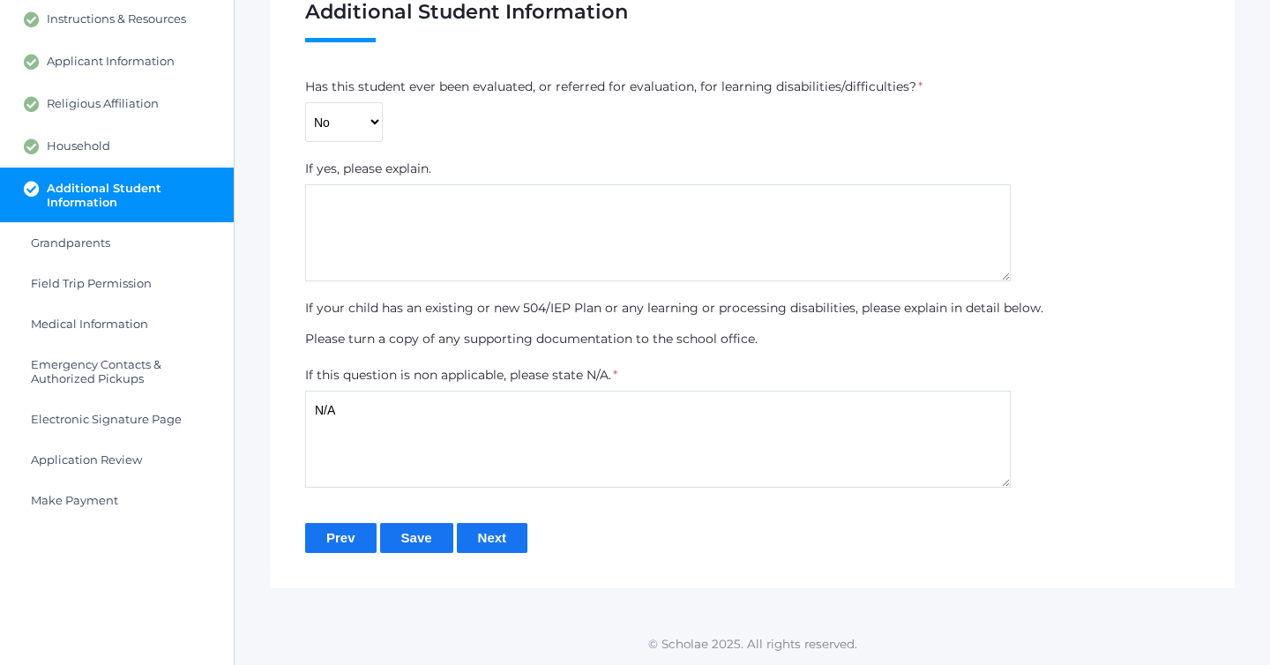
click at [485, 532] on input "Next" at bounding box center [492, 537] width 71 height 29
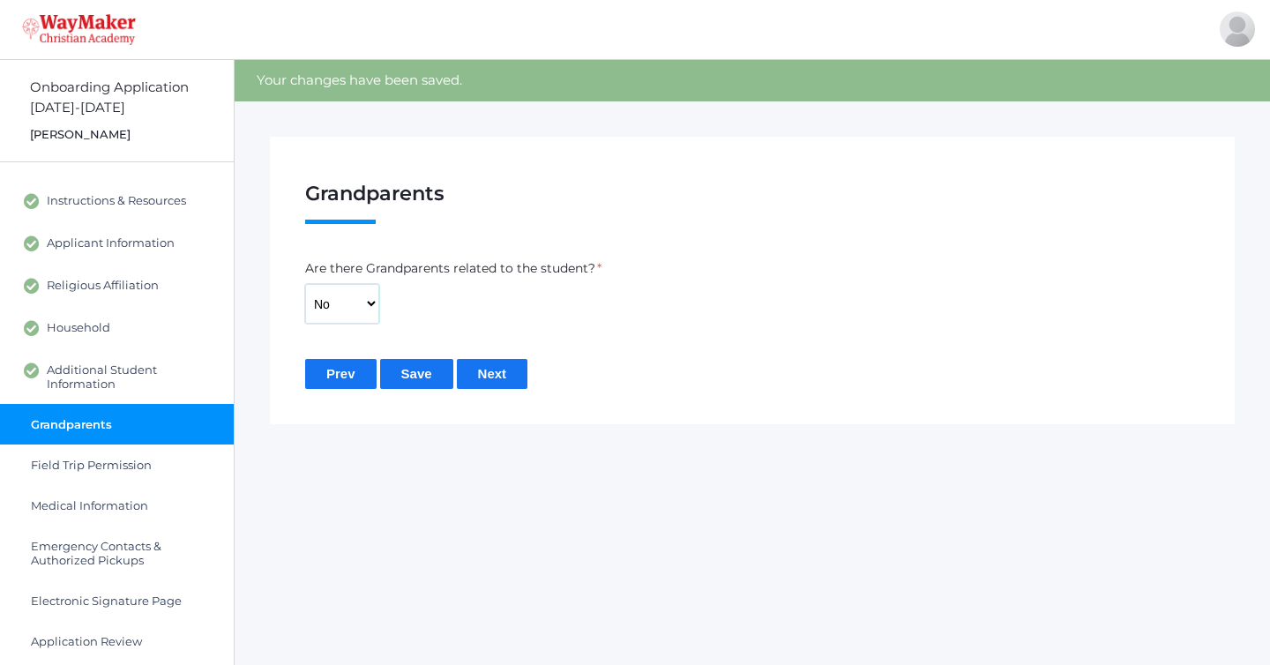
click at [357, 312] on select "Yes No" at bounding box center [342, 304] width 74 height 40
select select "Yes"
click at [305, 284] on select "Yes No" at bounding box center [342, 304] width 74 height 40
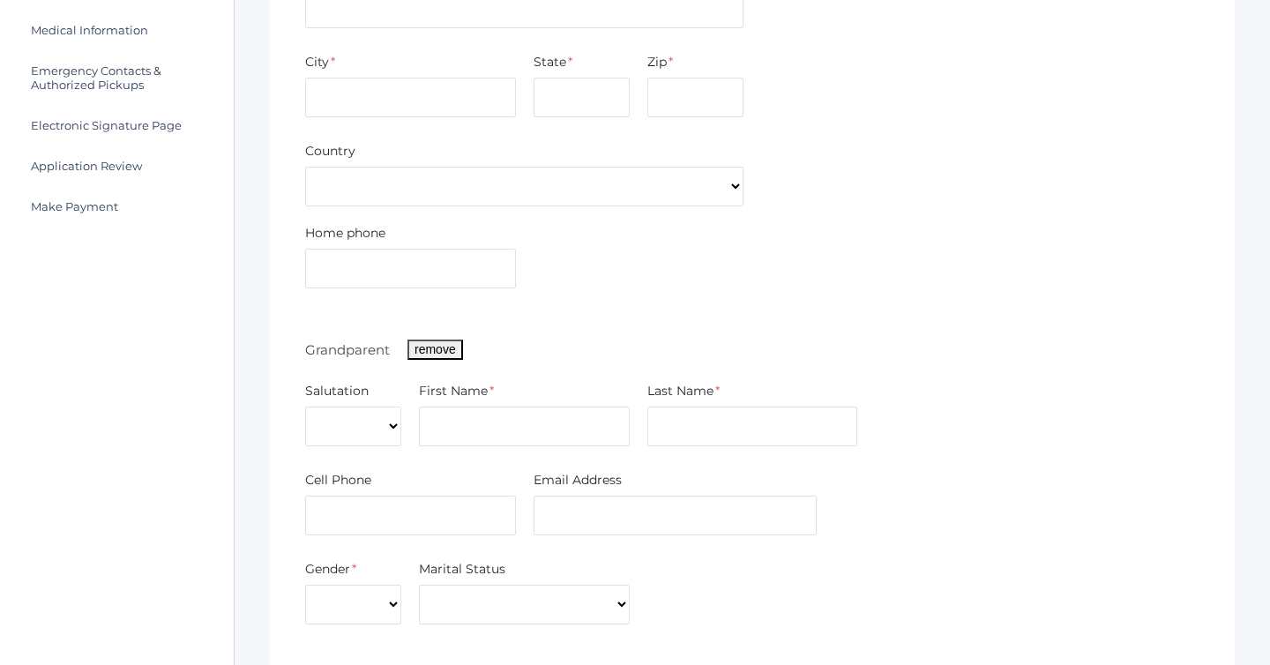
scroll to position [148, 0]
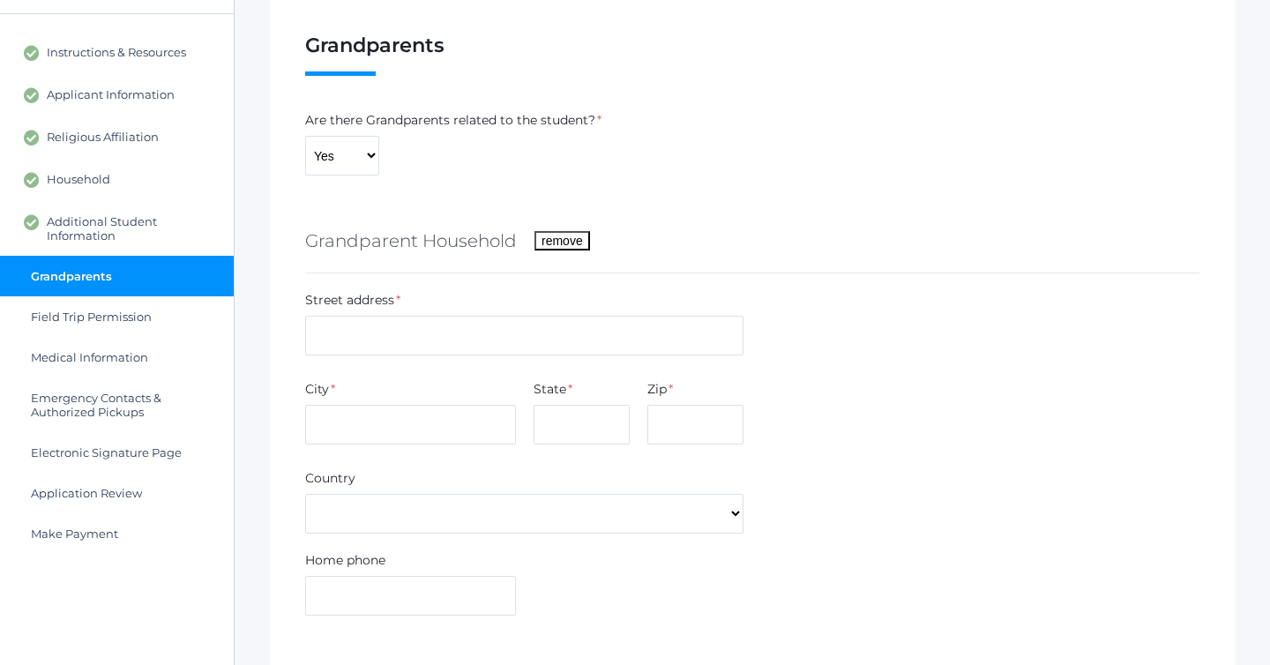
click at [550, 243] on button "remove" at bounding box center [562, 240] width 56 height 19
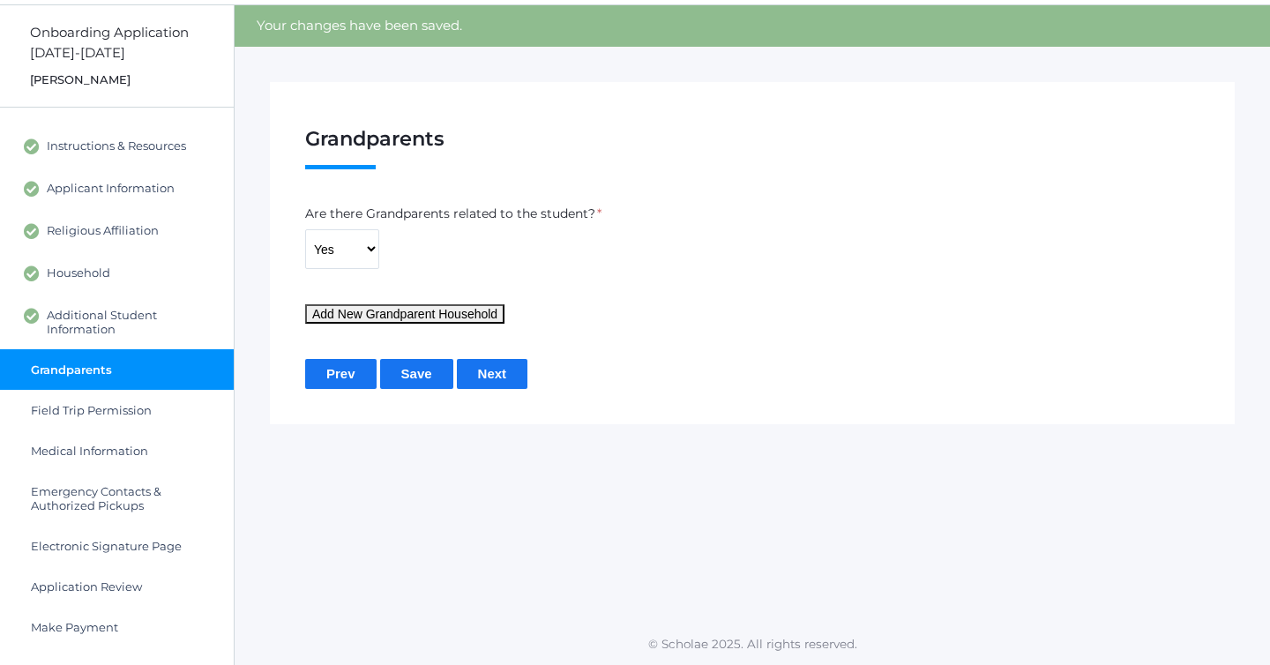
scroll to position [54, 0]
click at [484, 380] on input "Next" at bounding box center [492, 374] width 71 height 29
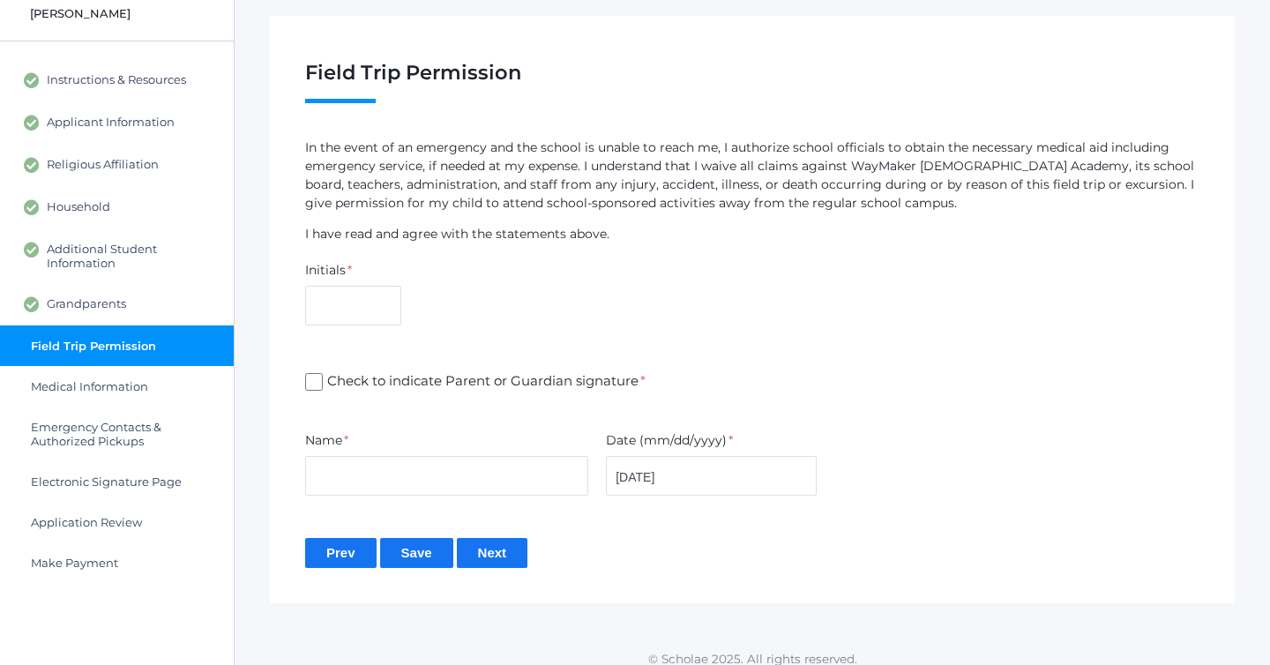
scroll to position [136, 0]
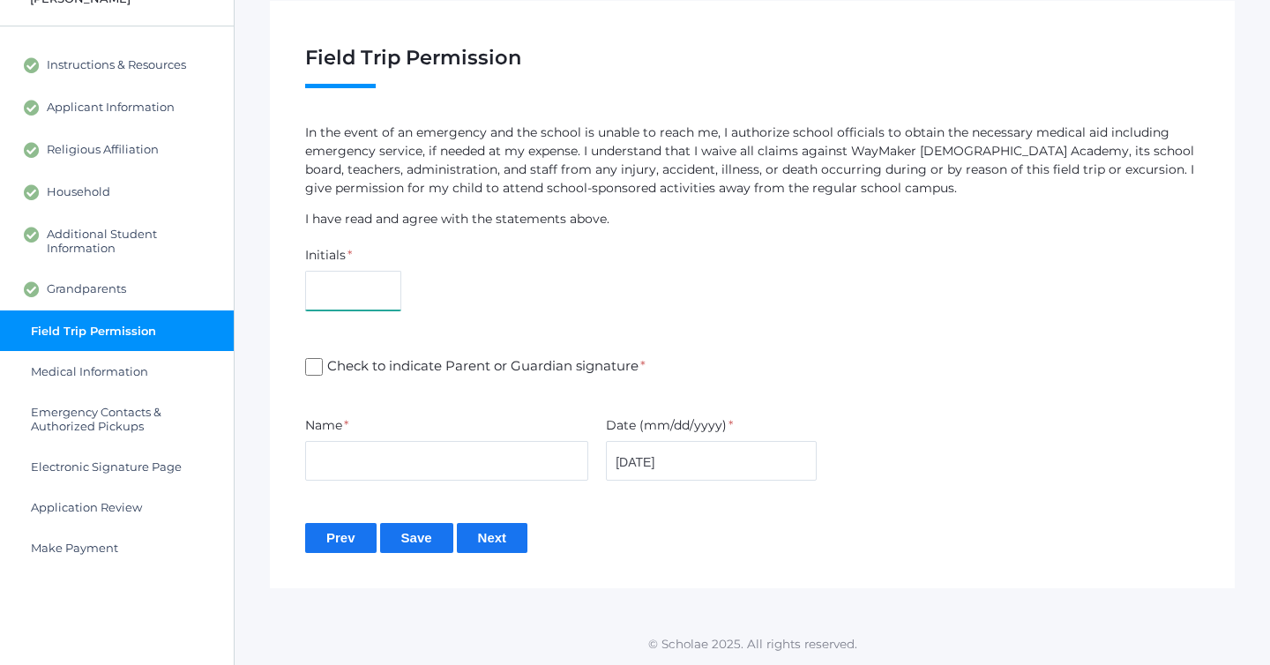
click at [362, 292] on input "text" at bounding box center [353, 291] width 96 height 40
type input "MR"
click at [312, 377] on label "Check to indicate Parent or Guardian signature *" at bounding box center [752, 367] width 894 height 22
click at [312, 376] on input "Check to indicate Parent or Guardian signature *" at bounding box center [314, 367] width 18 height 18
checkbox input "true"
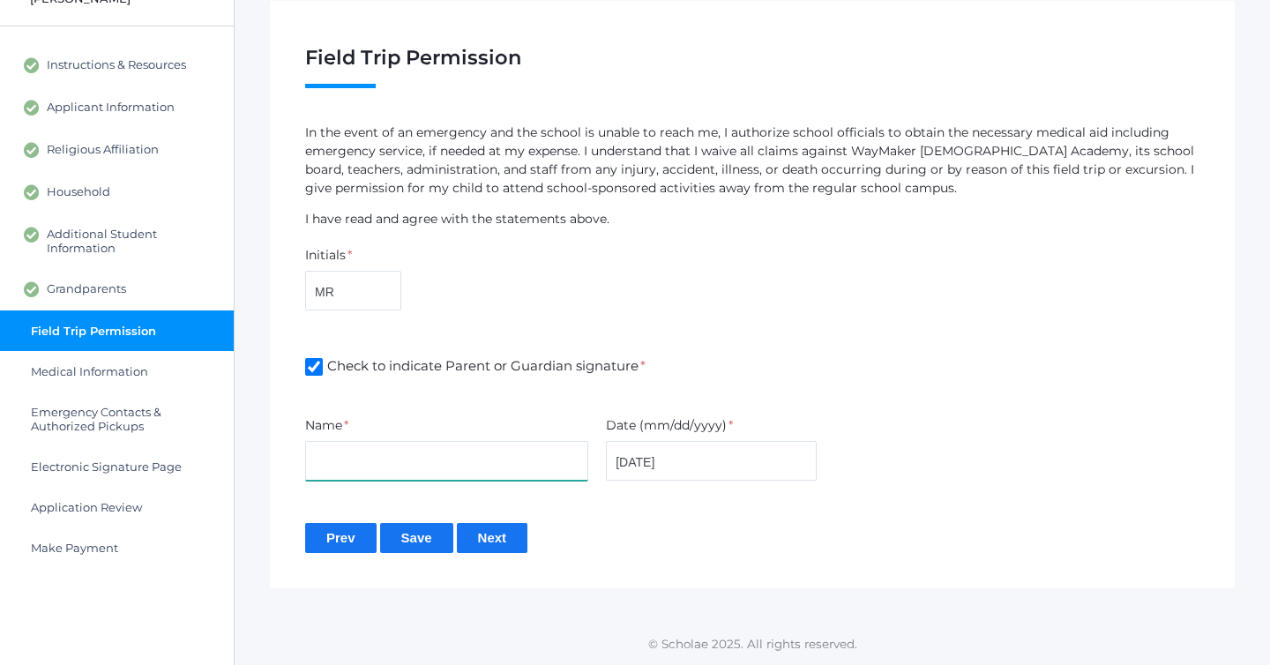
click at [320, 460] on input "text" at bounding box center [446, 461] width 283 height 40
type input "[PERSON_NAME]"
click at [497, 533] on input "Next" at bounding box center [492, 537] width 71 height 29
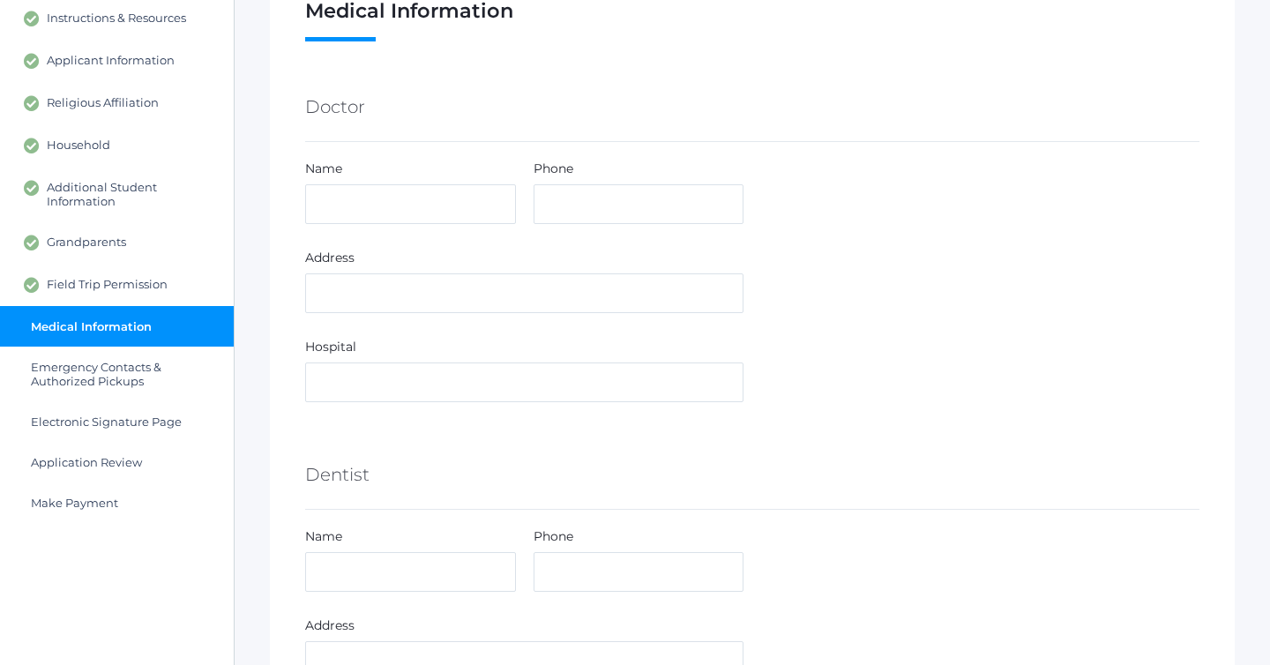
scroll to position [183, 0]
click at [427, 208] on input "text" at bounding box center [410, 203] width 211 height 40
type input "[PERSON_NAME]"
type input "[PHONE_NUMBER]"
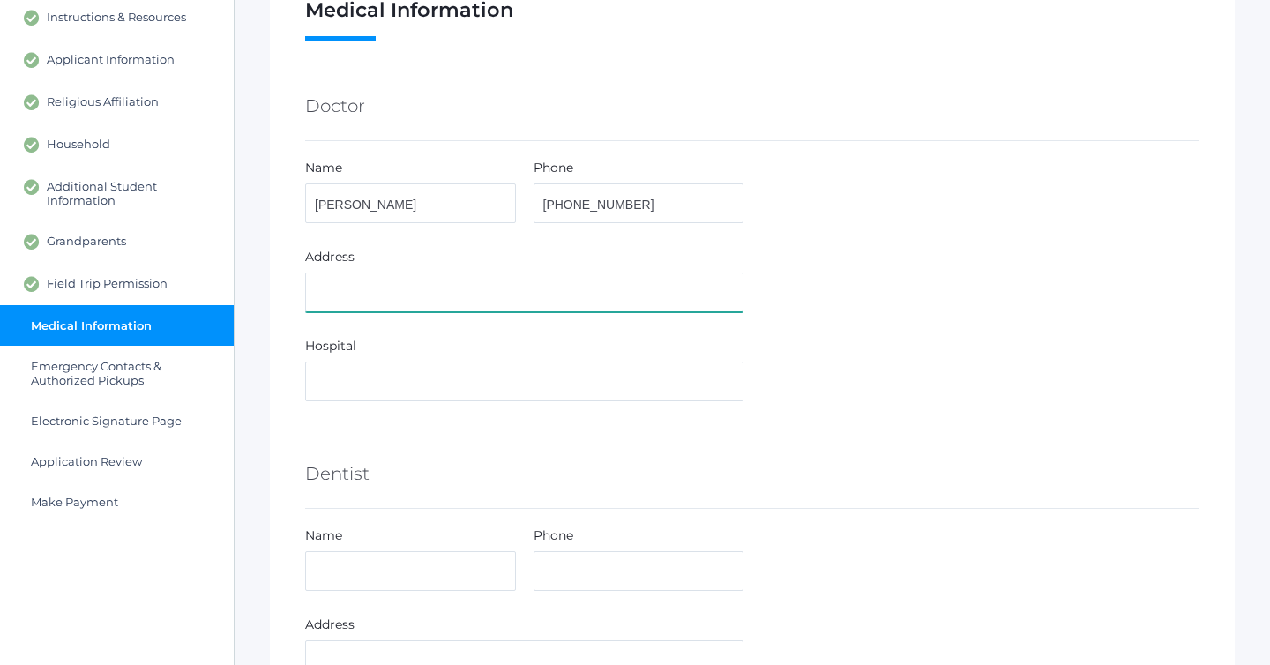
click at [375, 299] on input "text" at bounding box center [524, 293] width 438 height 40
click at [559, 276] on input "980 W. Ironwood Dr." at bounding box center [524, 293] width 438 height 40
click at [557, 280] on input "980 W. Ironwood Dr." at bounding box center [524, 293] width 438 height 40
click at [521, 290] on input "980 W. Ironwood Dr." at bounding box center [524, 293] width 438 height 40
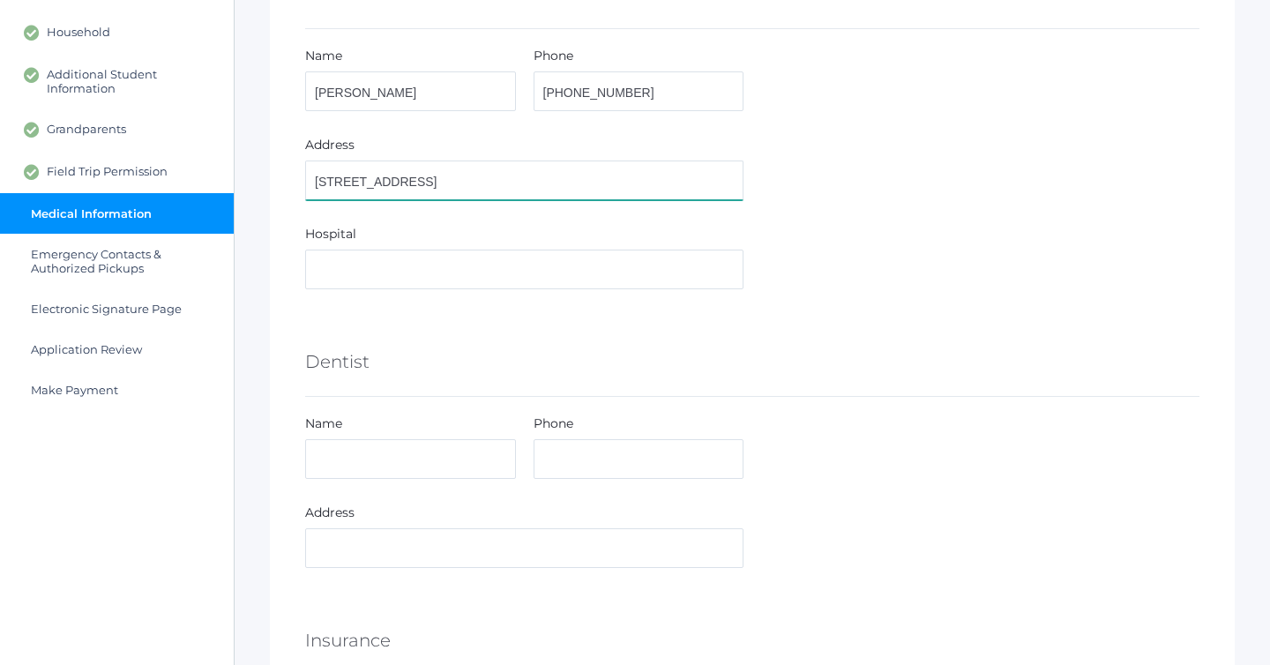
scroll to position [296, 0]
type input "[STREET_ADDRESS]"
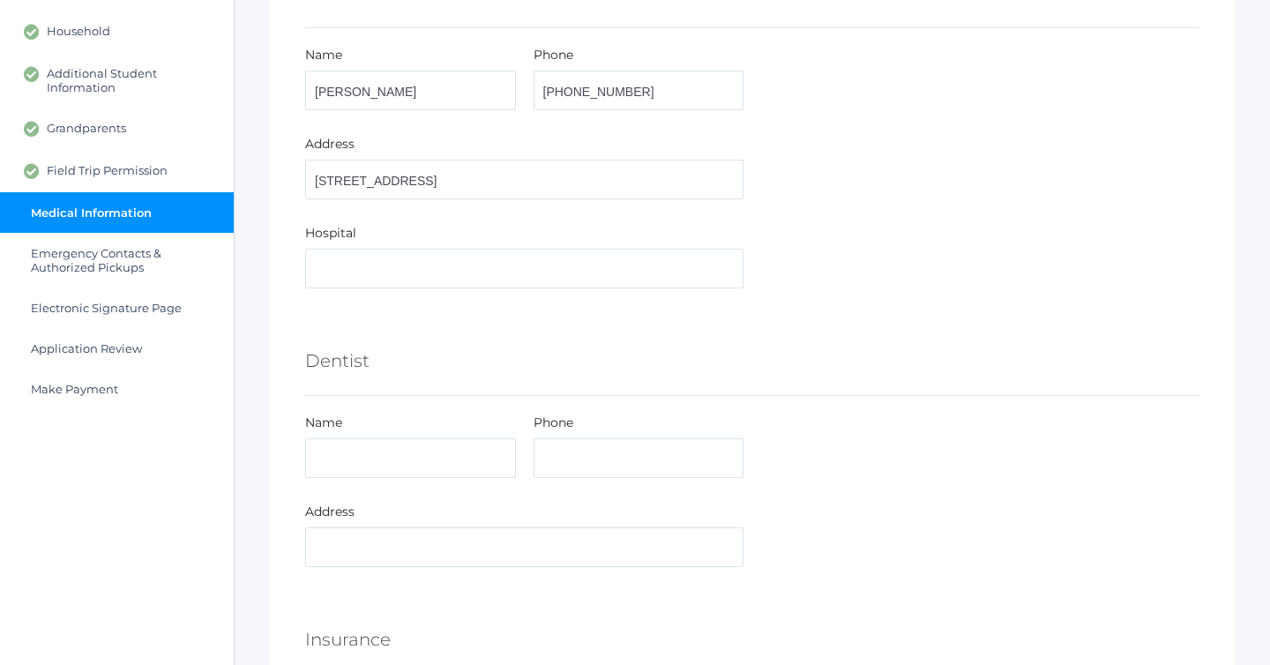
click at [504, 294] on div "Hospital" at bounding box center [524, 259] width 456 height 71
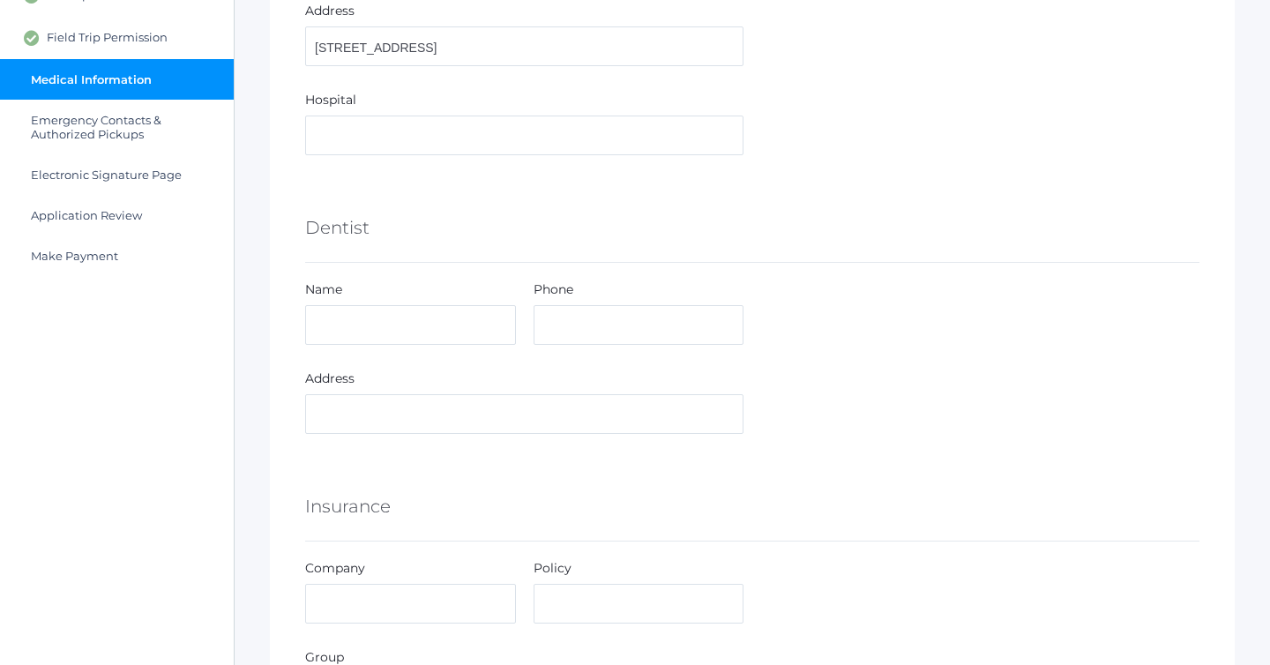
scroll to position [436, 0]
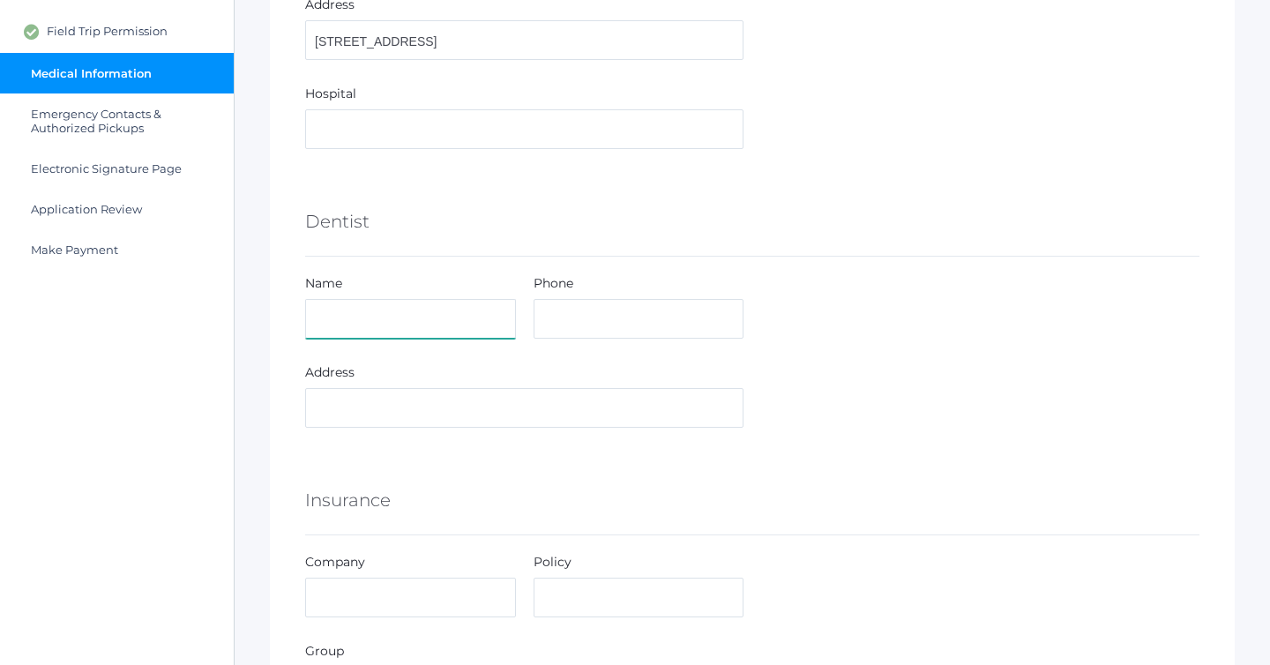
click at [422, 313] on input "text" at bounding box center [410, 319] width 211 height 40
type input "Dance Dentistry"
type input "[PHONE_NUMBER]"
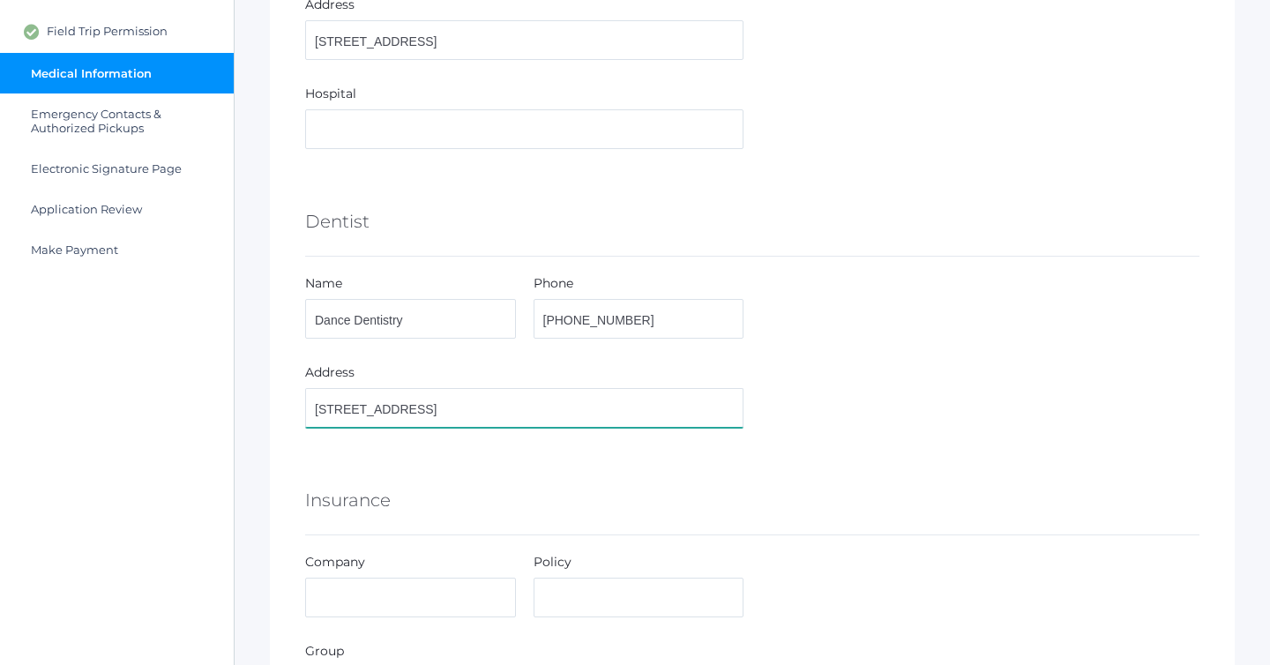
click at [510, 405] on input "1027 W. Praire Ave." at bounding box center [524, 408] width 438 height 40
type input "[STREET_ADDRESS]"
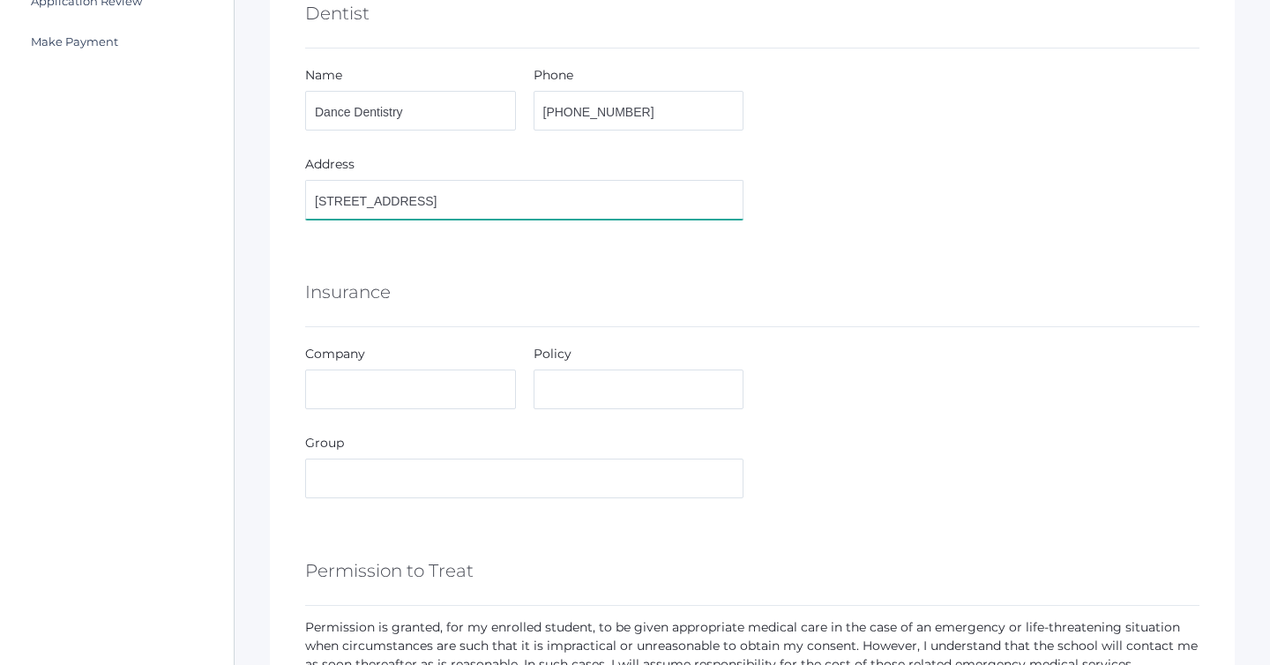
scroll to position [673, 0]
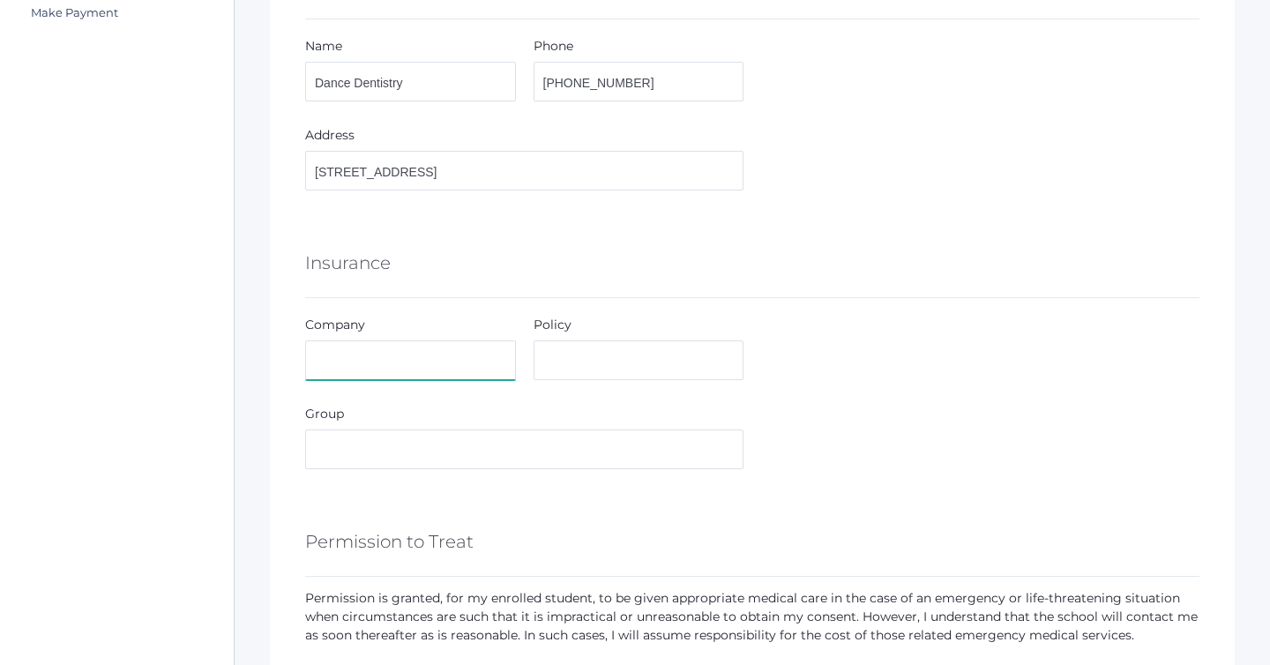
click at [424, 374] on input "text" at bounding box center [410, 360] width 211 height 40
type input "Cigna"
type input "U8863782002"
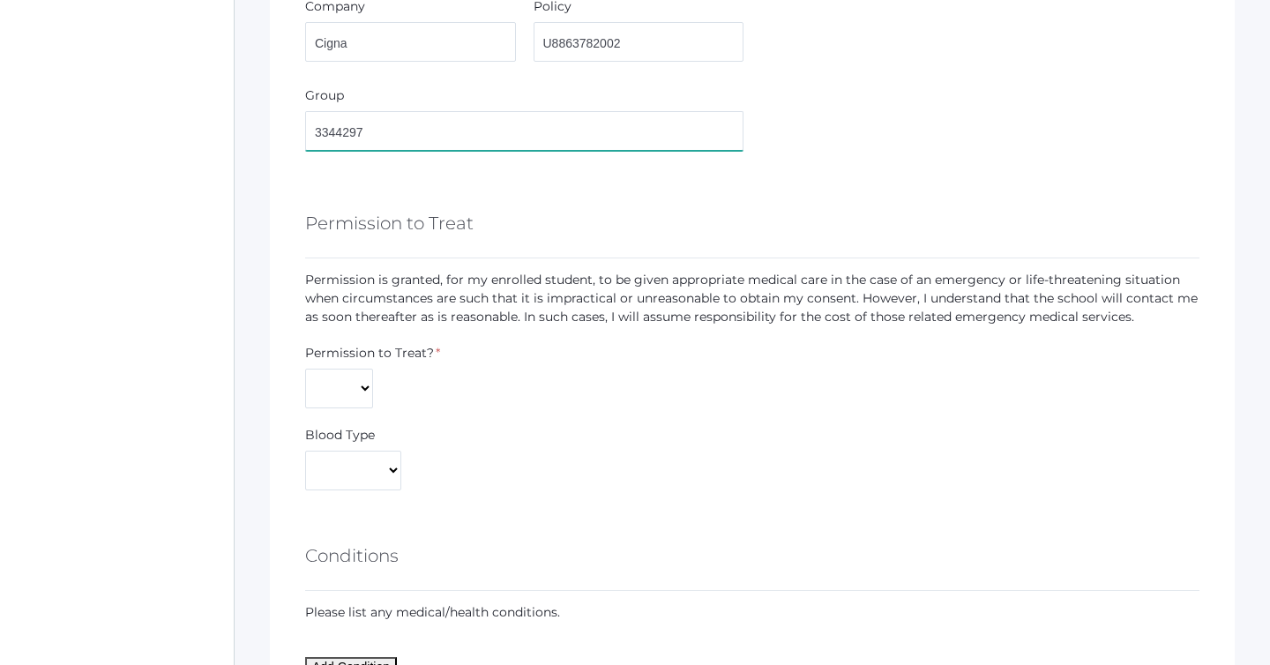
scroll to position [1071, 0]
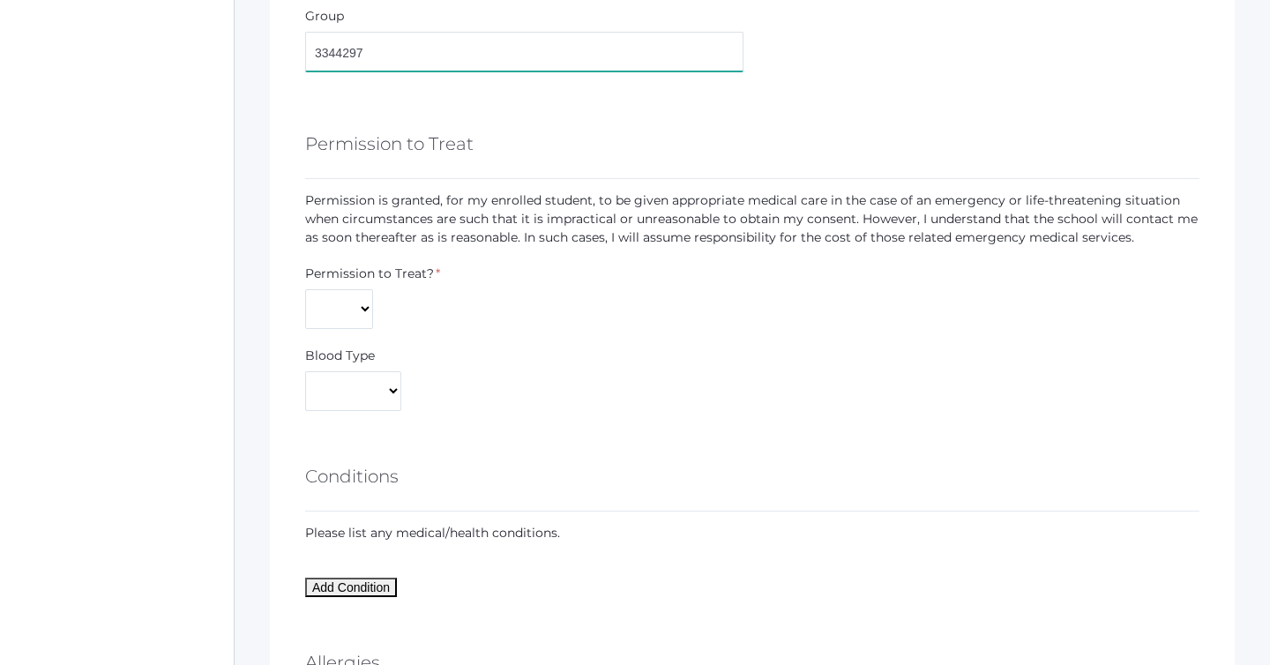
type input "3344297"
click at [371, 321] on div "Permission to Treat? * Yes No" at bounding box center [372, 297] width 135 height 64
click at [360, 316] on select "Yes No" at bounding box center [339, 309] width 68 height 40
select select "Yes"
click at [305, 289] on select "Yes No" at bounding box center [339, 309] width 68 height 40
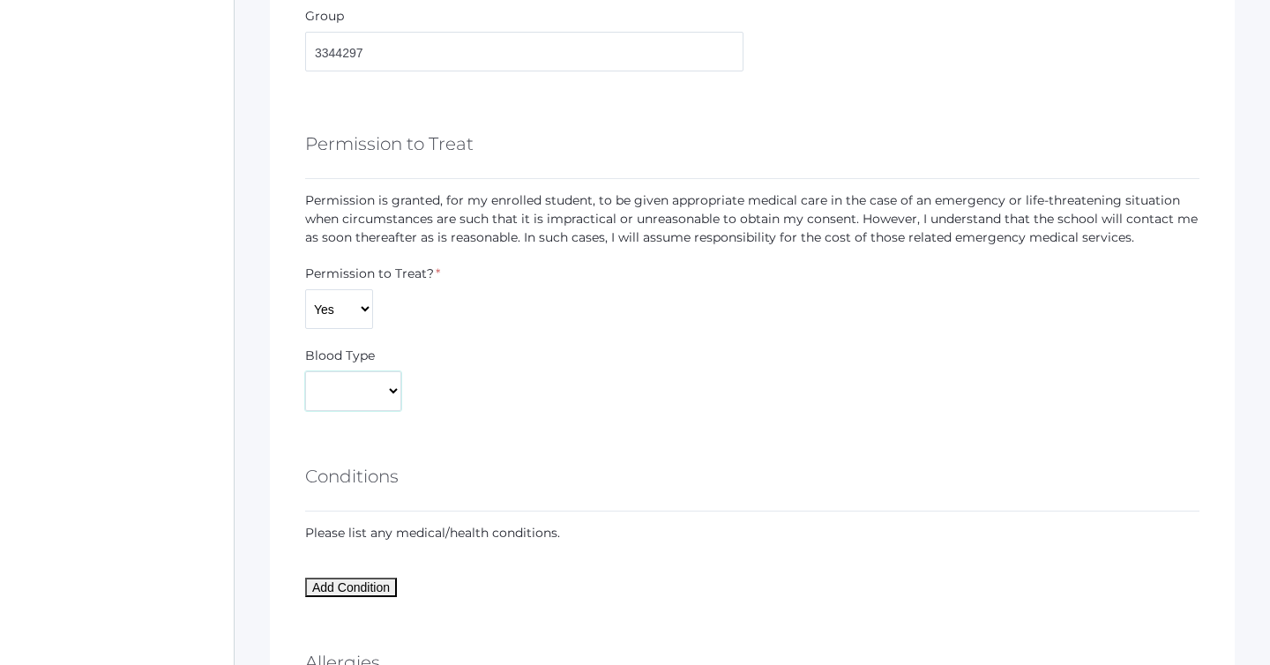
click at [350, 400] on select "A+ A- AB+ AB- B+ B- O+ O-" at bounding box center [353, 391] width 96 height 40
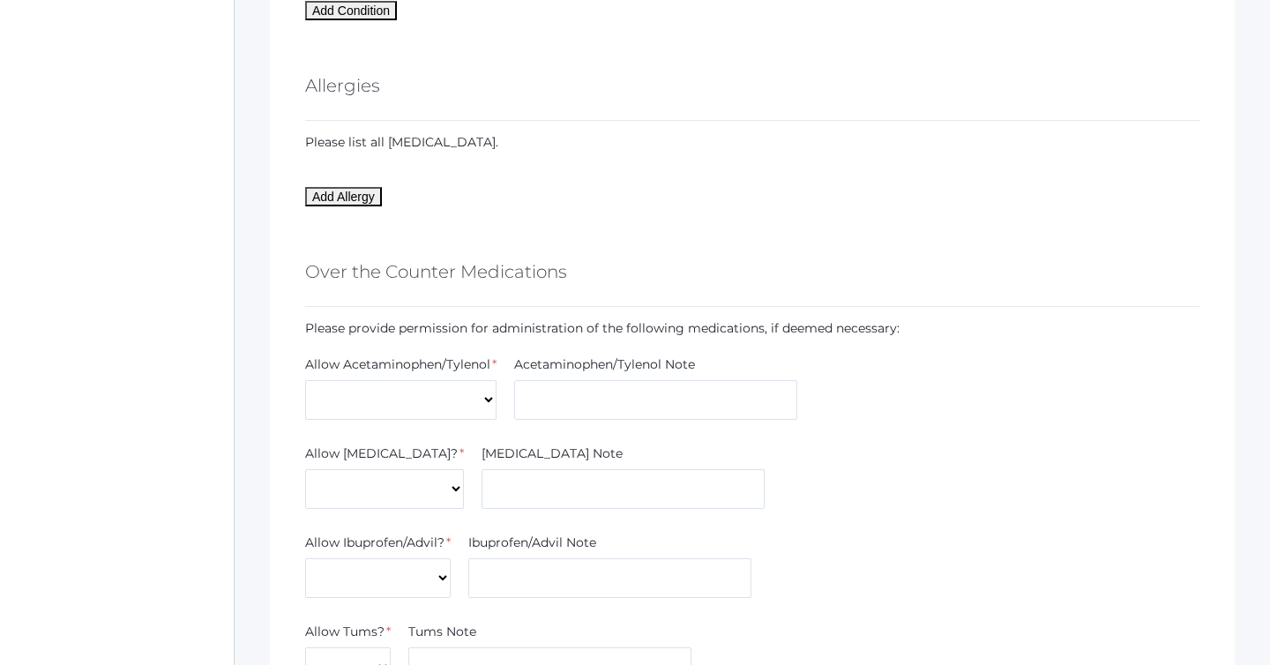
scroll to position [1670, 0]
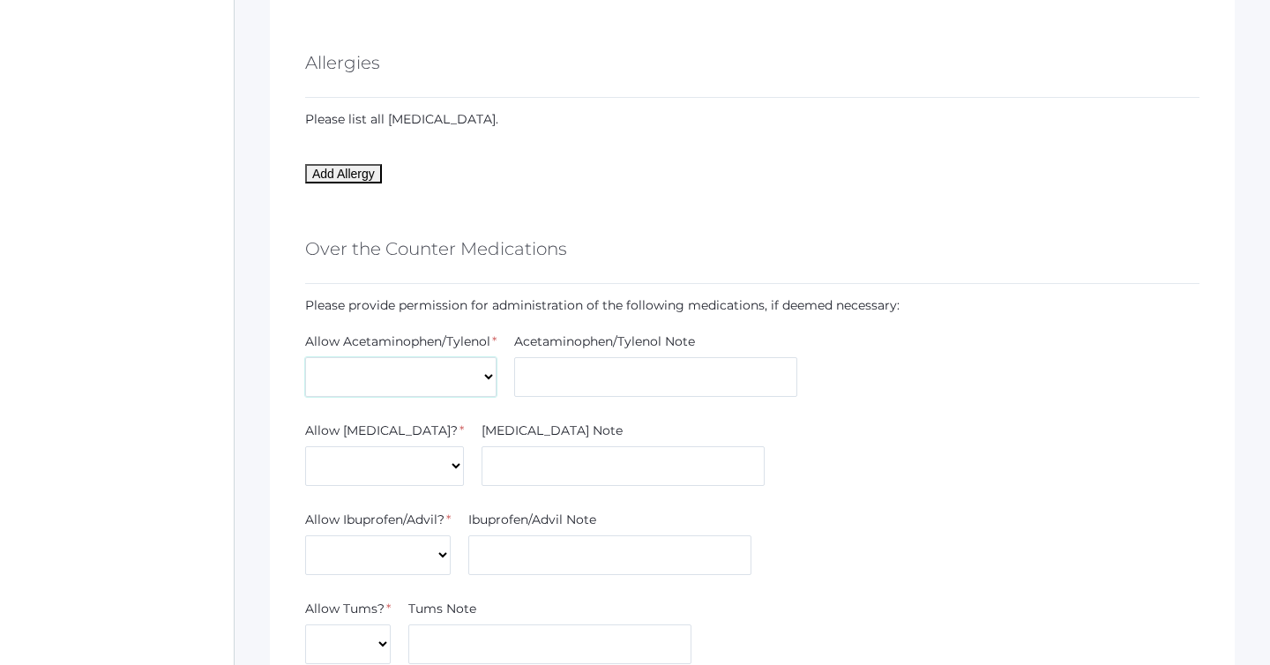
click at [409, 387] on select "Yes No" at bounding box center [400, 377] width 191 height 40
select select "Yes"
click at [305, 357] on select "Yes No" at bounding box center [400, 377] width 191 height 40
click at [325, 482] on select "Yes No" at bounding box center [384, 466] width 159 height 40
select select "Yes"
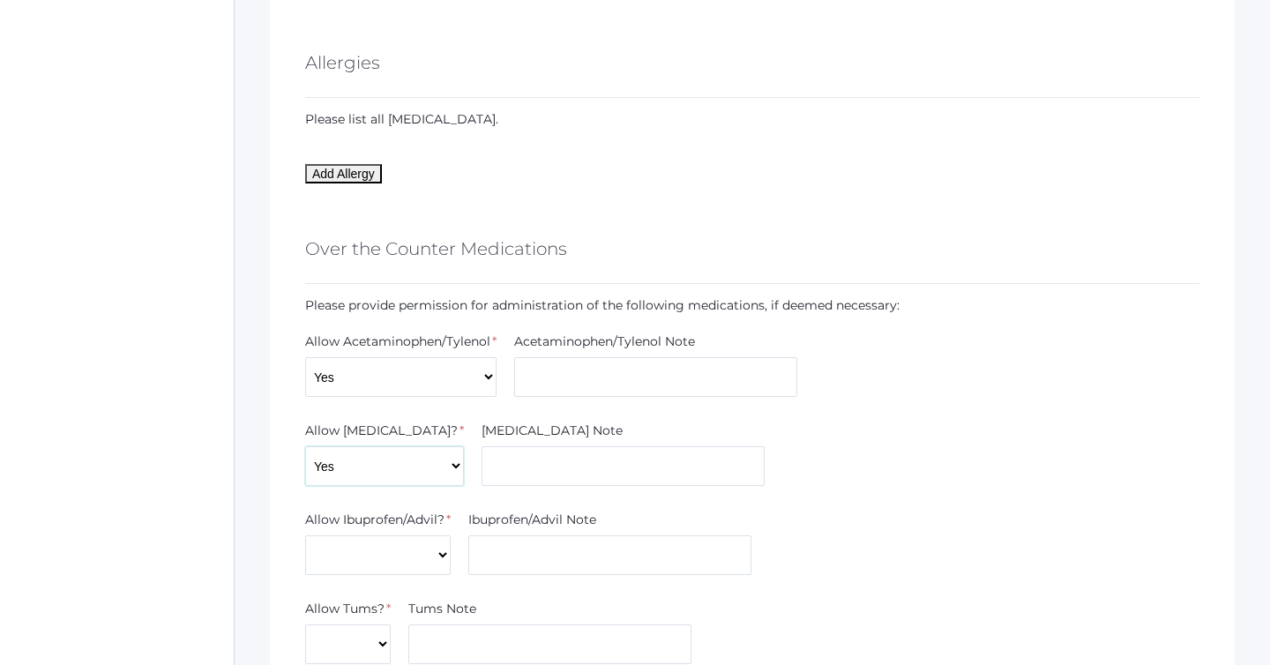
click at [305, 446] on select "Yes No" at bounding box center [384, 466] width 159 height 40
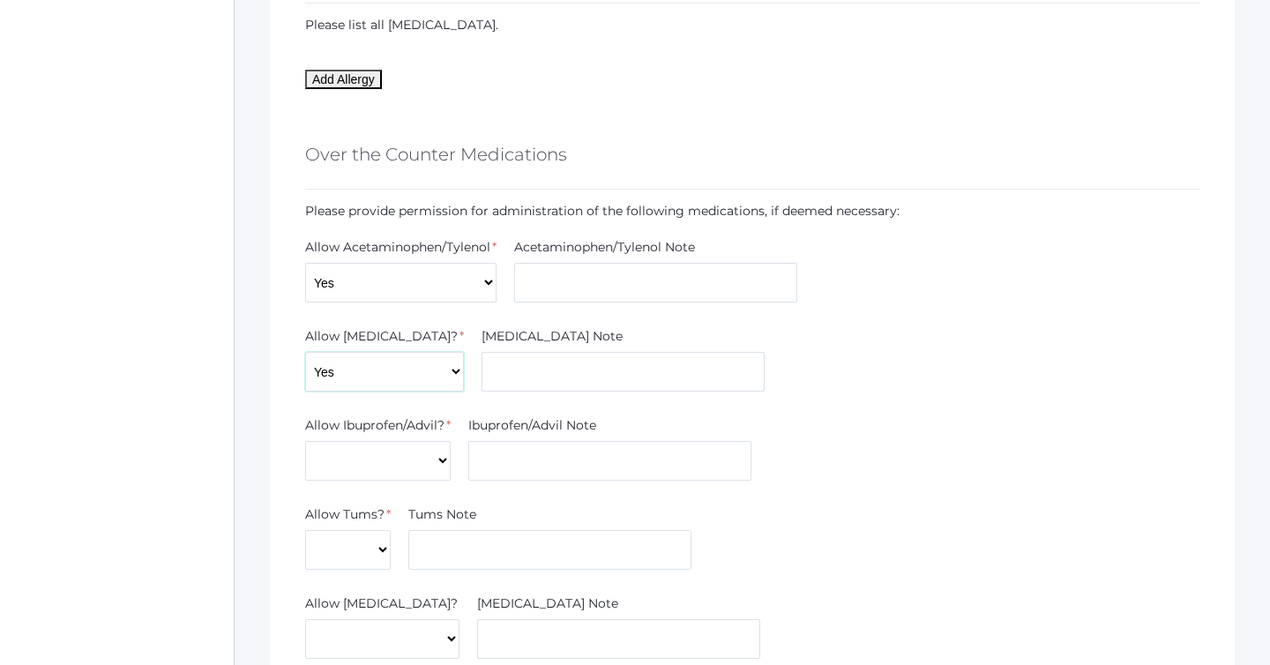
scroll to position [1780, 0]
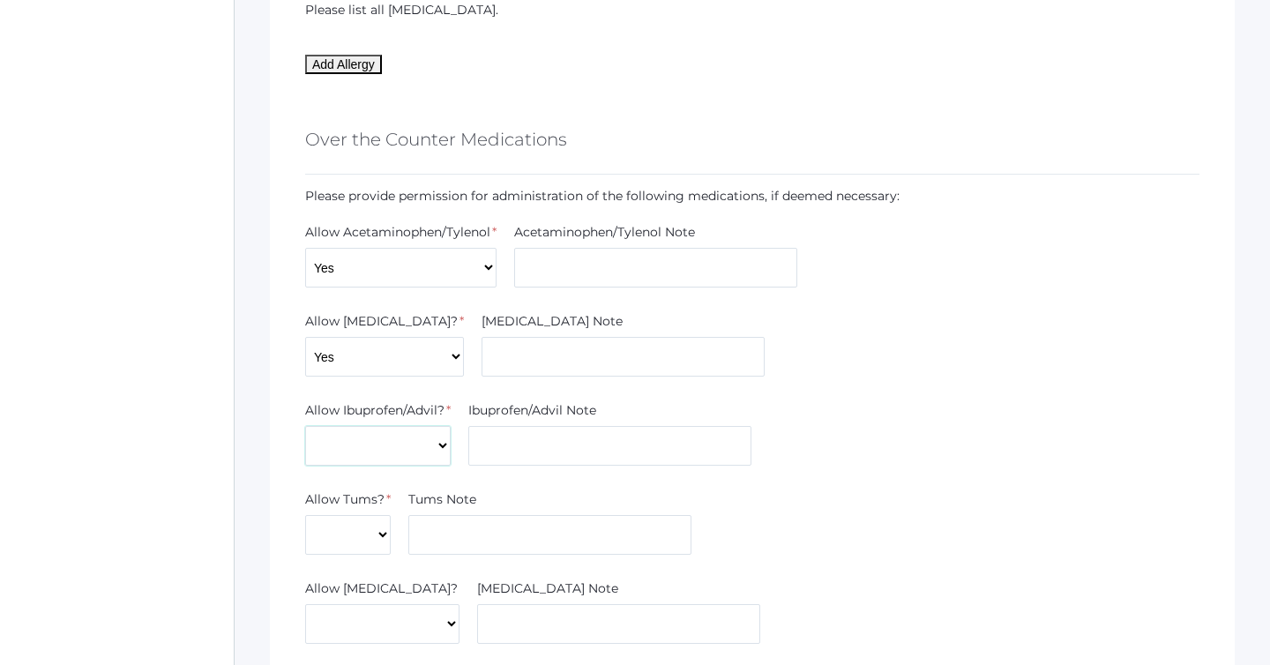
click at [403, 452] on select "Yes No" at bounding box center [378, 446] width 146 height 40
select select "Yes"
click at [305, 426] on select "Yes No" at bounding box center [378, 446] width 146 height 40
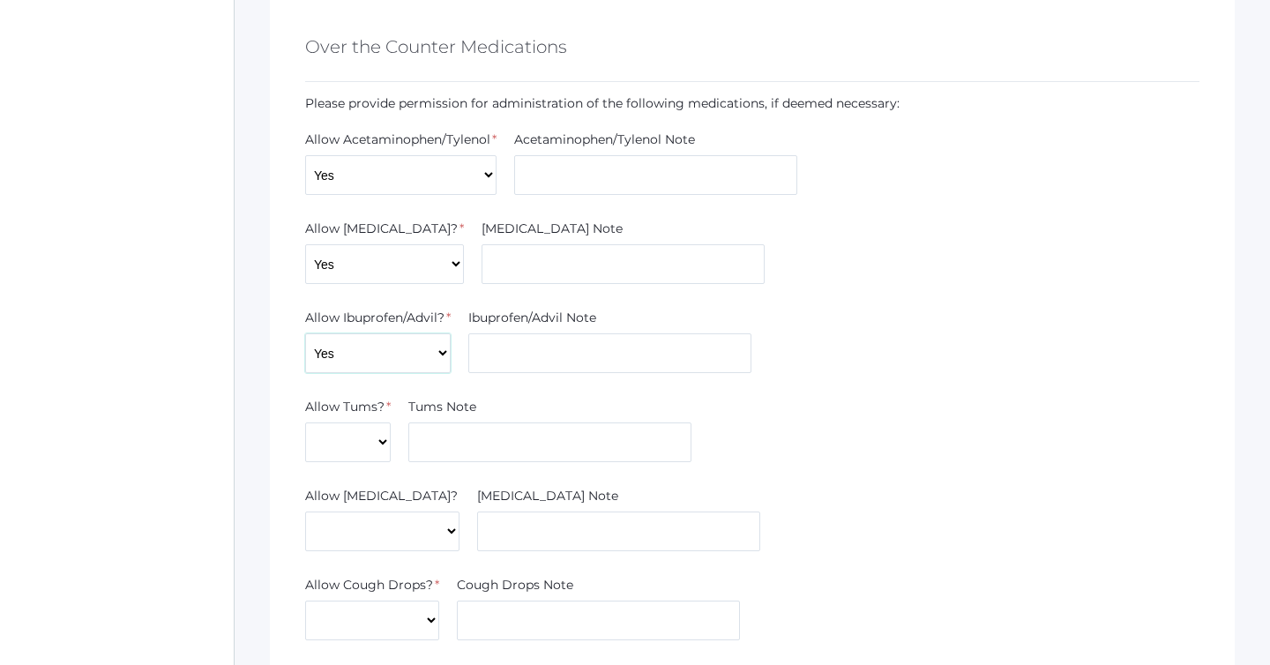
scroll to position [1875, 0]
click at [381, 431] on select "Yes No" at bounding box center [348, 440] width 86 height 40
select select "Yes"
click at [305, 420] on select "Yes No" at bounding box center [348, 440] width 86 height 40
click at [355, 535] on select "Yes No" at bounding box center [382, 529] width 154 height 40
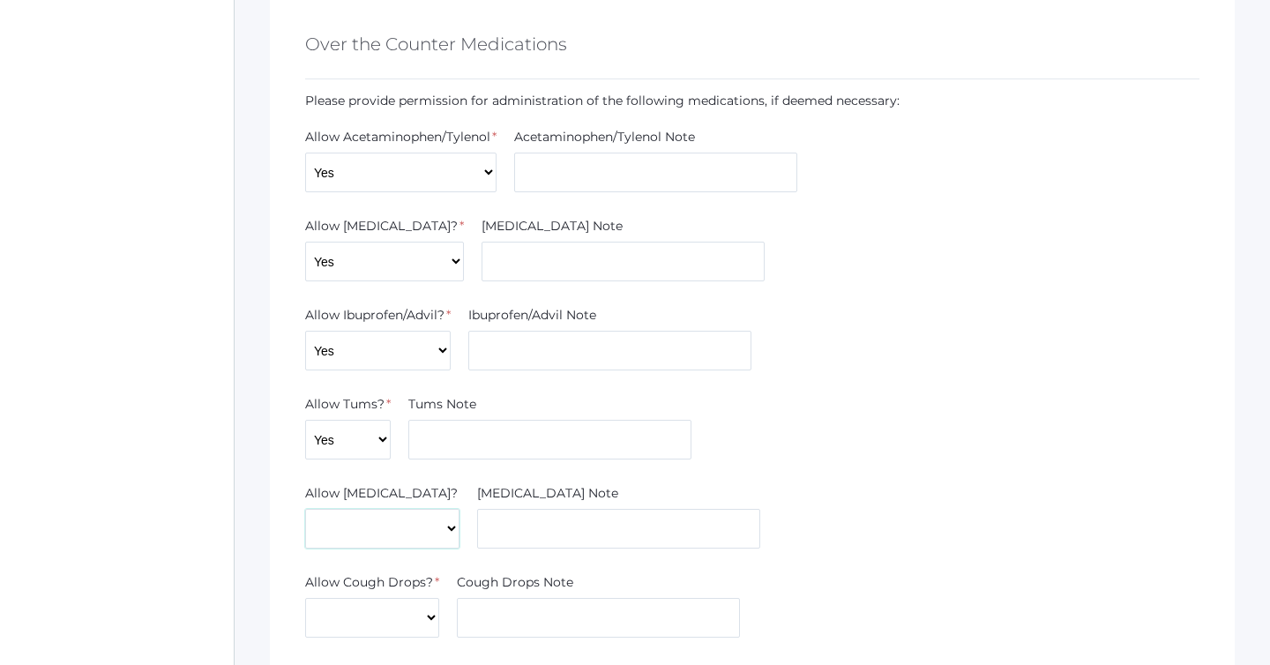
select select "Yes"
click at [305, 509] on select "Yes No" at bounding box center [382, 529] width 154 height 40
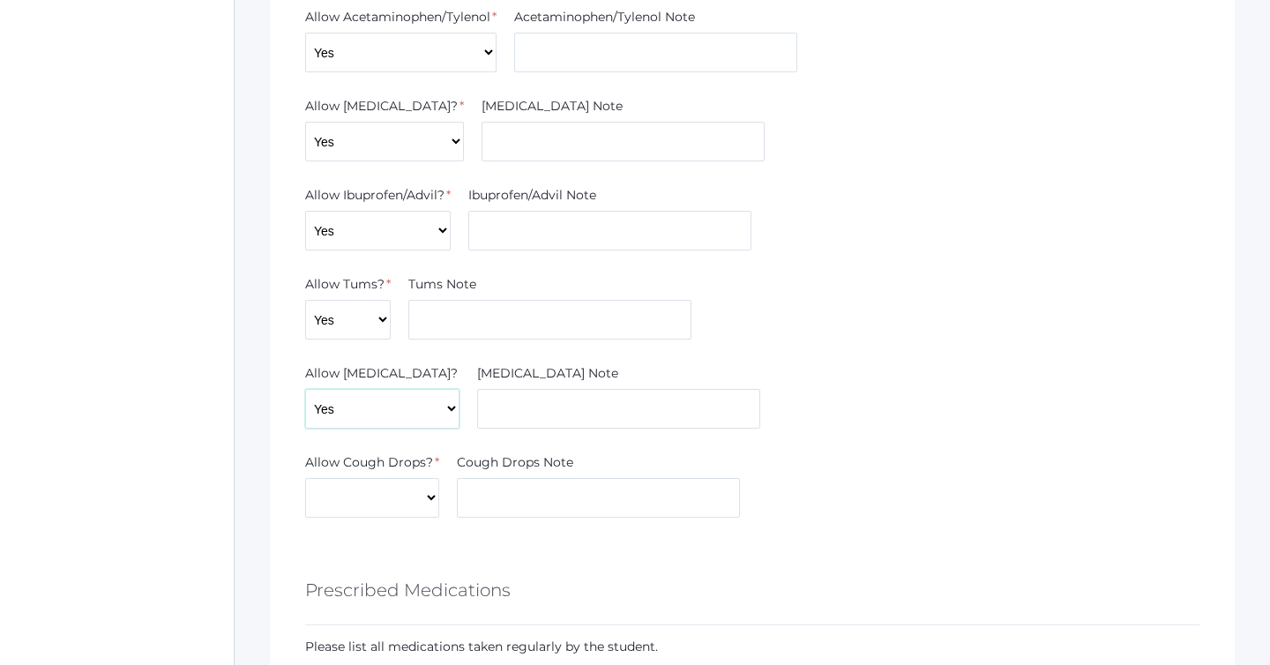
scroll to position [1998, 0]
click at [393, 500] on select "Yes No" at bounding box center [372, 495] width 134 height 40
select select "Yes"
click at [305, 475] on select "Yes No" at bounding box center [372, 495] width 134 height 40
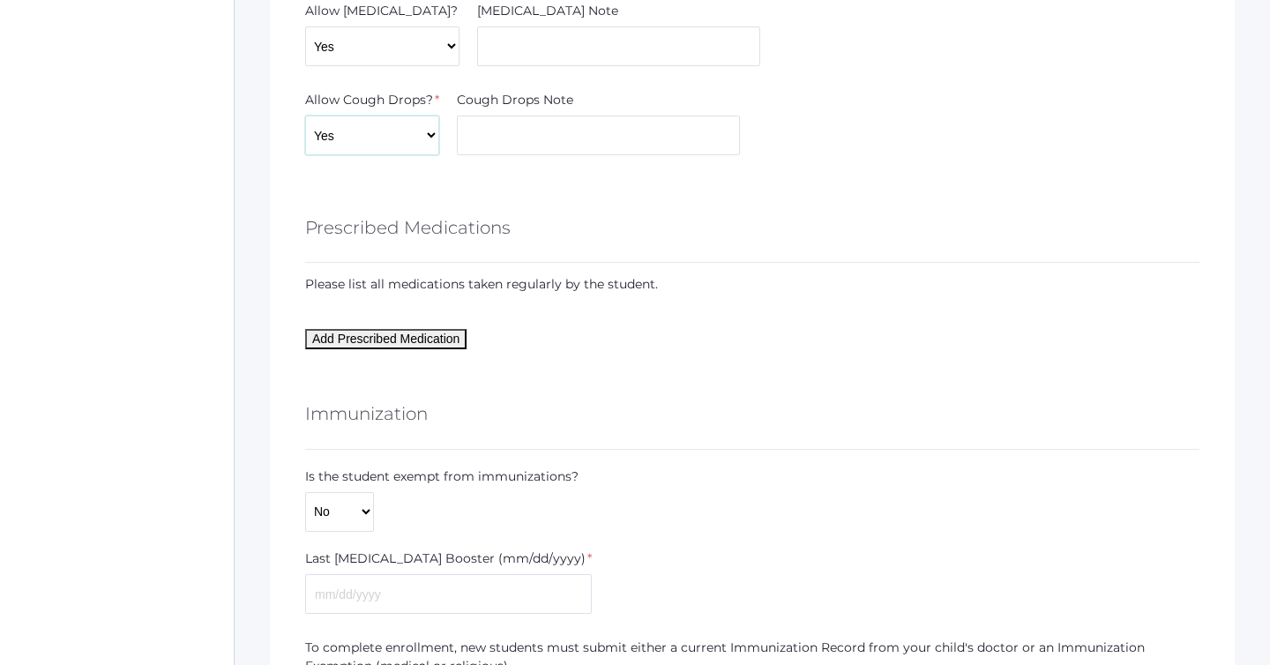
scroll to position [2361, 0]
click at [349, 513] on select "Yes No" at bounding box center [339, 509] width 69 height 40
click at [305, 489] on select "Yes No" at bounding box center [339, 509] width 69 height 40
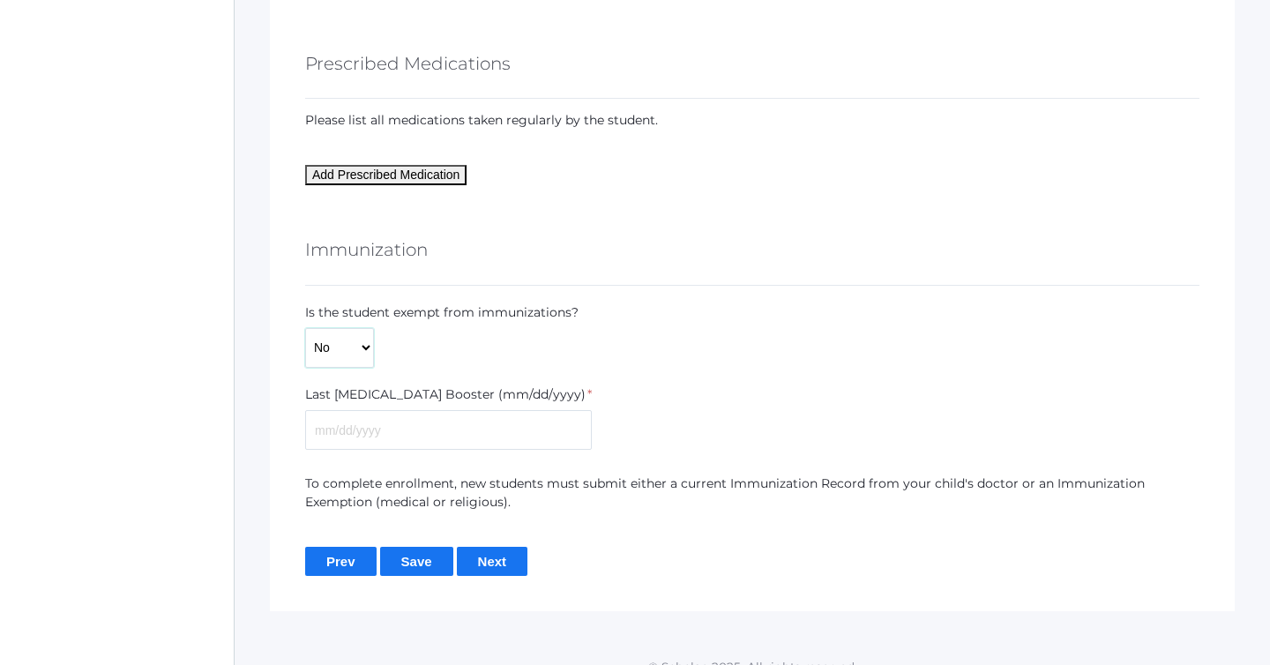
scroll to position [2527, 0]
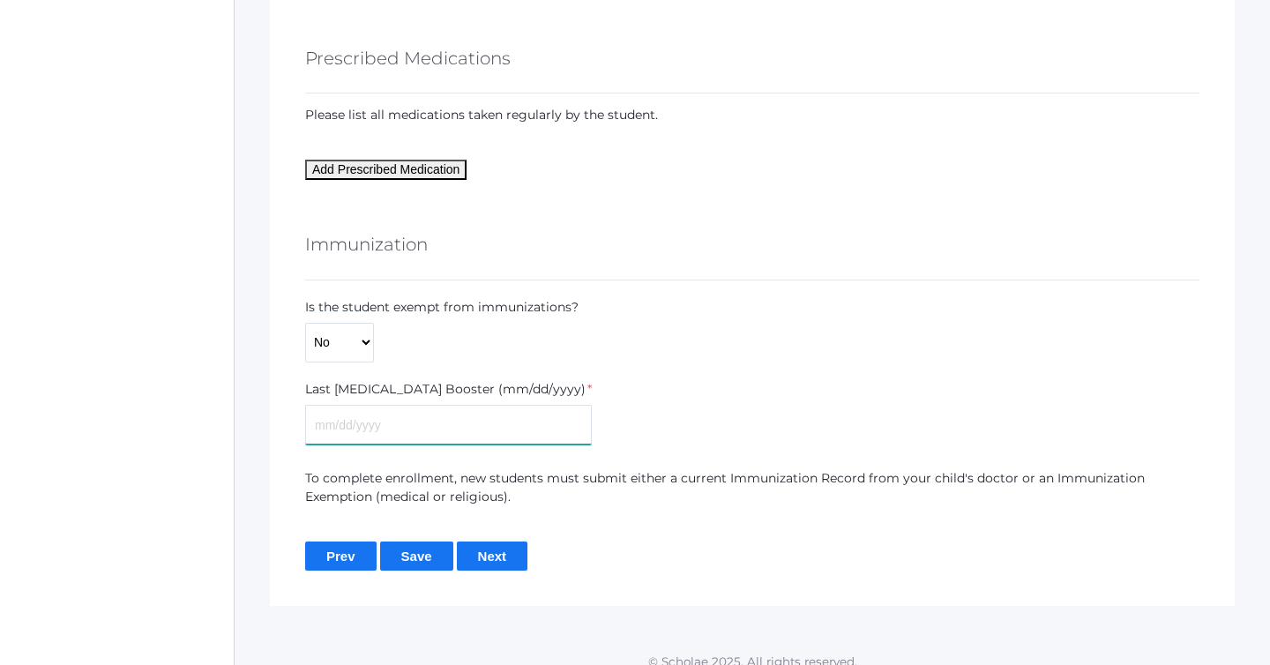
click at [365, 421] on input "text" at bounding box center [448, 425] width 287 height 40
type input "0"
type input "07/24/2023"
click at [507, 557] on input "Next" at bounding box center [492, 556] width 71 height 29
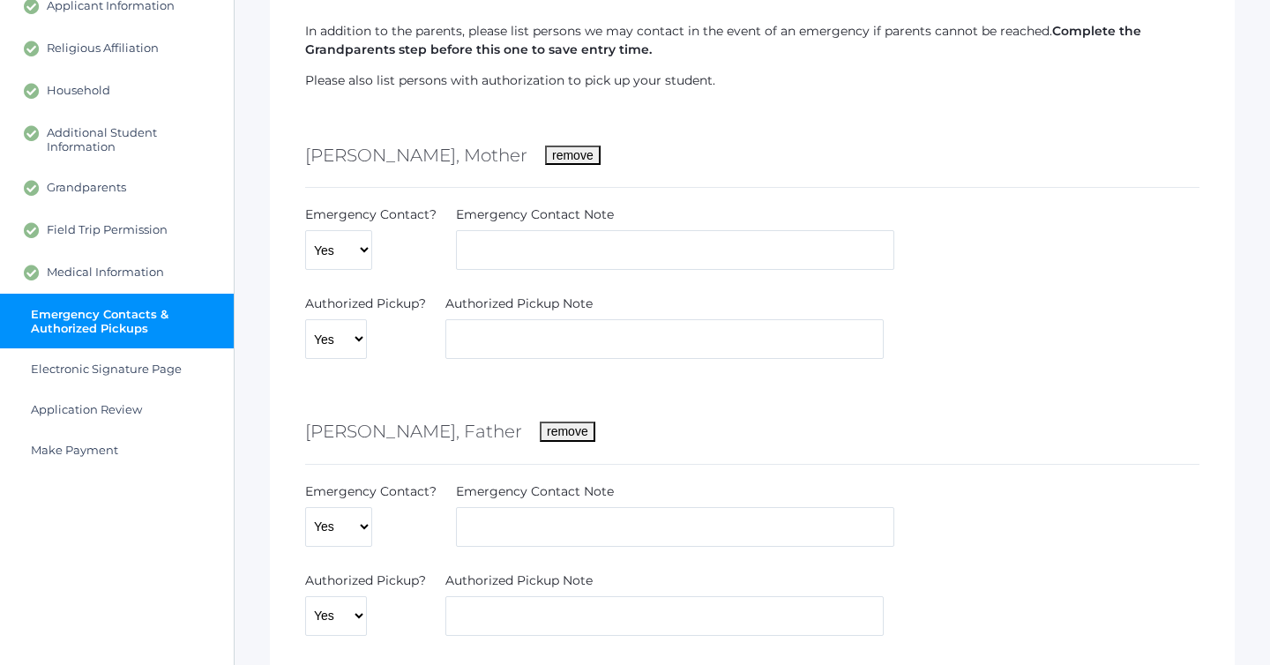
scroll to position [241, 0]
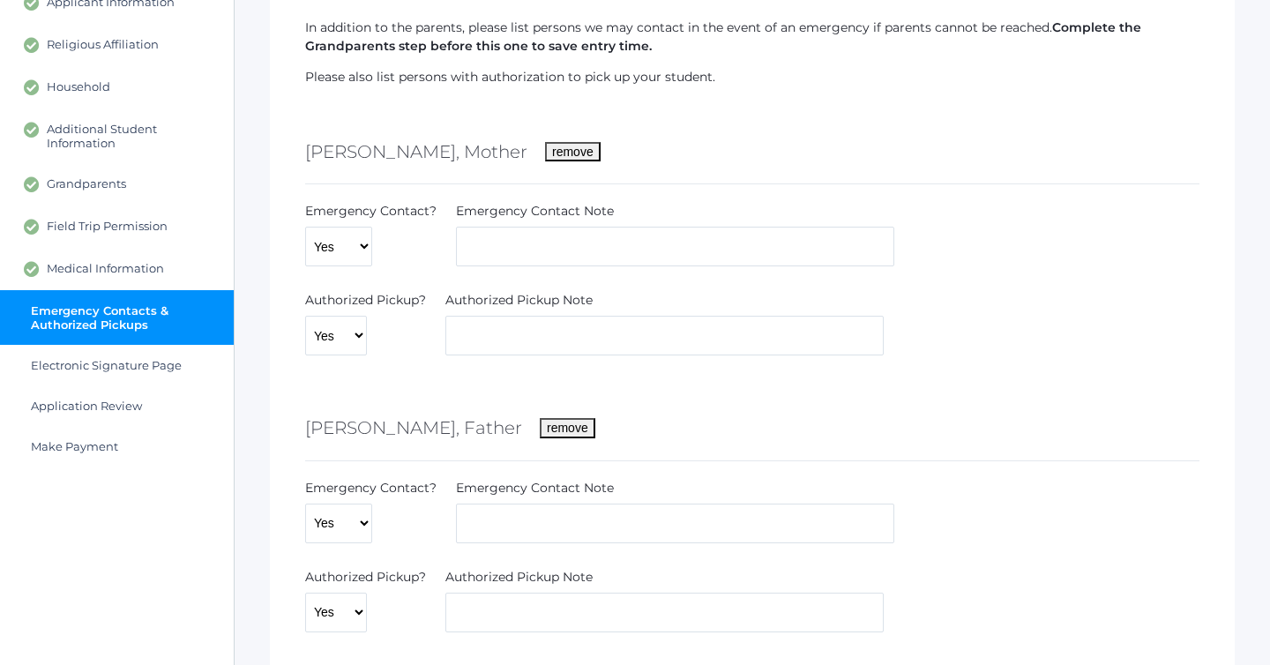
click at [546, 220] on label"] "Emergency Contact Note" at bounding box center [535, 211] width 158 height 19
click at [538, 264] on input "text" at bounding box center [675, 247] width 438 height 40
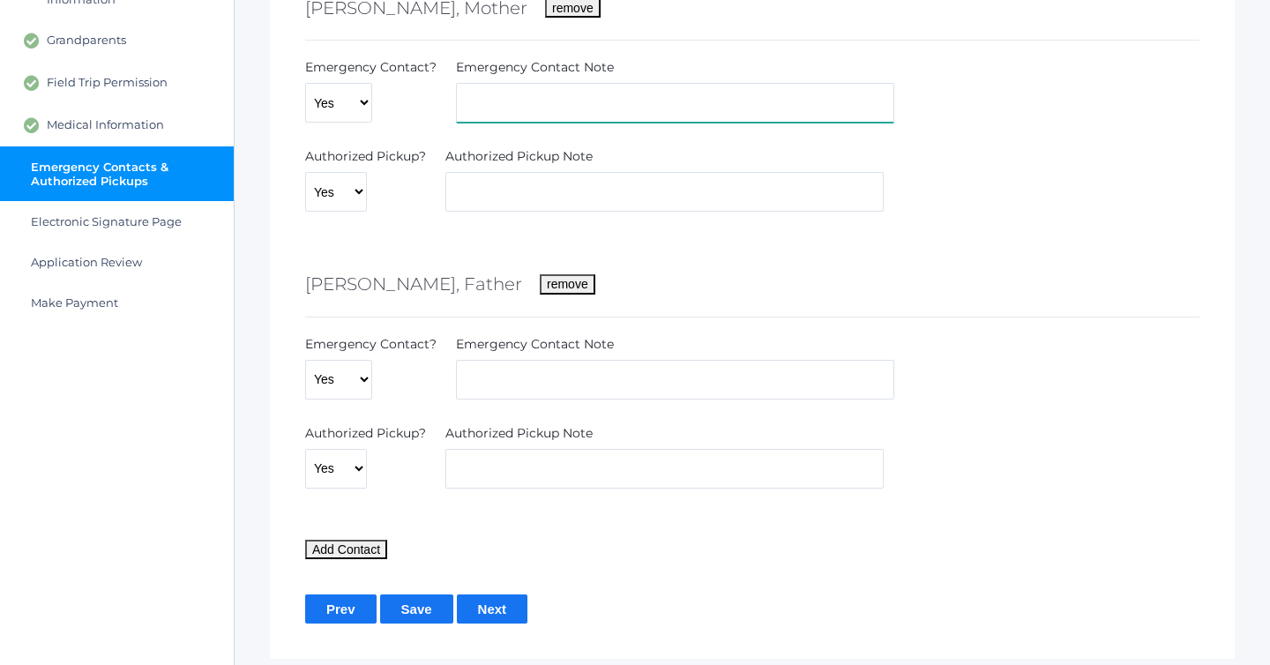
scroll to position [455, 0]
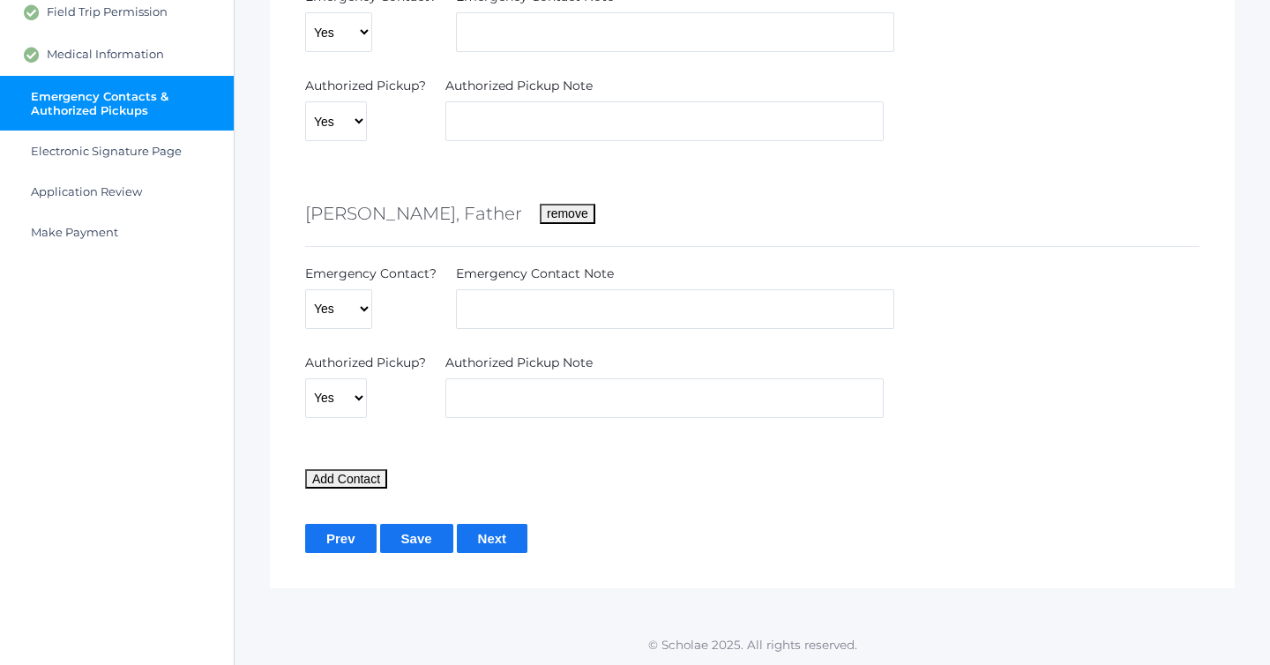
click at [334, 527] on input "Prev" at bounding box center [340, 538] width 71 height 29
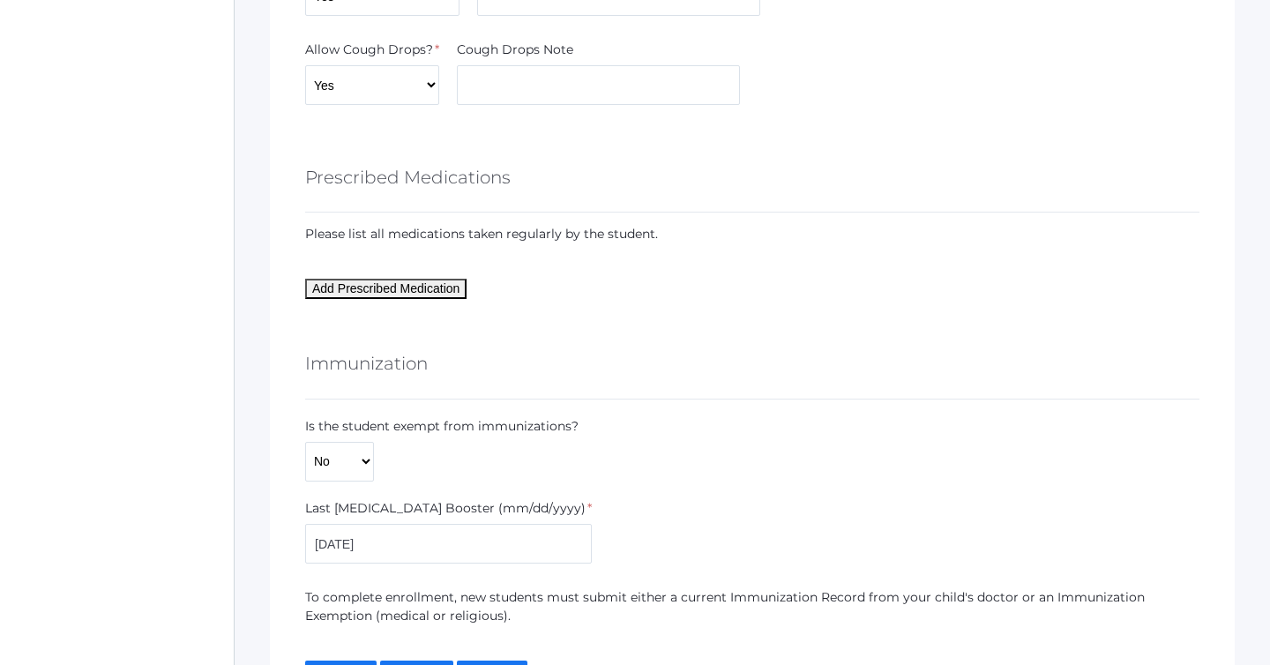
scroll to position [2540, 0]
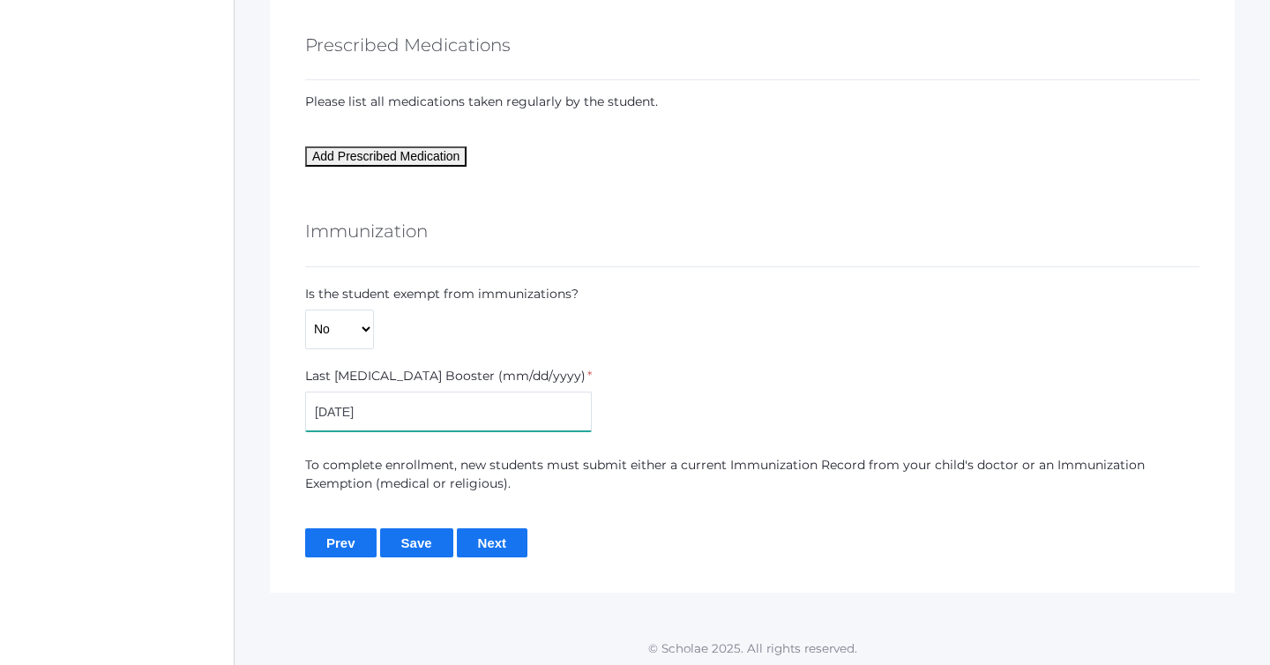
click at [394, 405] on input "[DATE]" at bounding box center [448, 412] width 287 height 40
type input "0"
type input "[DATE]"
click at [505, 549] on input "Next" at bounding box center [492, 542] width 71 height 29
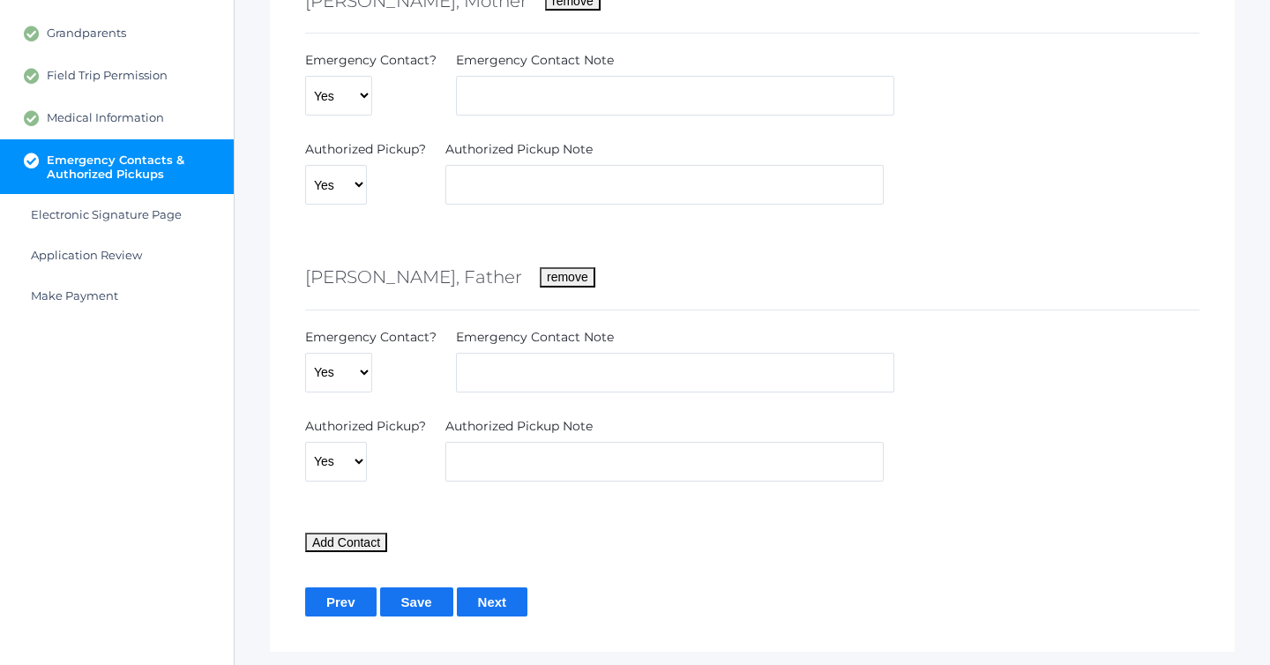
scroll to position [455, 0]
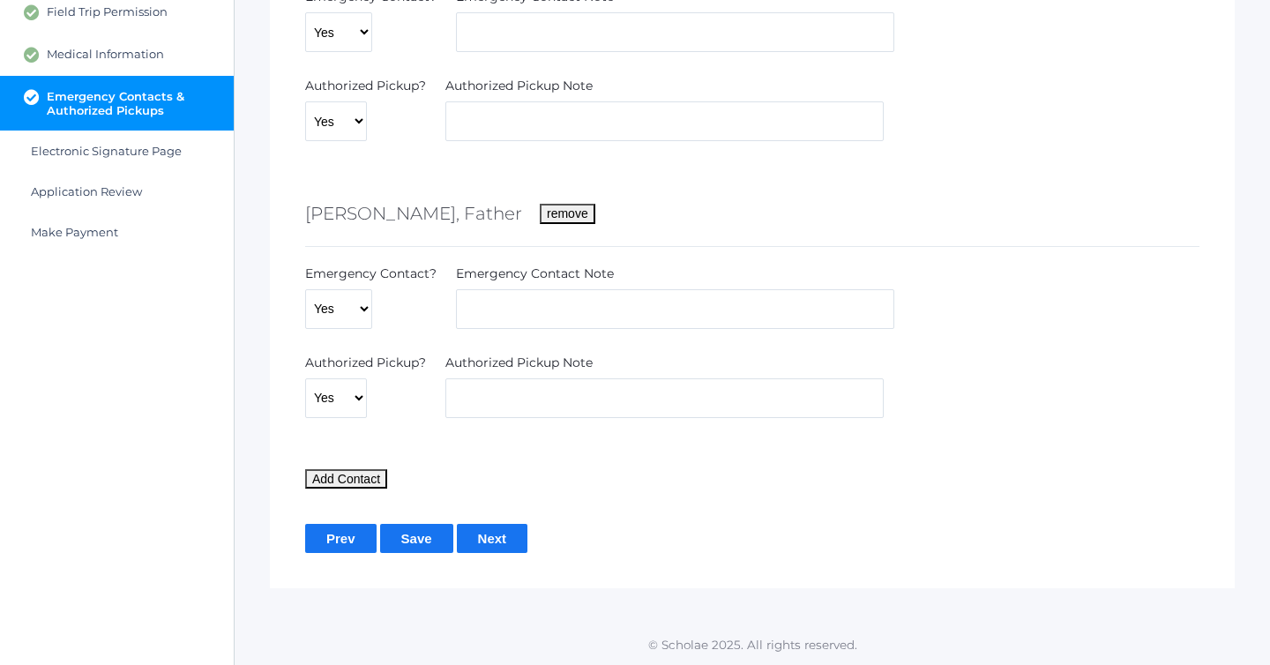
click at [515, 539] on input "Next" at bounding box center [492, 538] width 71 height 29
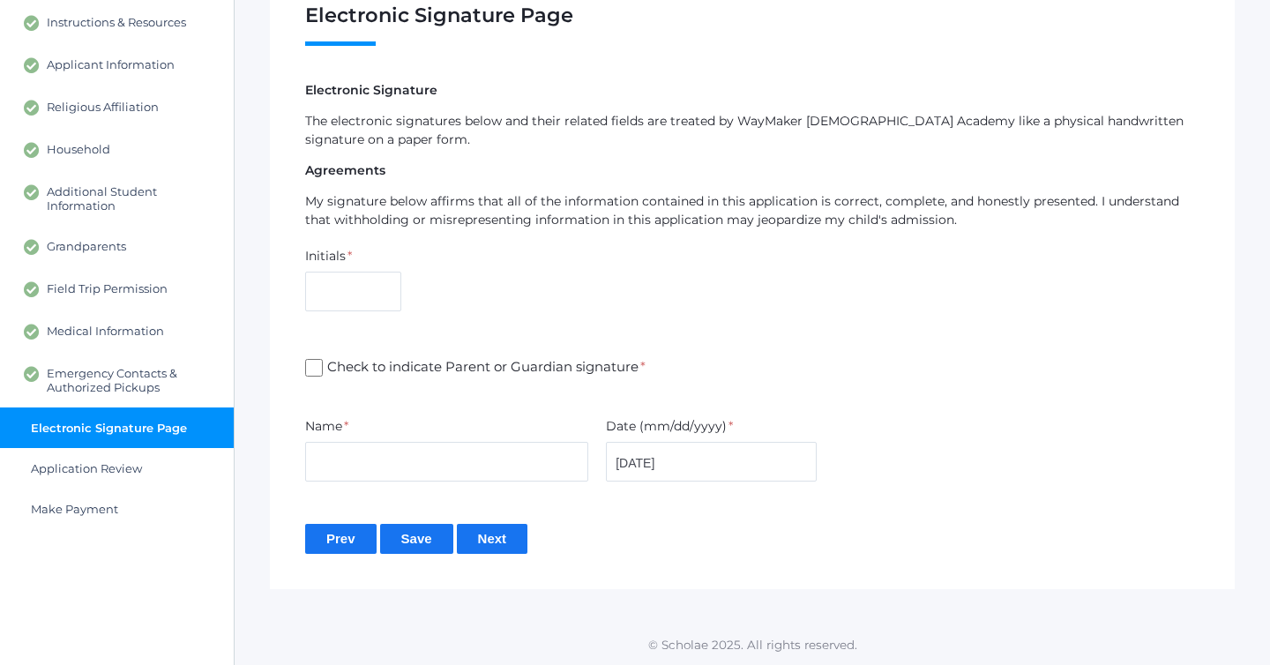
scroll to position [179, 0]
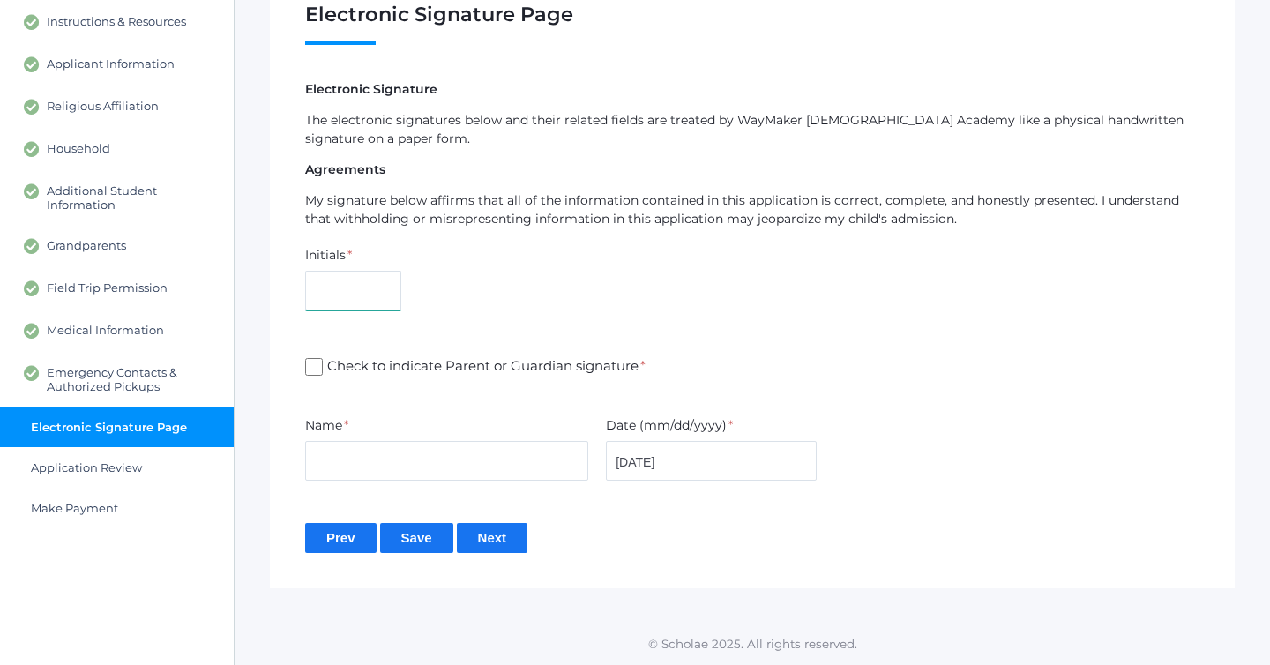
click at [325, 299] on input "text" at bounding box center [353, 291] width 96 height 40
type input "MR"
click at [328, 362] on span "Check to indicate Parent or Guardian signature *" at bounding box center [484, 367] width 323 height 22
click at [323, 362] on input "Check to indicate Parent or Guardian signature *" at bounding box center [314, 367] width 18 height 18
checkbox input "true"
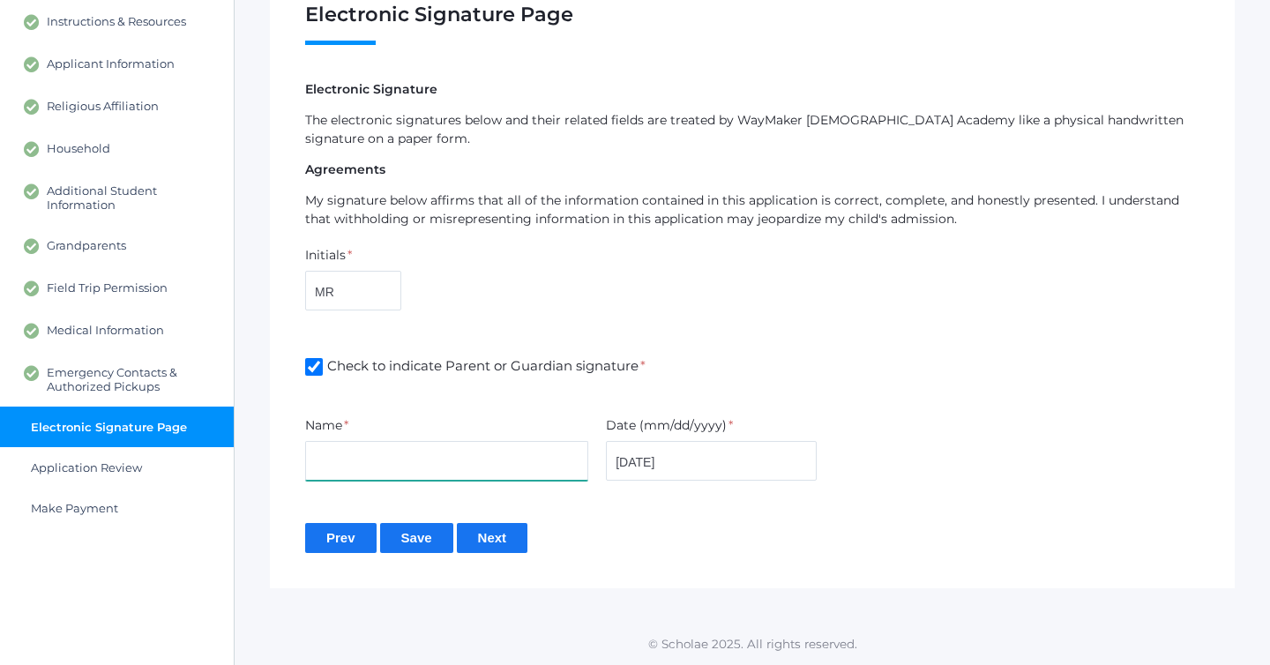
click at [330, 457] on input "text" at bounding box center [446, 461] width 283 height 40
type input "[PERSON_NAME]"
click at [503, 534] on input "Next" at bounding box center [492, 537] width 71 height 29
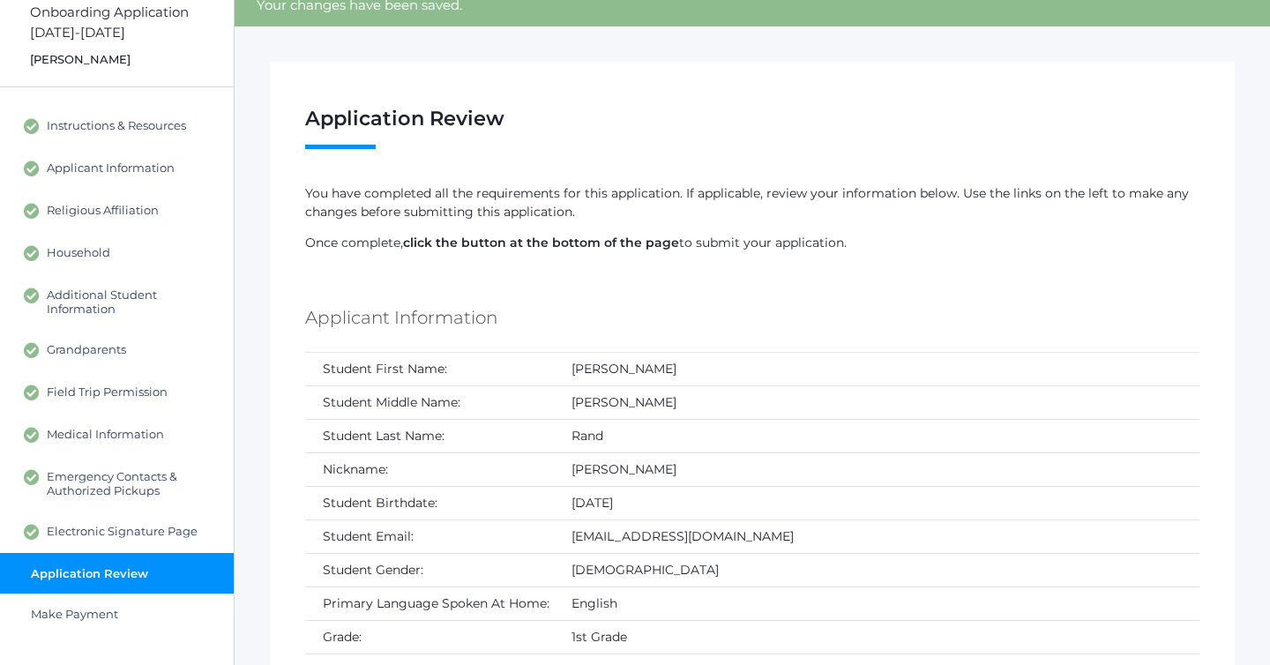
scroll to position [86, 0]
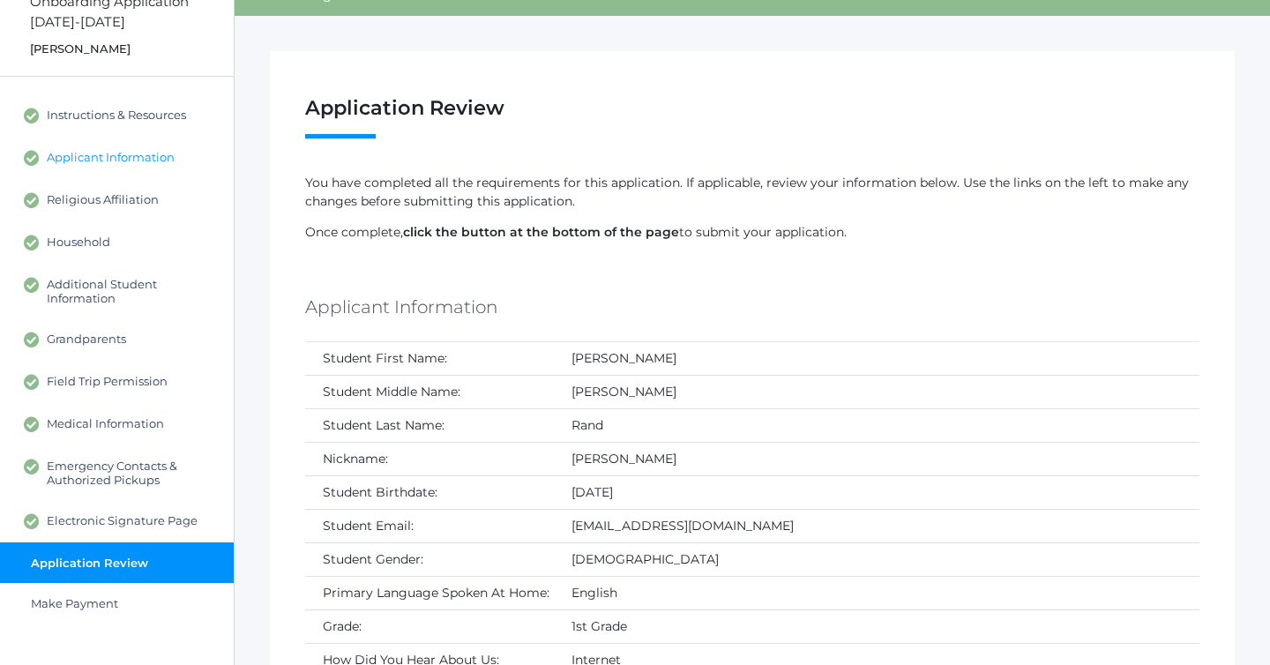
click at [156, 153] on span "Applicant Information" at bounding box center [111, 158] width 128 height 16
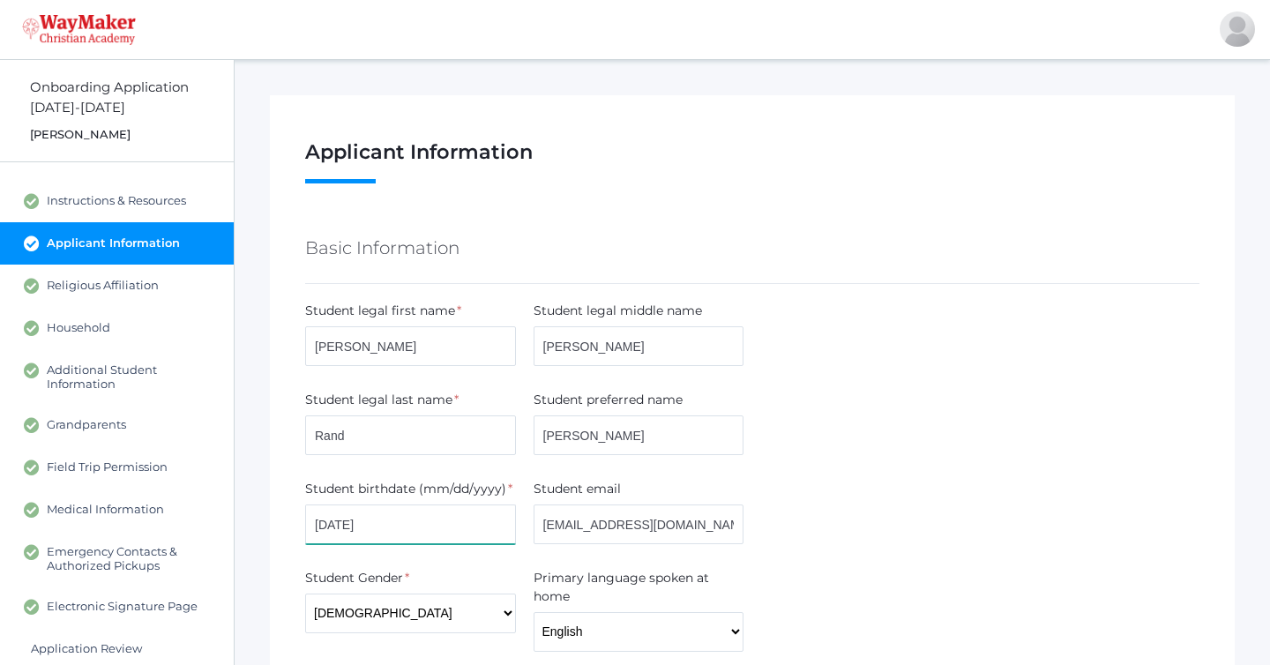
click at [344, 527] on input "[DATE]" at bounding box center [410, 524] width 211 height 40
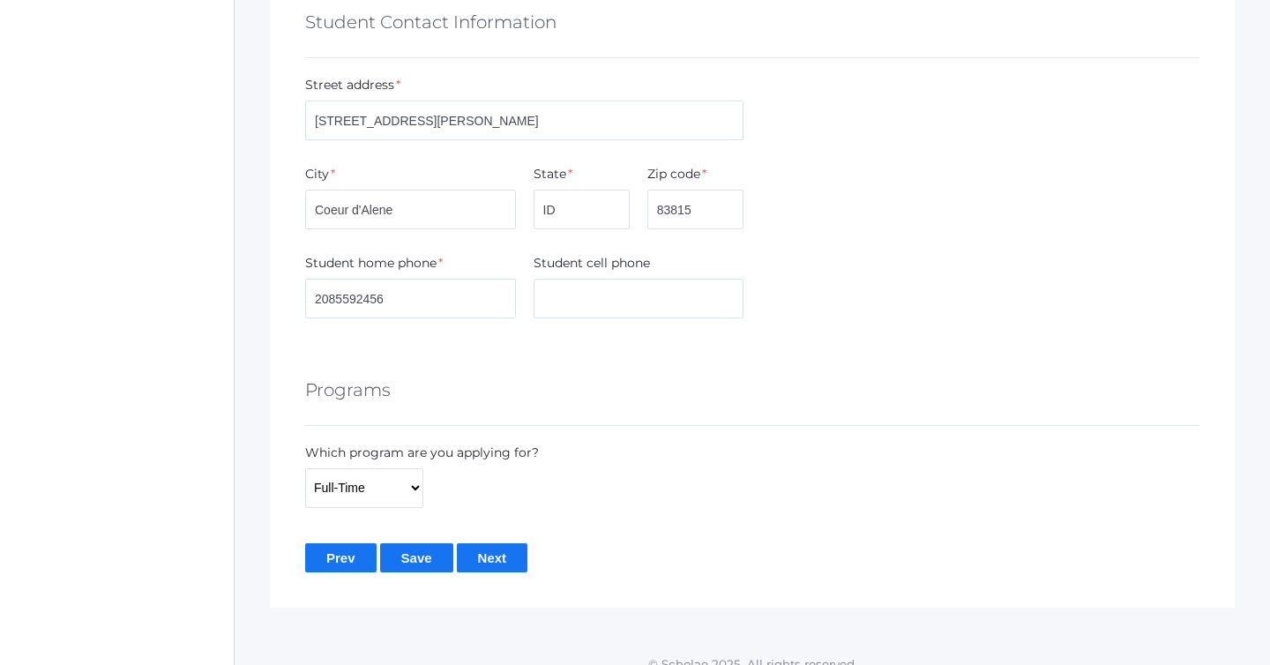
scroll to position [1016, 0]
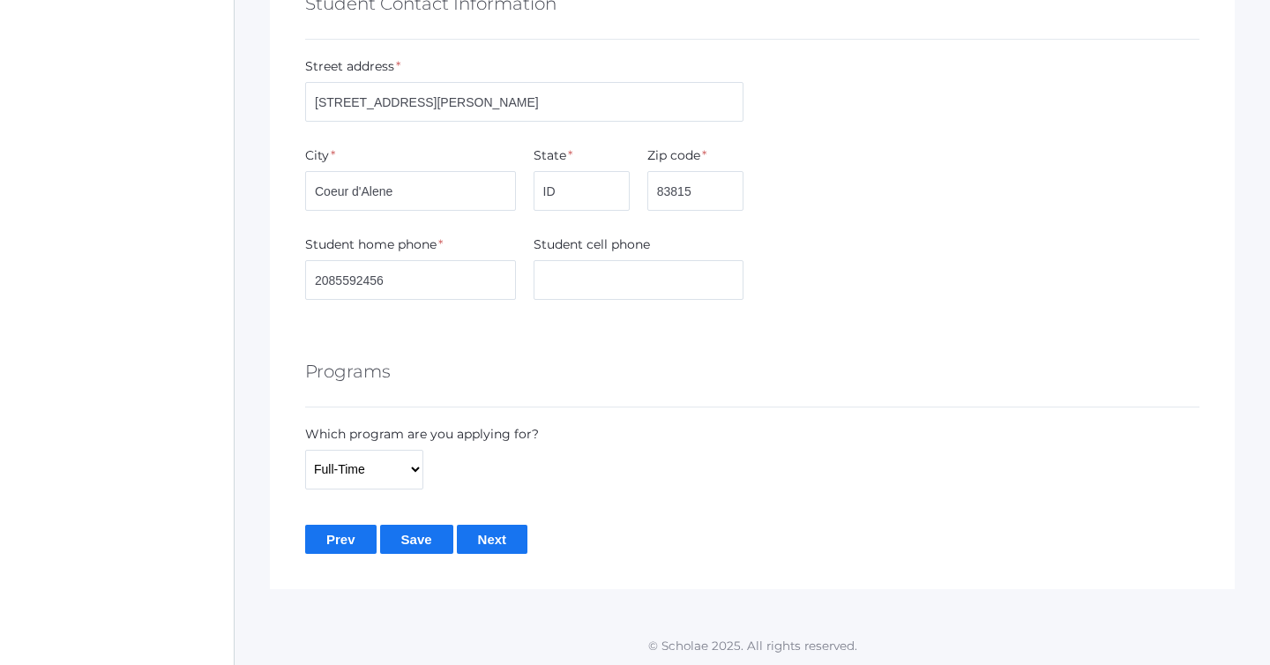
type input "[DATE]"
click at [407, 535] on input "Save" at bounding box center [416, 539] width 73 height 29
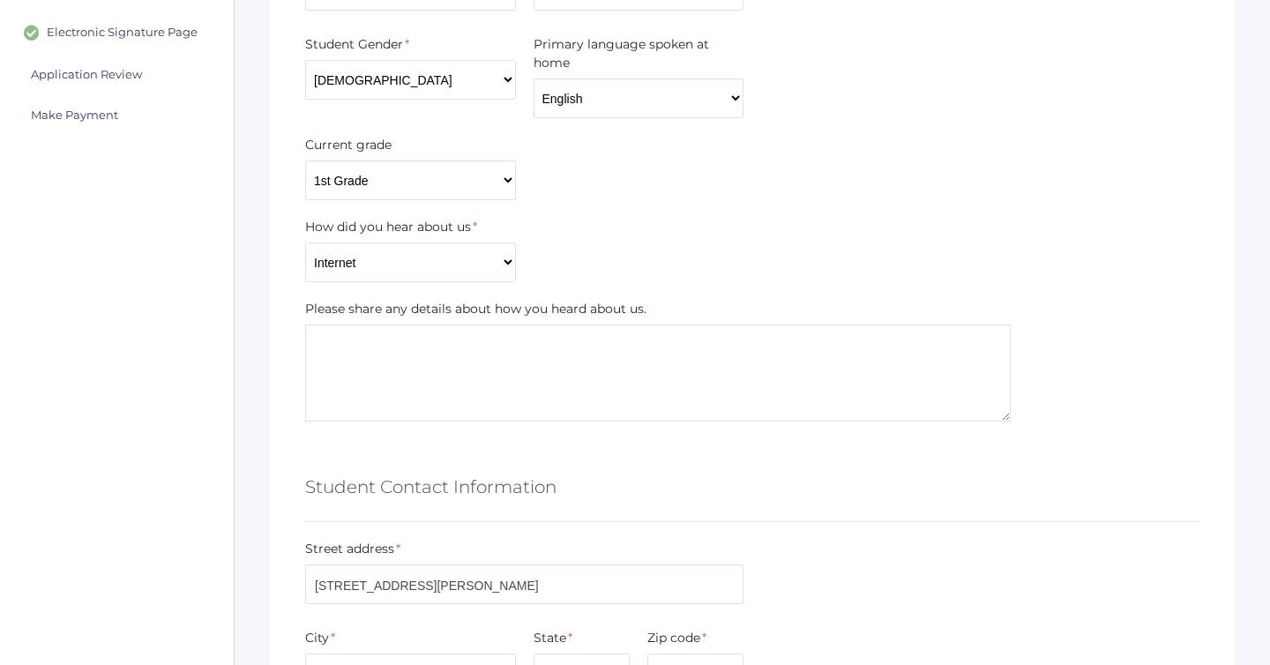
scroll to position [413, 0]
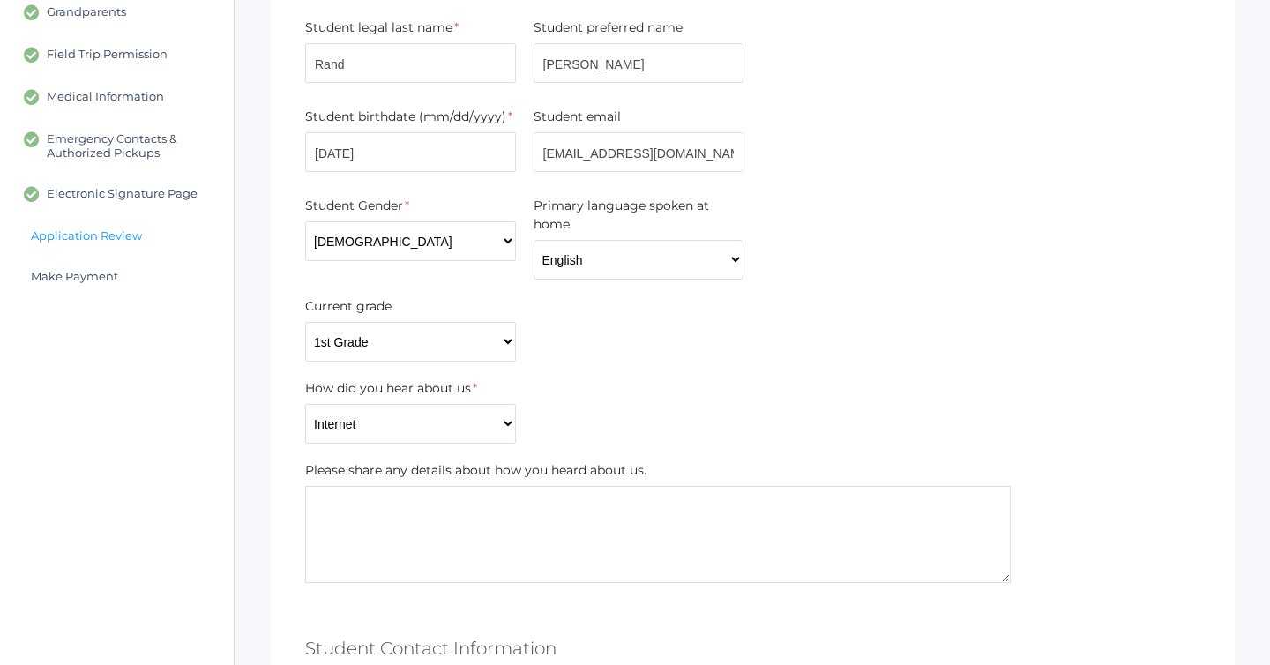
click at [93, 229] on span "Application Review" at bounding box center [86, 235] width 111 height 14
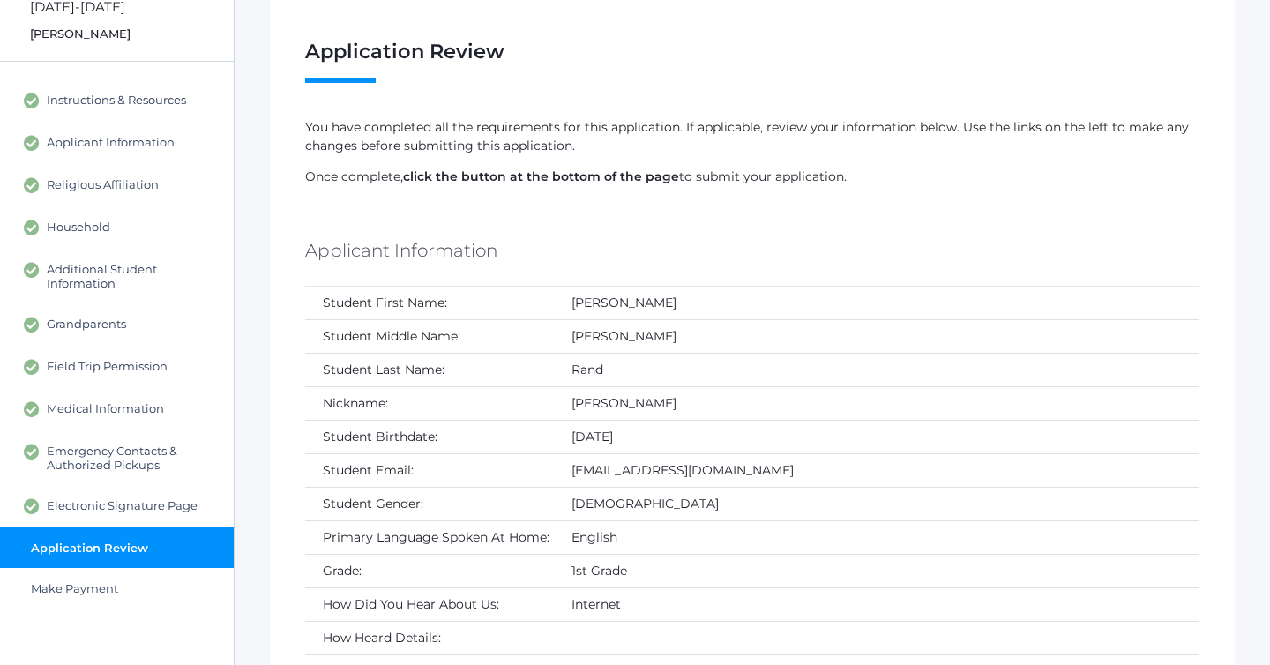
scroll to position [100, 0]
click at [95, 148] on span "Applicant Information" at bounding box center [111, 144] width 128 height 16
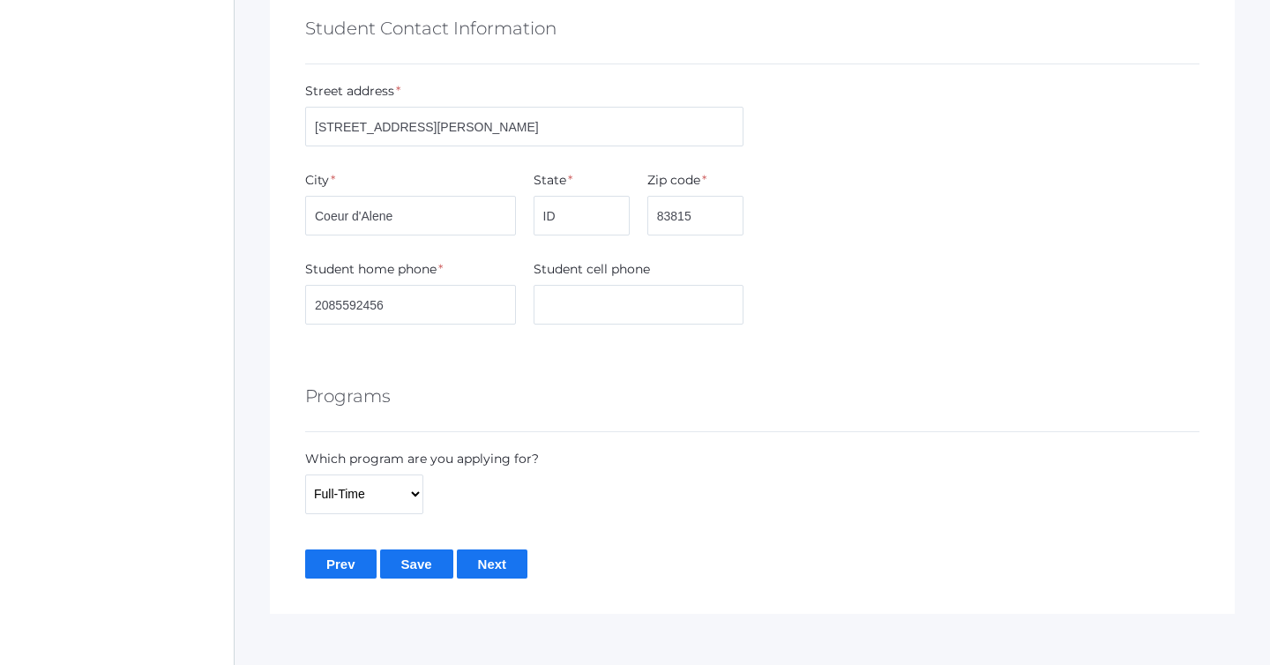
scroll to position [1016, 0]
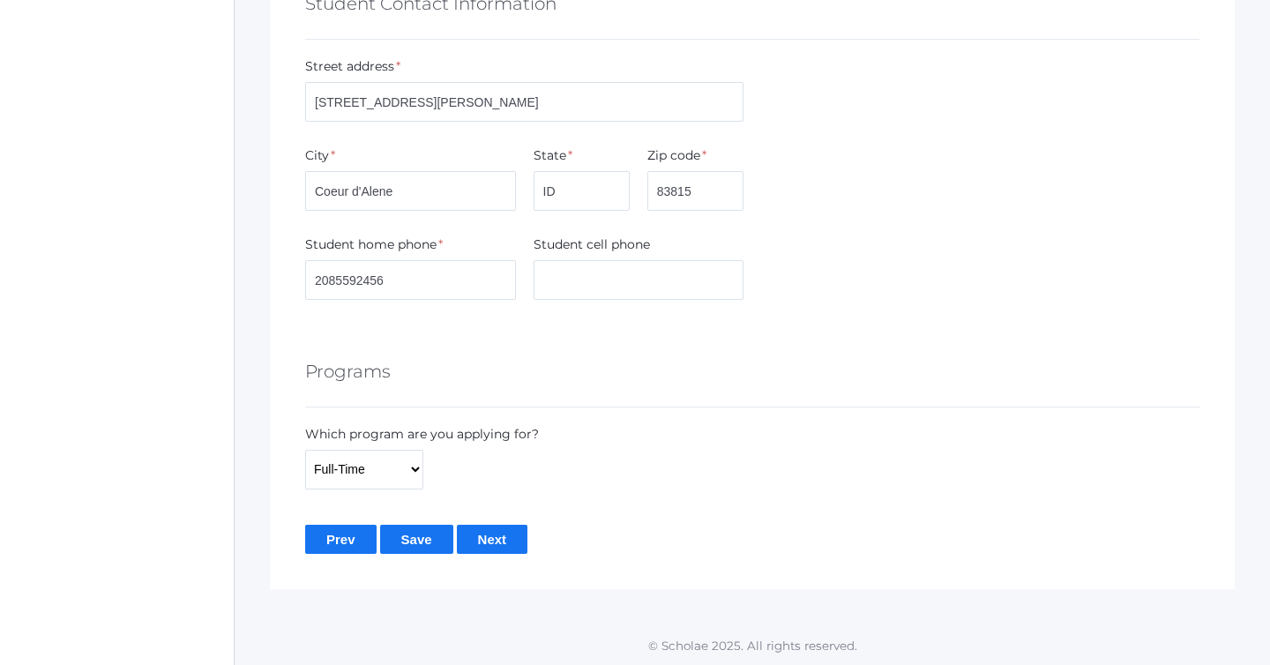
click at [494, 543] on input "Next" at bounding box center [492, 539] width 71 height 29
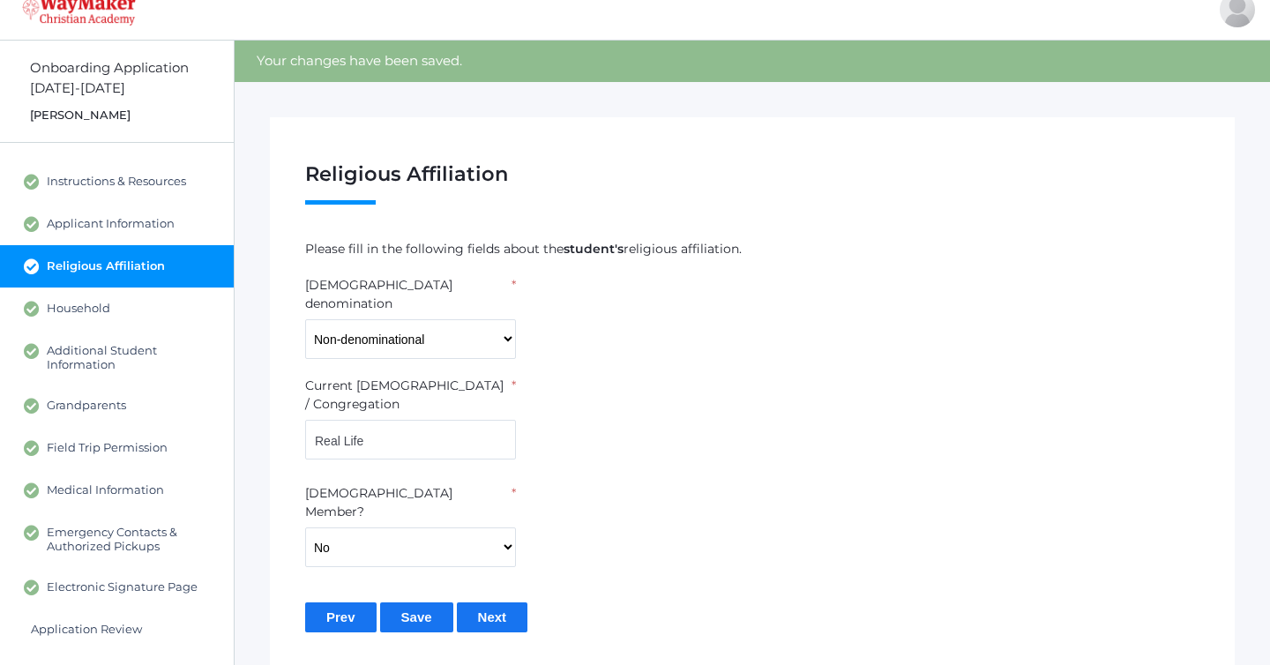
scroll to position [61, 0]
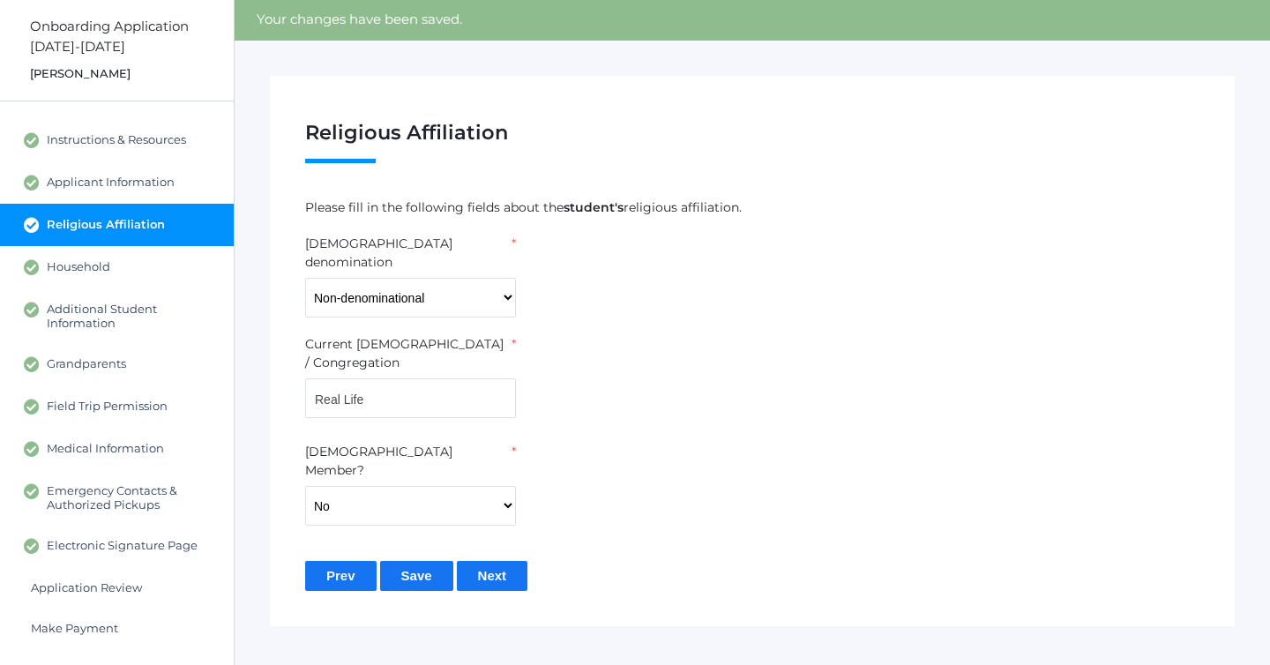
click at [494, 542] on div "Religious Affiliation Step 3 / 12 ( see hide steps) [PERSON_NAME] 1st grade Ple…" at bounding box center [752, 351] width 965 height 550
click at [117, 201] on link "Applicant Information" at bounding box center [117, 182] width 234 height 42
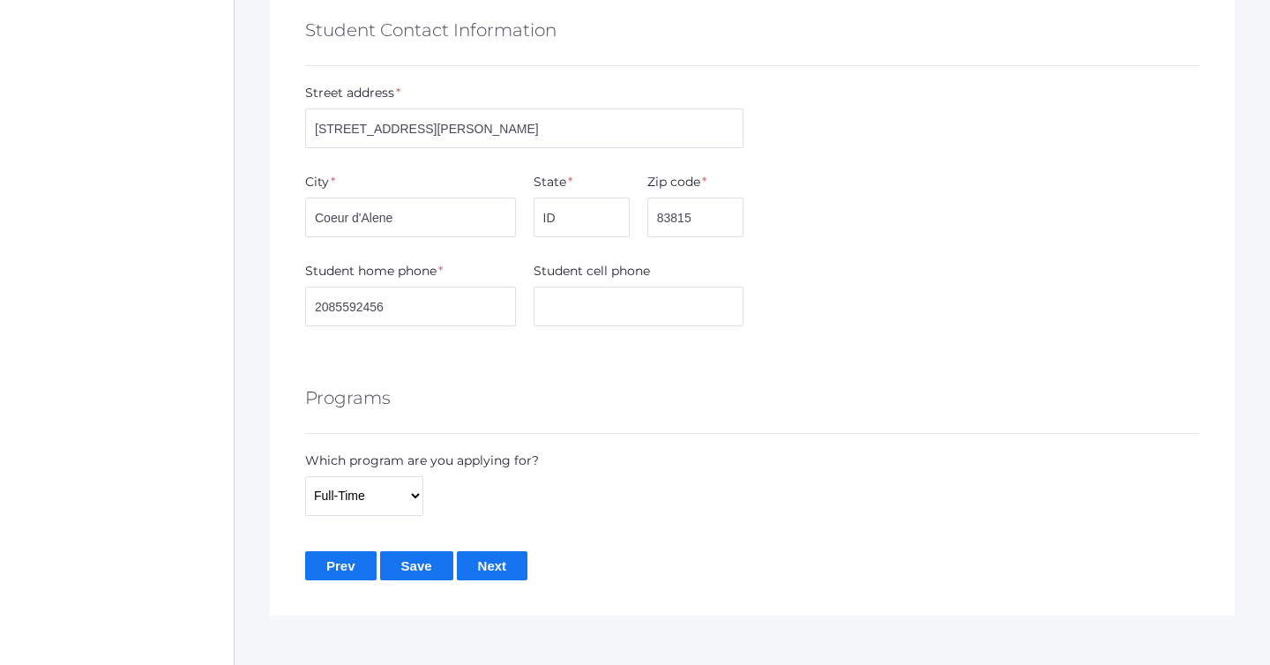
scroll to position [1016, 0]
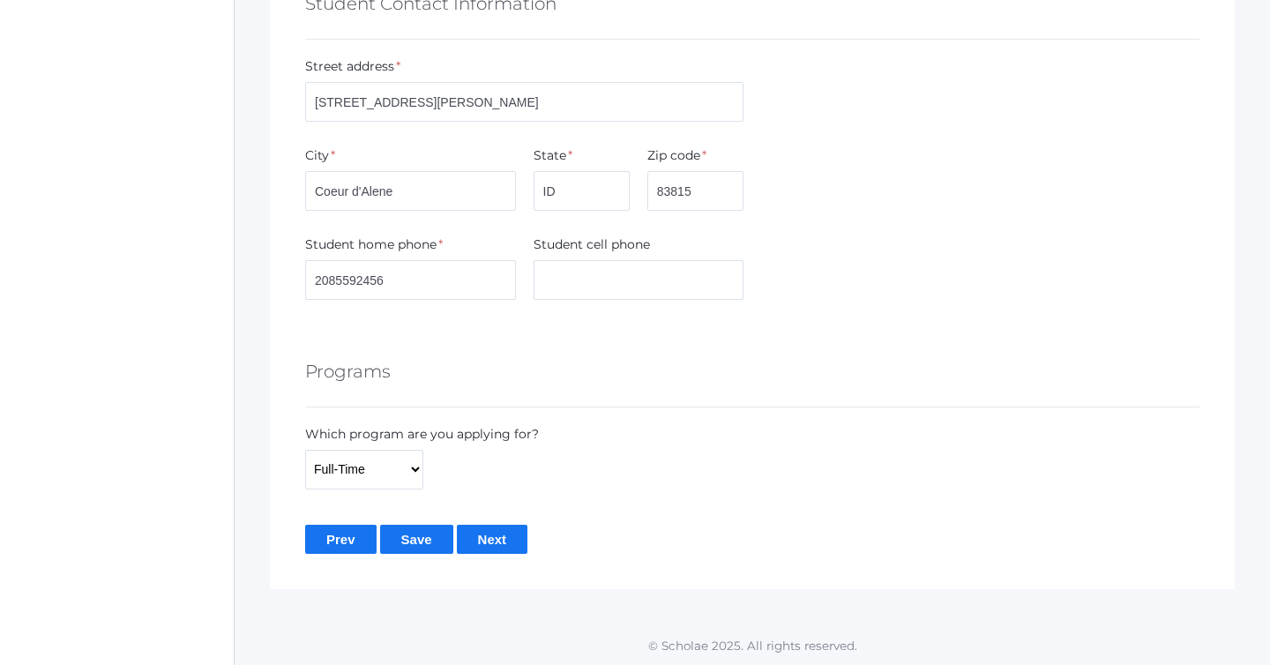
click at [470, 544] on input "Next" at bounding box center [492, 539] width 71 height 29
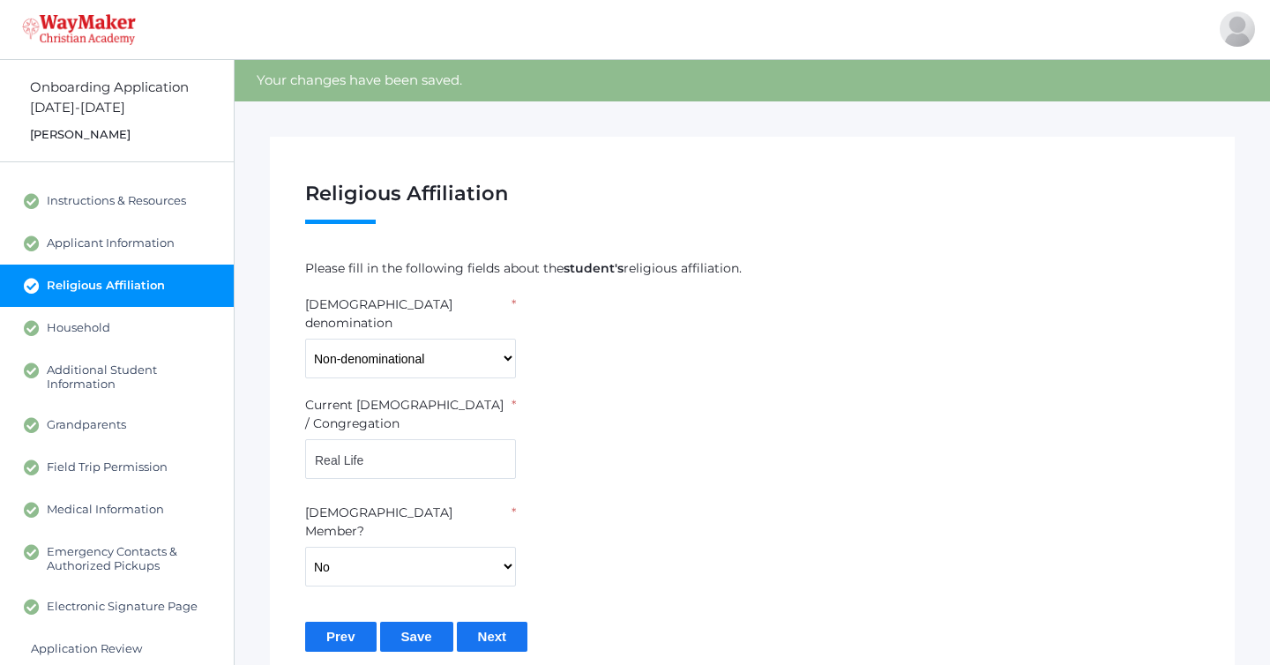
click at [470, 622] on input "Next" at bounding box center [492, 636] width 71 height 29
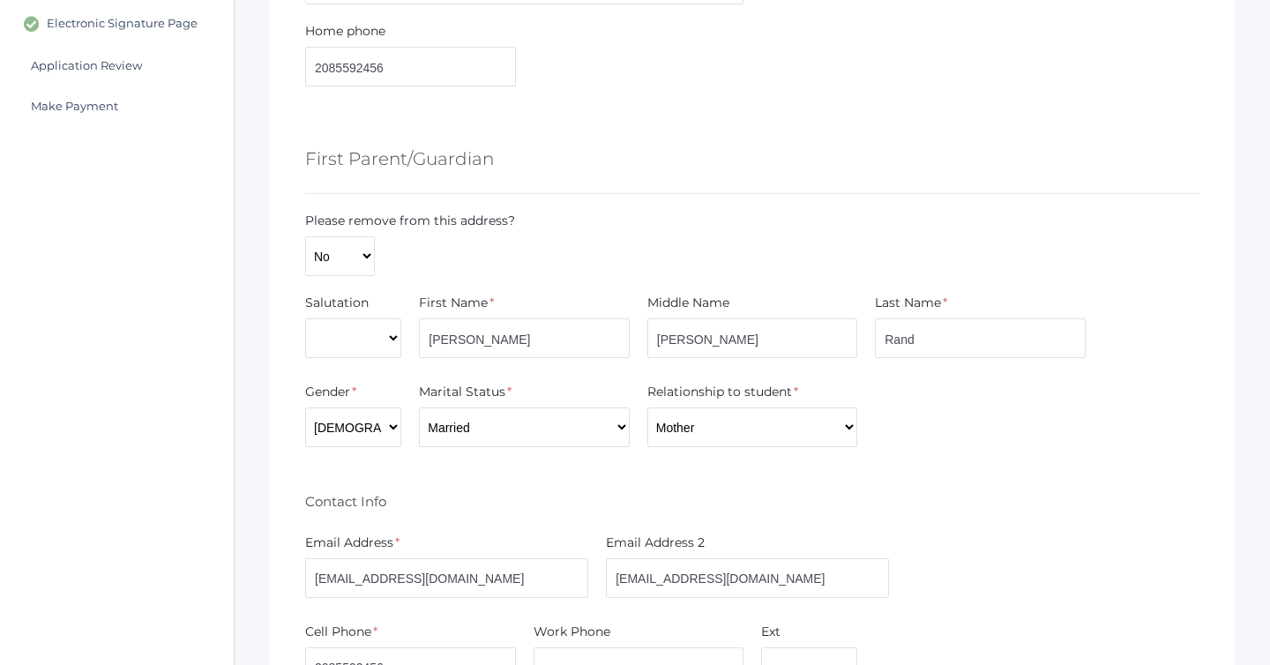
scroll to position [587, 0]
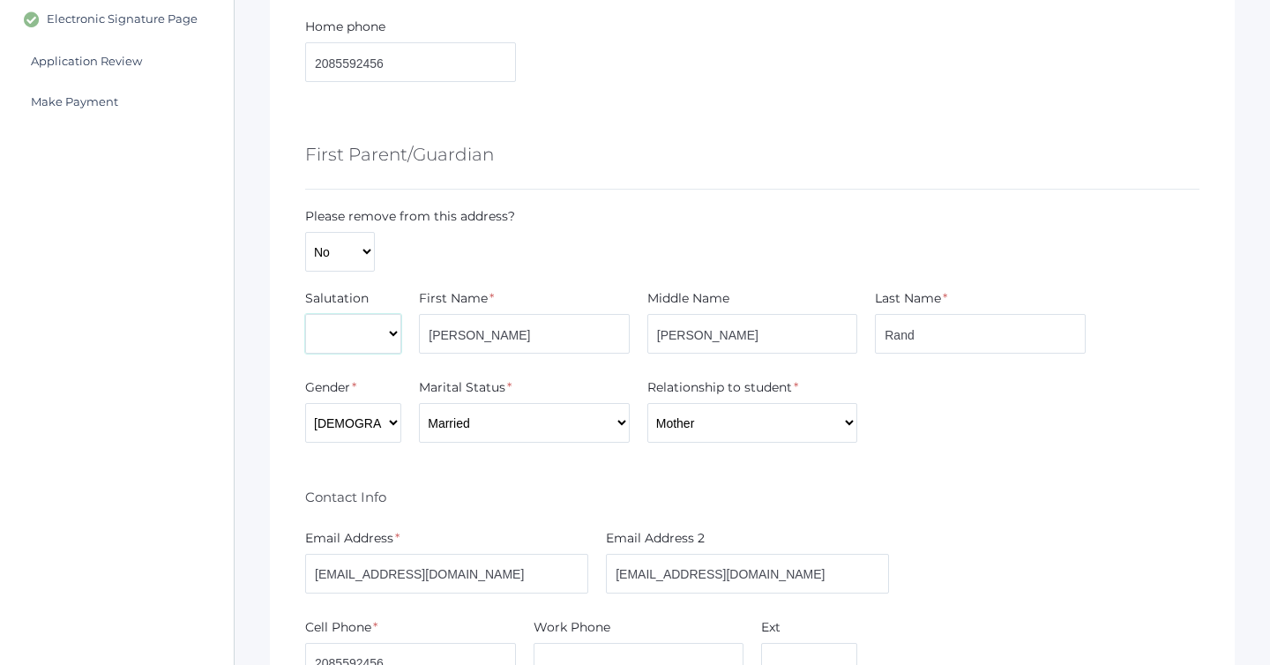
click at [340, 341] on select "Mr. Mrs. Miss Ms. Dr." at bounding box center [353, 334] width 96 height 40
select select "Mrs."
click at [305, 314] on select "Mr. Mrs. Miss Ms. Dr." at bounding box center [353, 334] width 96 height 40
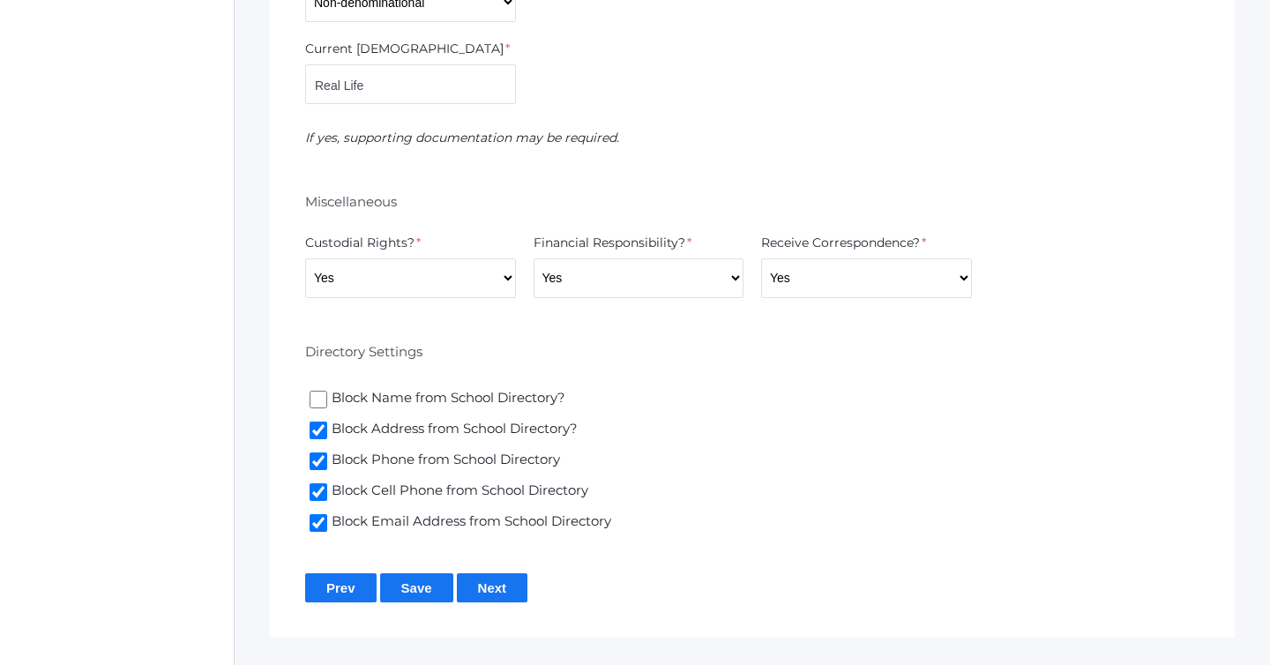
scroll to position [3564, 0]
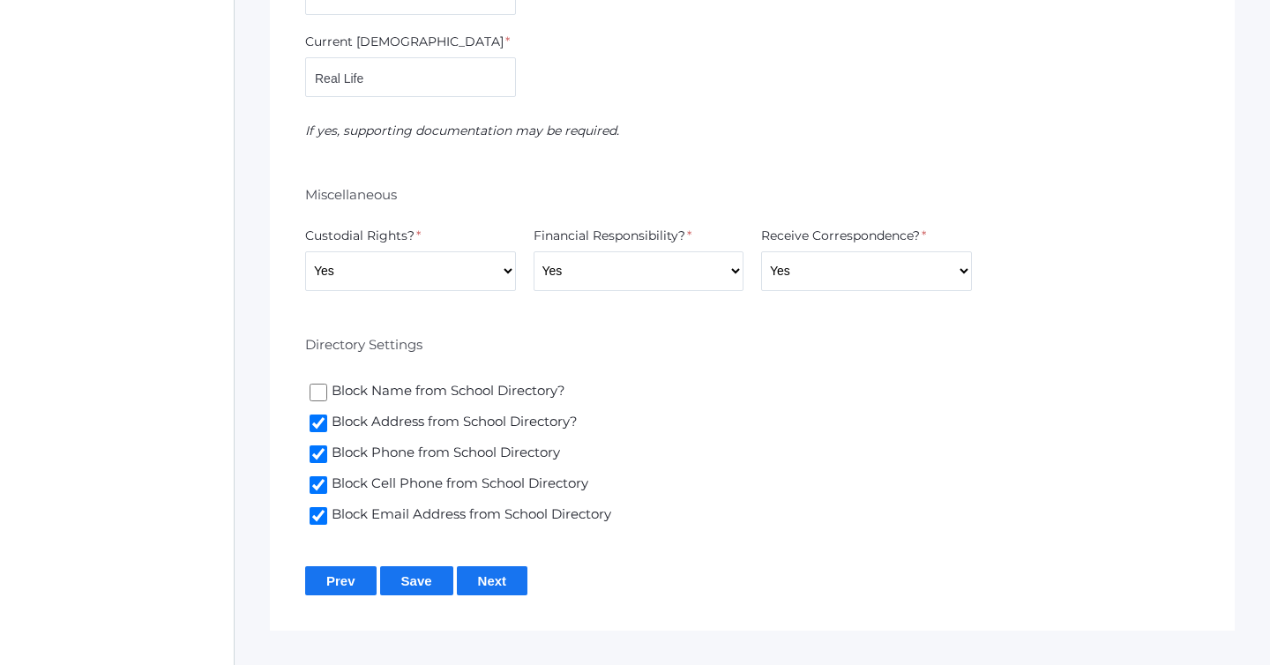
click at [497, 566] on input "Next" at bounding box center [492, 580] width 71 height 29
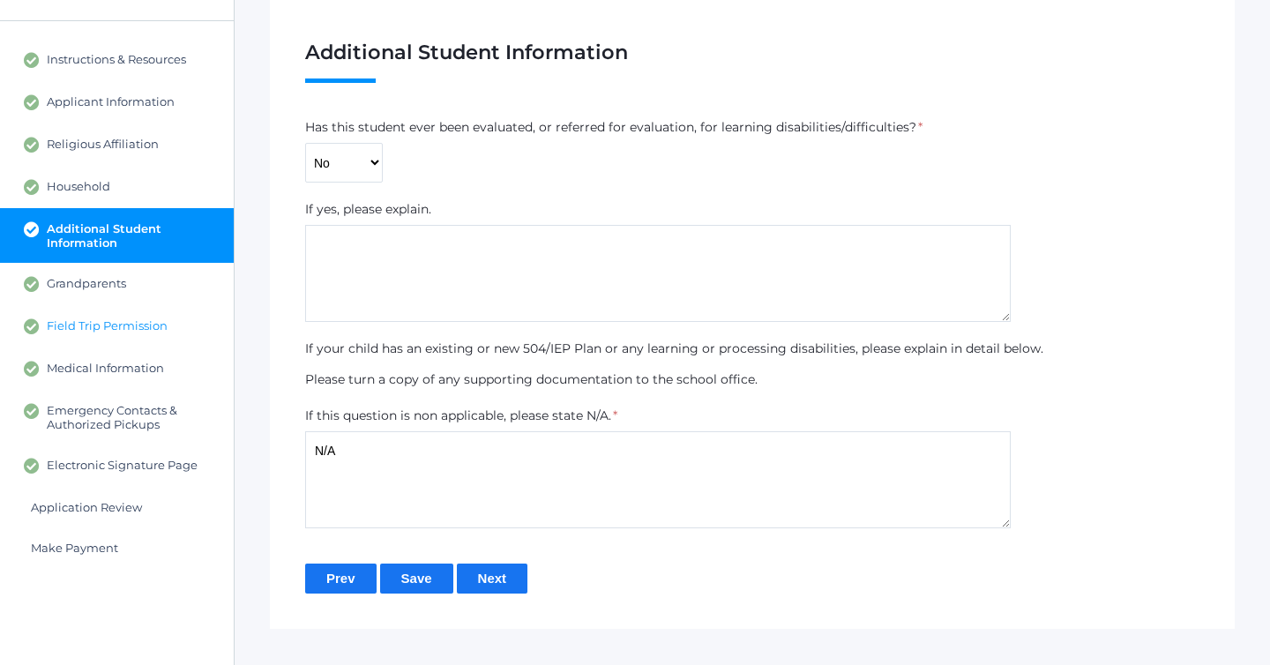
scroll to position [182, 0]
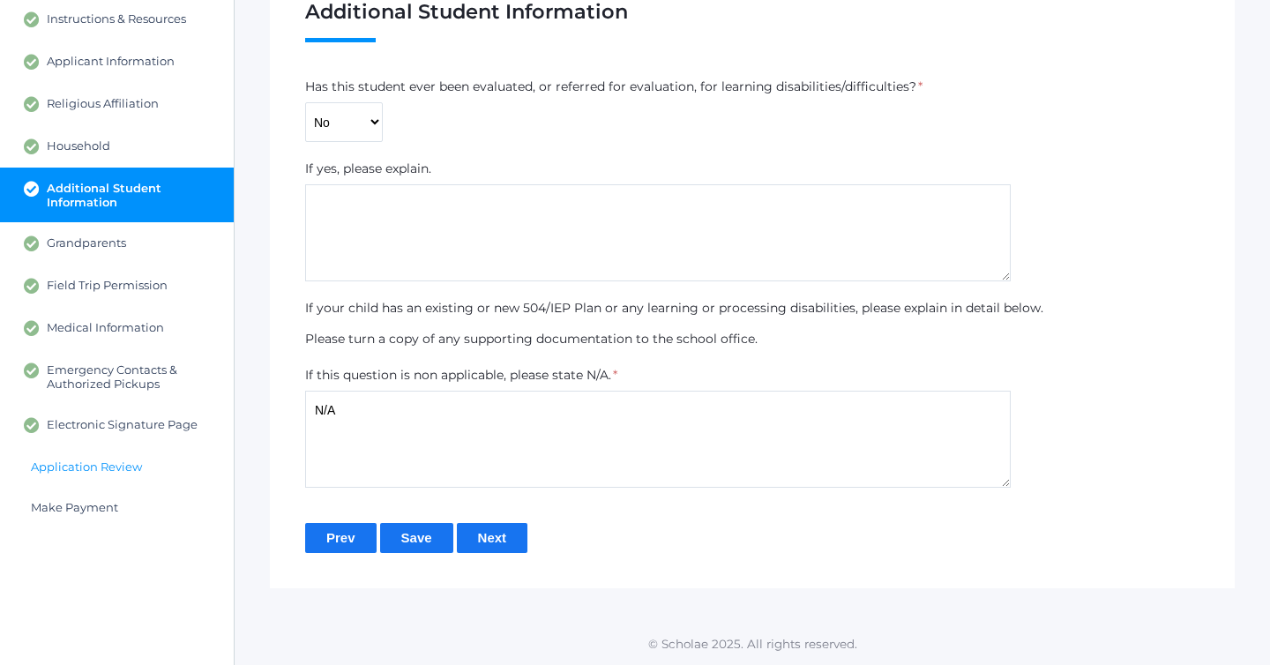
click at [57, 469] on span "Application Review" at bounding box center [86, 466] width 111 height 14
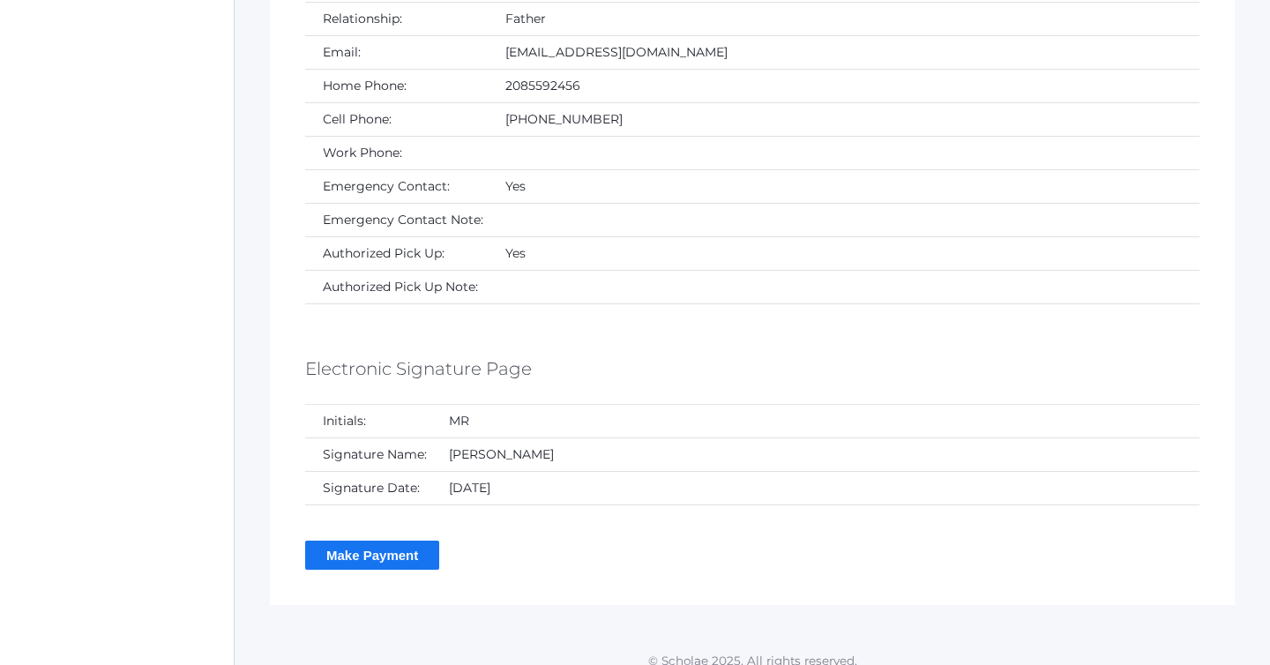
scroll to position [5803, 0]
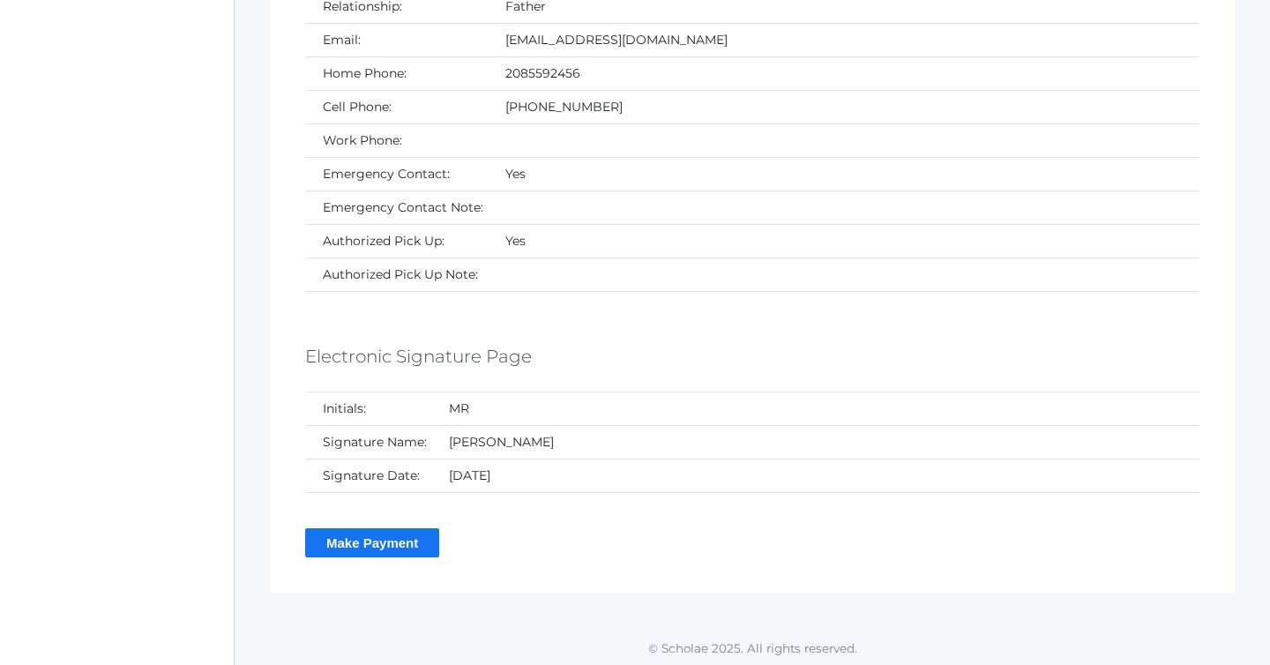
click at [408, 543] on input "Make Payment" at bounding box center [372, 542] width 134 height 29
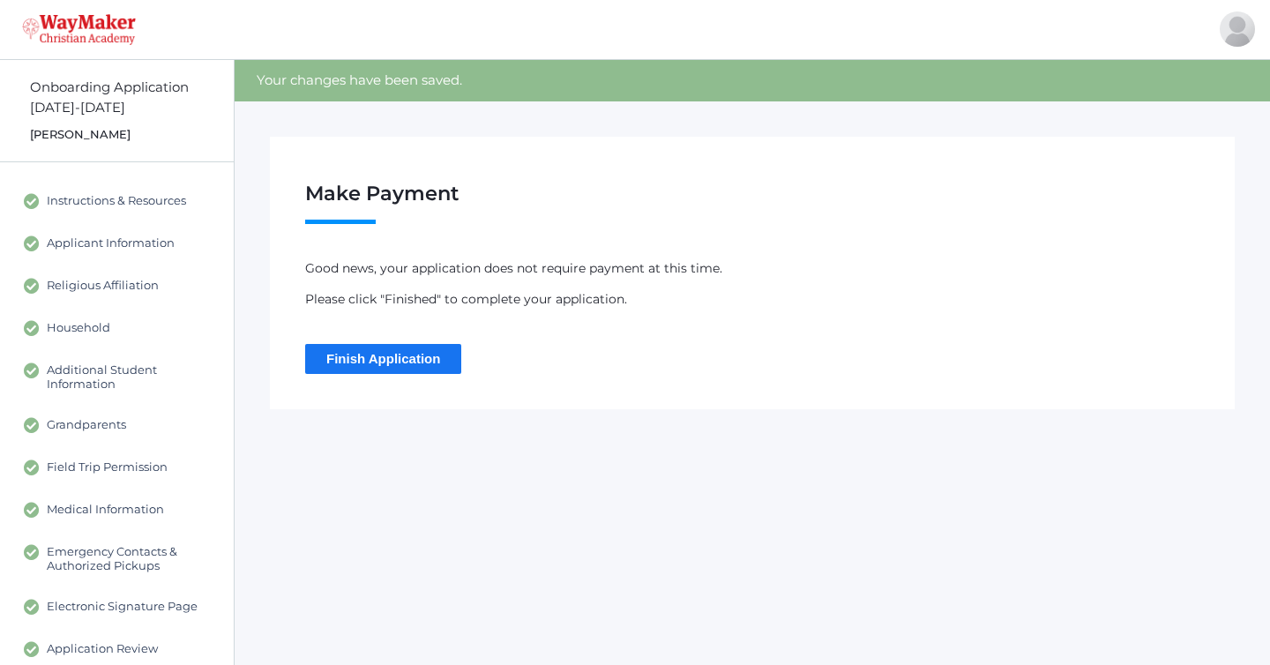
click at [382, 360] on input "Finish Application" at bounding box center [383, 358] width 156 height 29
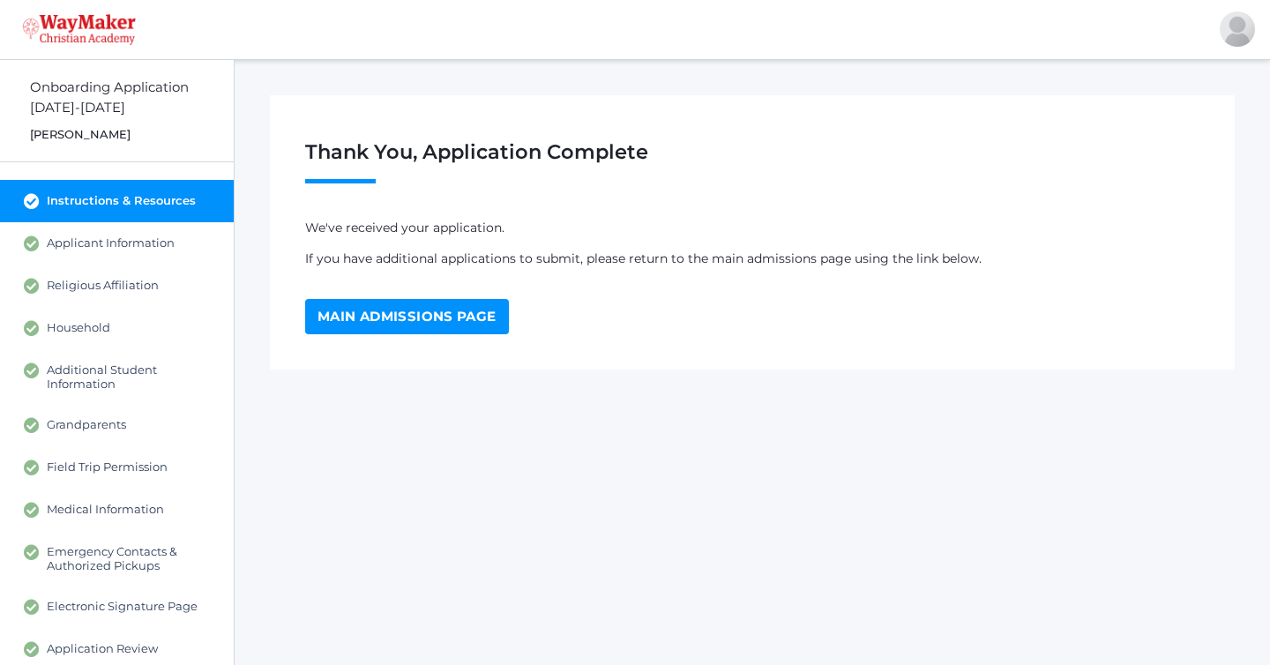
click at [403, 320] on link "Main Admissions Page" at bounding box center [407, 316] width 204 height 35
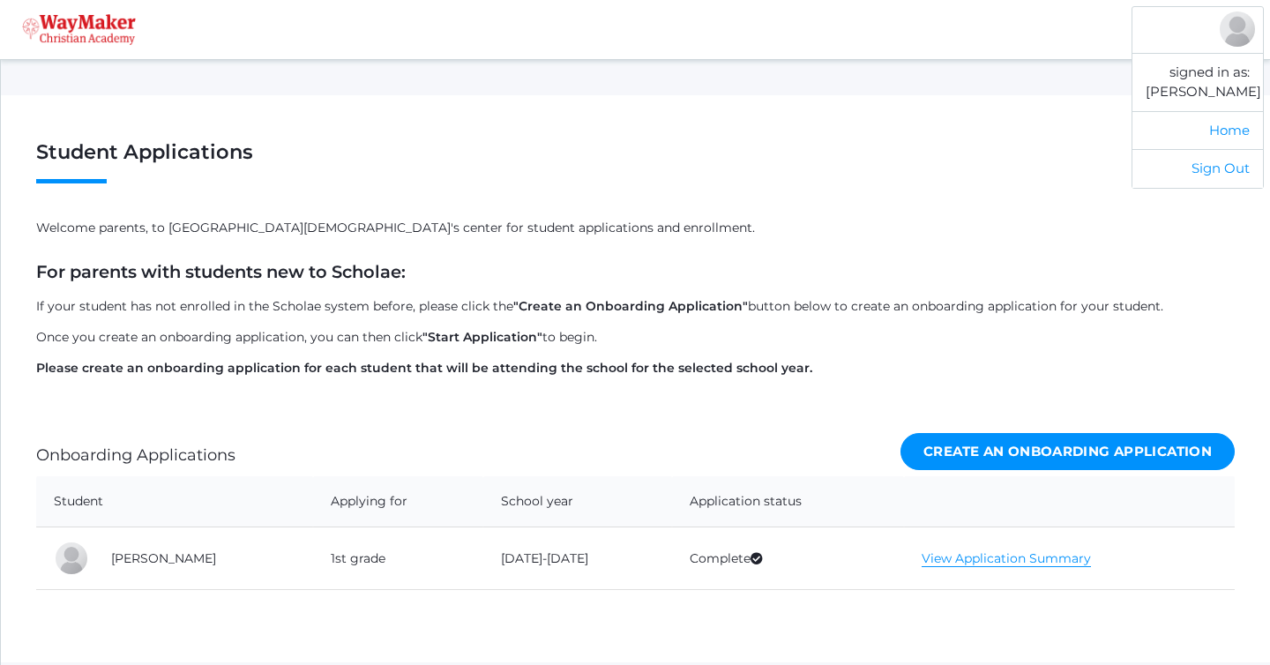
click at [1237, 41] on div at bounding box center [1237, 28] width 35 height 35
click at [1230, 127] on link "Home" at bounding box center [1197, 130] width 131 height 39
